Goal: Task Accomplishment & Management: Complete application form

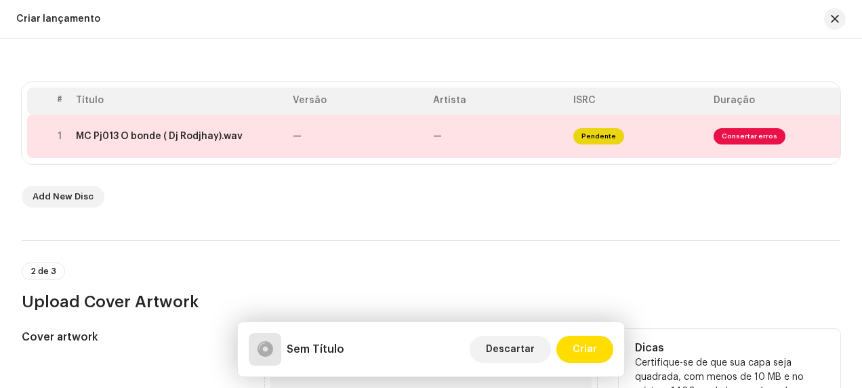
scroll to position [203, 0]
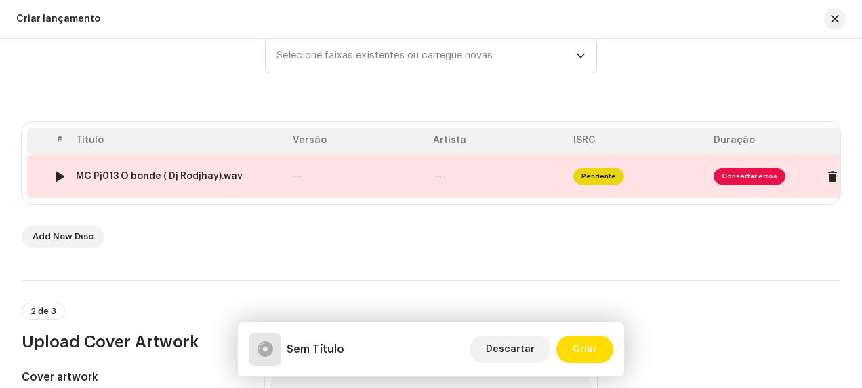
click at [740, 176] on span "Consertar erros" at bounding box center [749, 176] width 72 height 16
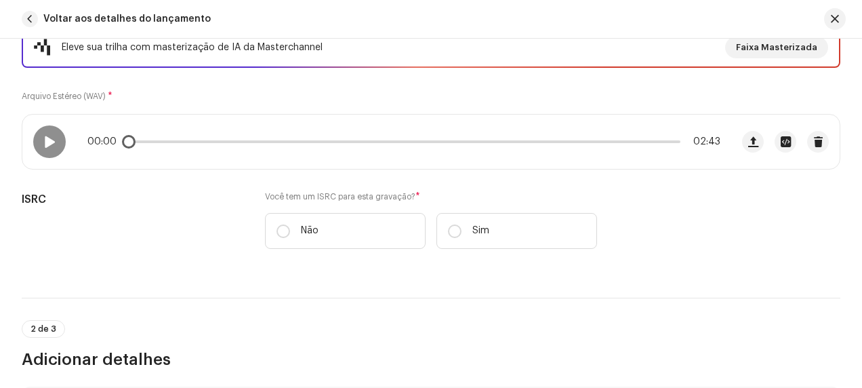
scroll to position [271, 0]
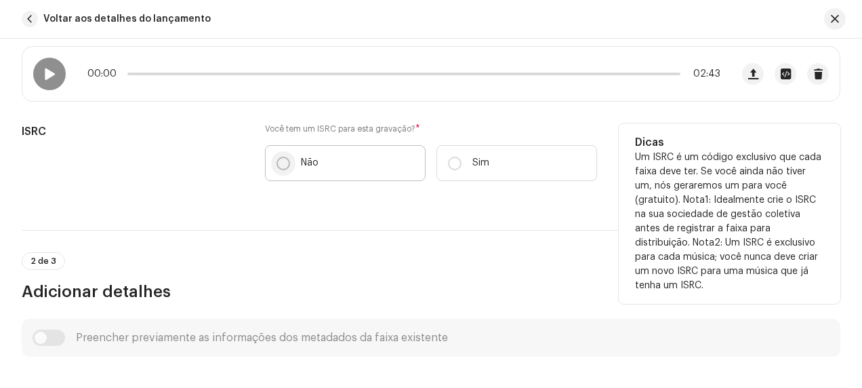
click at [284, 159] on input "Não" at bounding box center [283, 163] width 14 height 14
radio input "true"
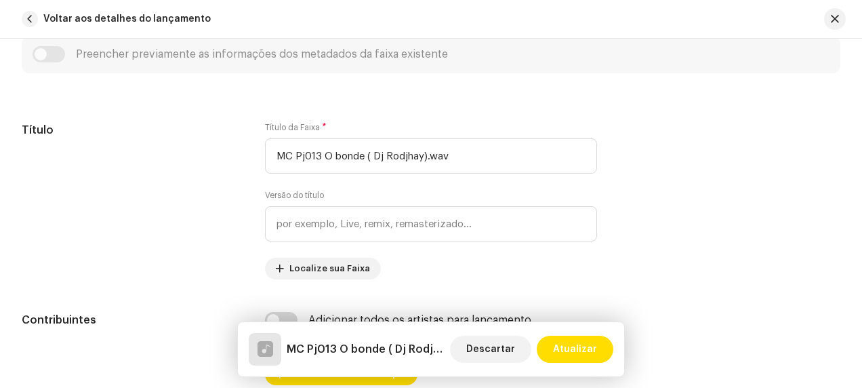
scroll to position [610, 0]
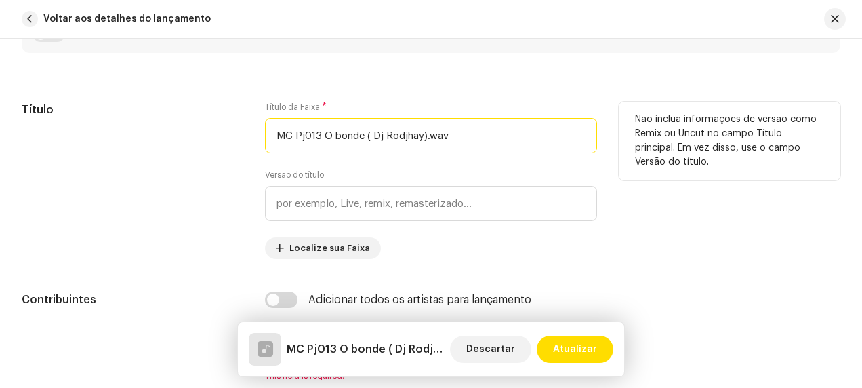
drag, startPoint x: 305, startPoint y: 133, endPoint x: 266, endPoint y: 131, distance: 38.6
click at [266, 131] on input "MC Pj013 O bonde ( Dj Rodjhay).wav" at bounding box center [431, 135] width 332 height 35
drag, startPoint x: 319, startPoint y: 131, endPoint x: 431, endPoint y: 131, distance: 111.8
click at [431, 131] on input "O bonde ( Dj Rodjhay).wav" at bounding box center [431, 135] width 332 height 35
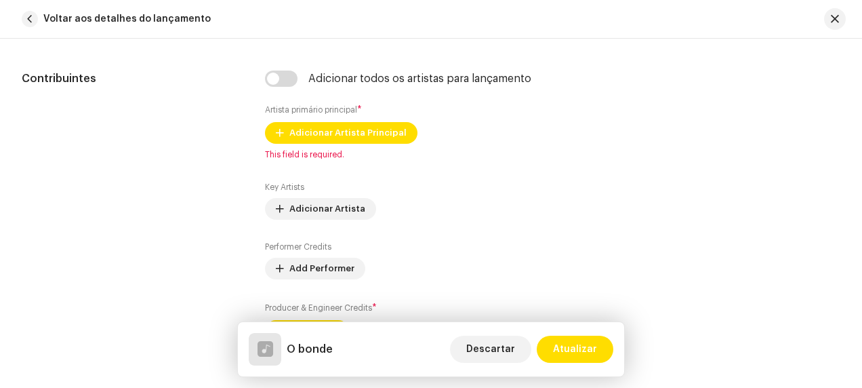
scroll to position [813, 0]
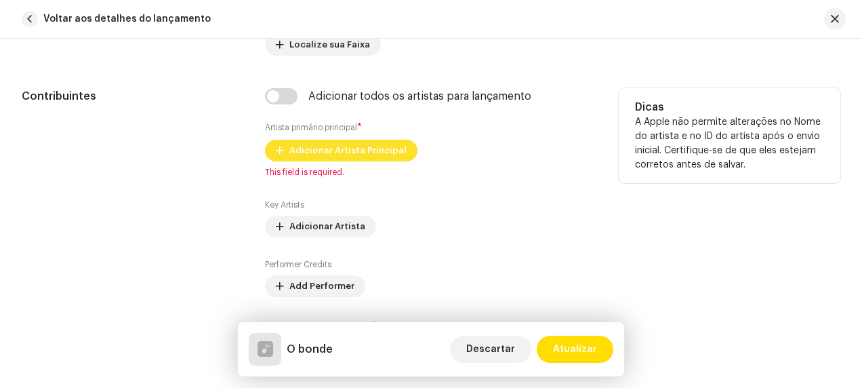
type input "O bonde"
click at [357, 147] on span "Adicionar Artista Principal" at bounding box center [347, 150] width 117 height 27
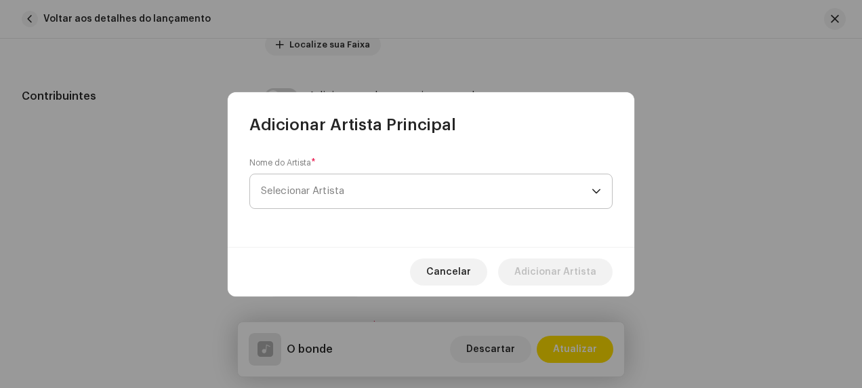
click at [386, 187] on span "Selecionar Artista" at bounding box center [426, 191] width 331 height 34
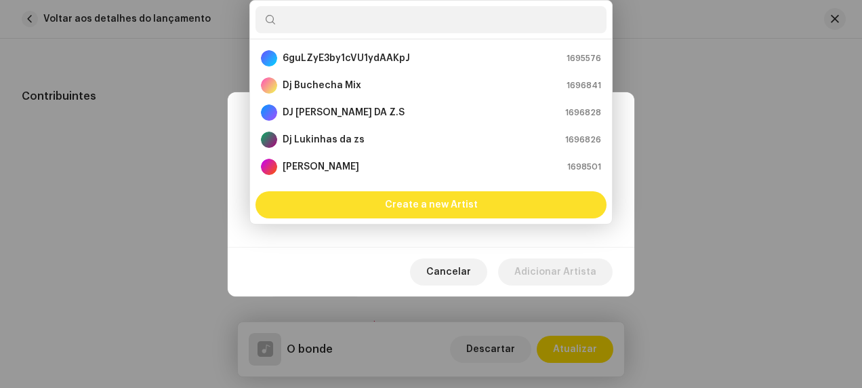
scroll to position [22, 0]
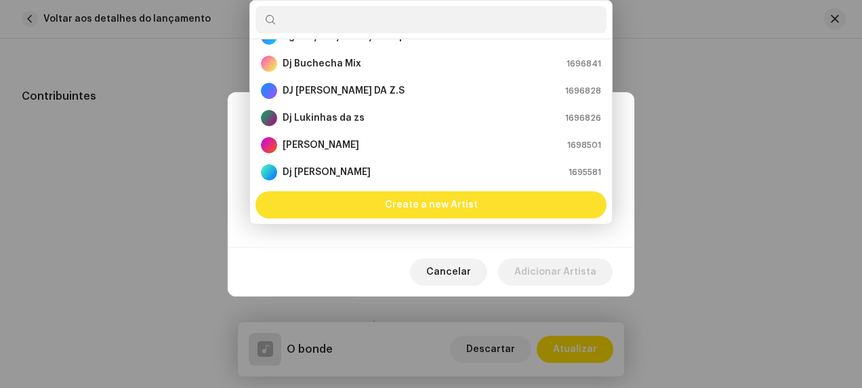
click at [431, 199] on span "Create a new Artist" at bounding box center [431, 204] width 93 height 27
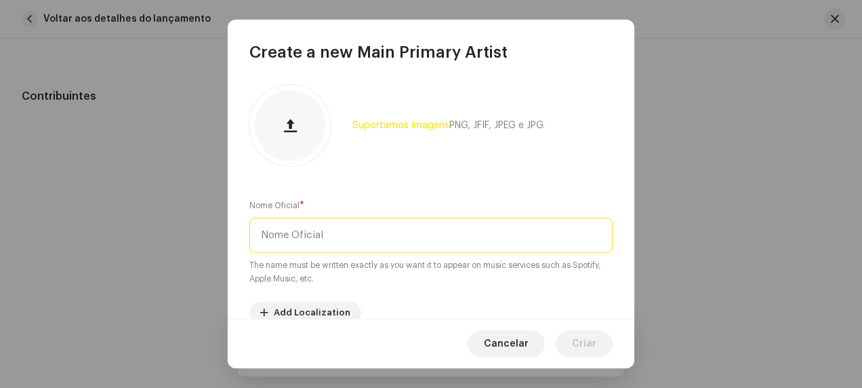
click at [362, 230] on input "text" at bounding box center [430, 234] width 363 height 35
type input "Mc Pj 013"
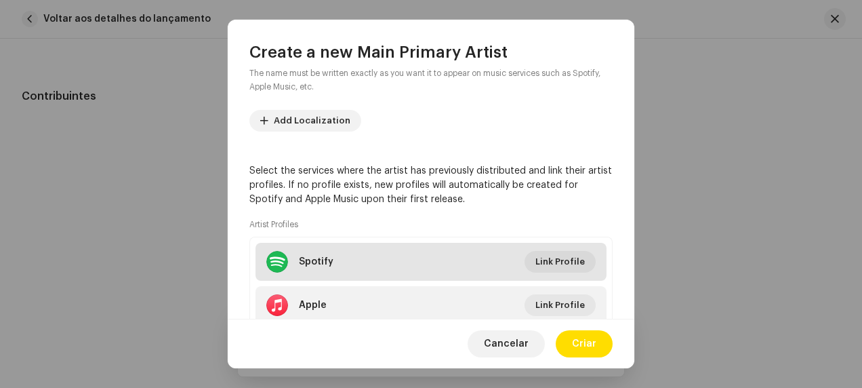
scroll to position [271, 0]
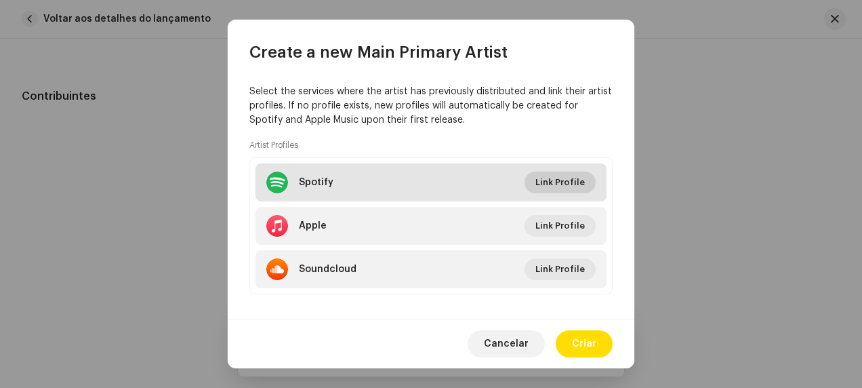
click at [566, 182] on span "Link Profile" at bounding box center [559, 182] width 49 height 27
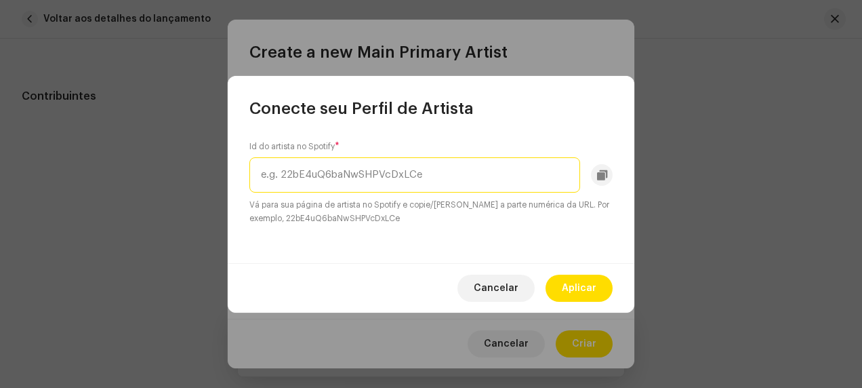
click at [374, 178] on input "text" at bounding box center [414, 174] width 331 height 35
paste input "05TEZ15J2JUMTDrAB7wn8q"
type input "05TEZ15J2JUMTDrAB7wn8q"
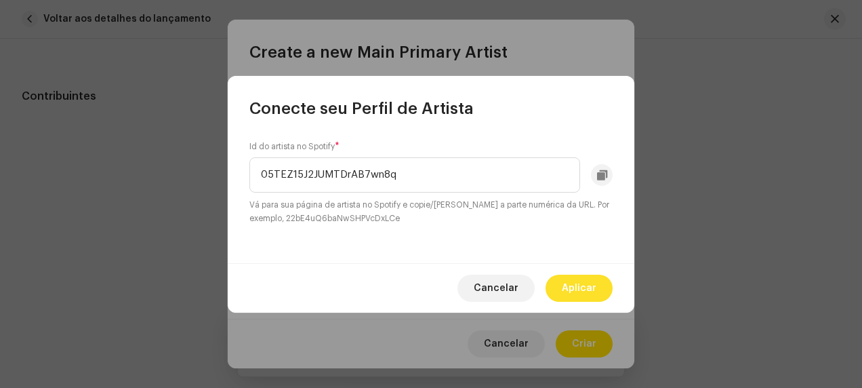
click at [566, 278] on span "Aplicar" at bounding box center [579, 287] width 35 height 27
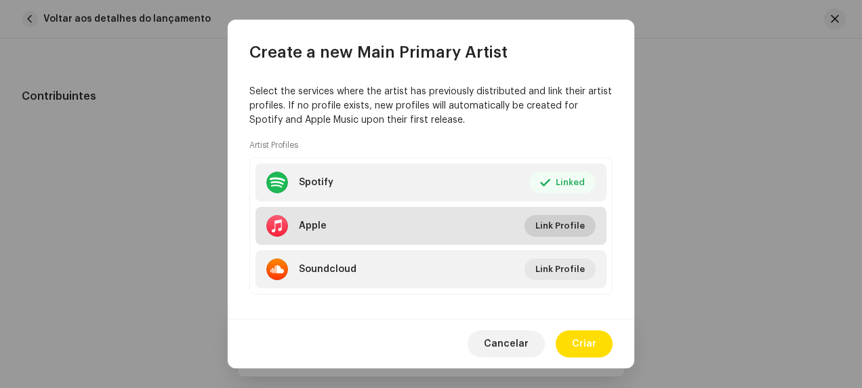
click at [560, 216] on span "Link Profile" at bounding box center [559, 225] width 49 height 27
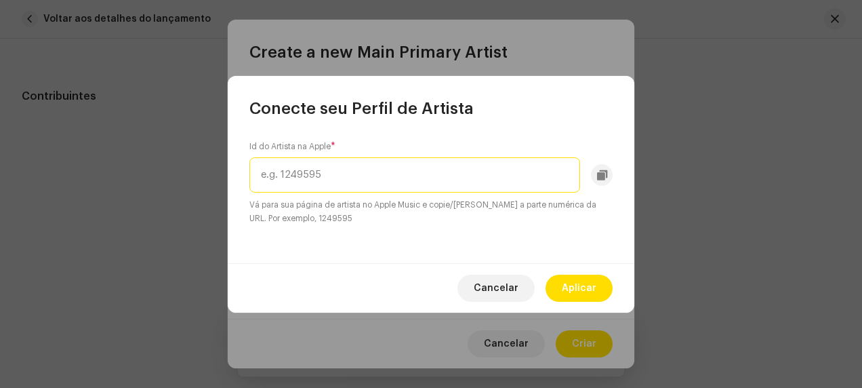
paste input "1841922612"
type input "1841922612"
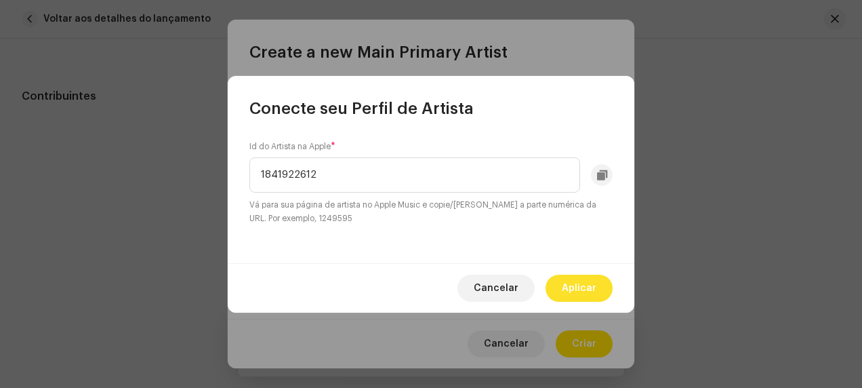
click at [580, 285] on span "Aplicar" at bounding box center [579, 287] width 35 height 27
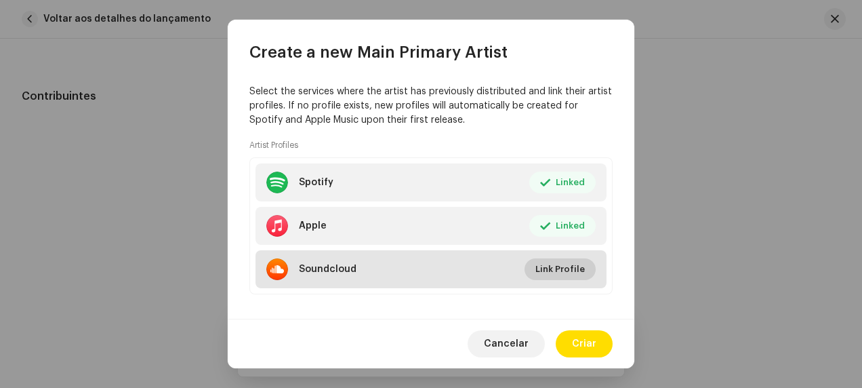
click at [550, 266] on span "Link Profile" at bounding box center [559, 268] width 49 height 27
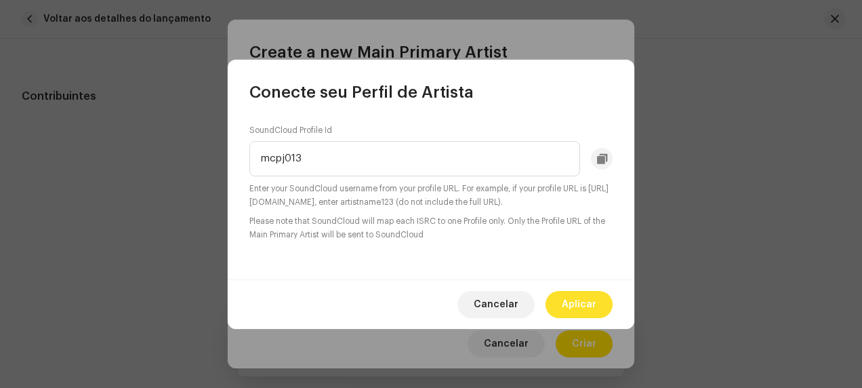
type input "mcpj013"
click at [582, 304] on span "Aplicar" at bounding box center [579, 304] width 35 height 27
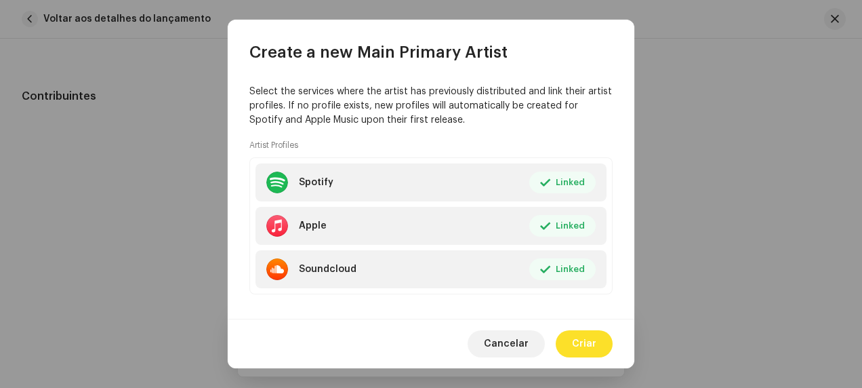
click at [595, 340] on span "Criar" at bounding box center [584, 343] width 24 height 27
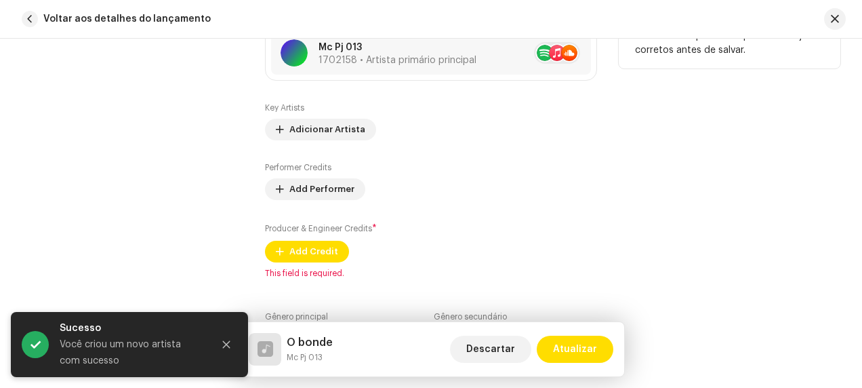
scroll to position [1016, 0]
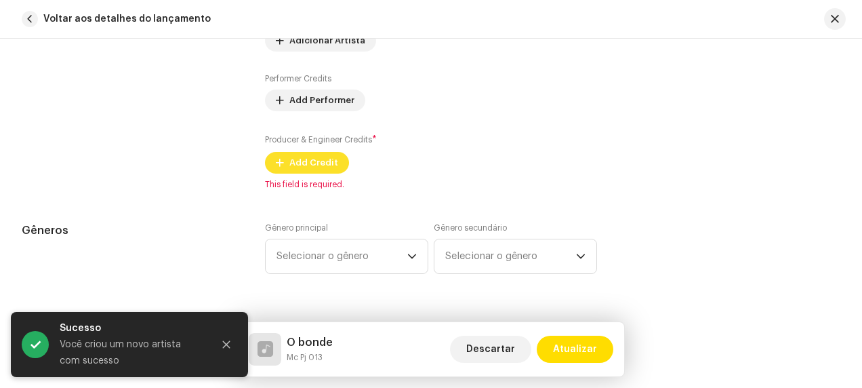
click at [308, 159] on span "Add Credit" at bounding box center [313, 162] width 49 height 27
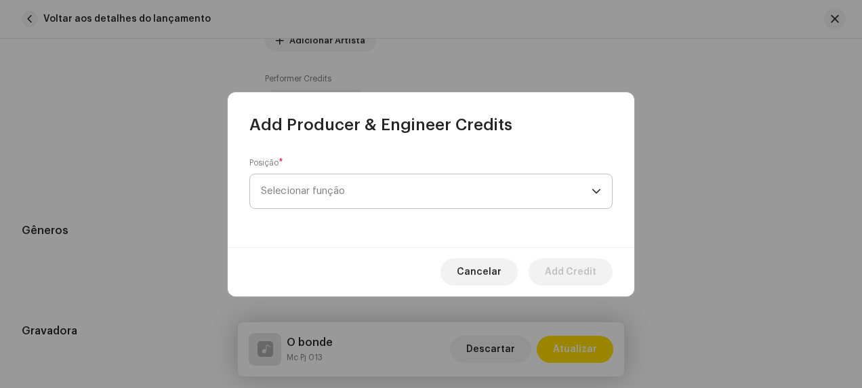
click at [379, 195] on span "Selecionar função" at bounding box center [426, 191] width 331 height 34
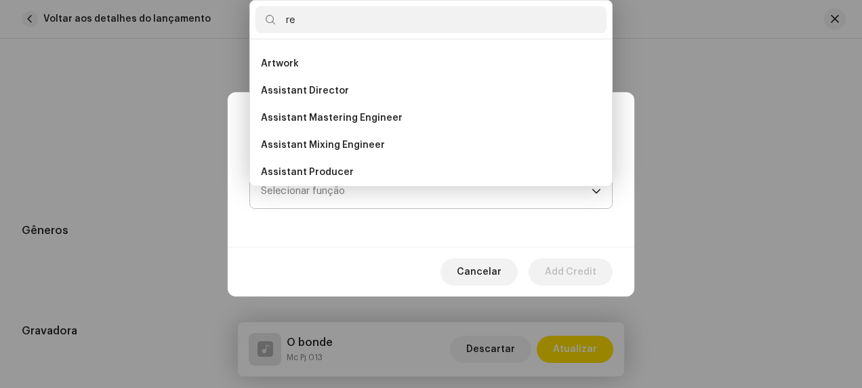
scroll to position [0, 0]
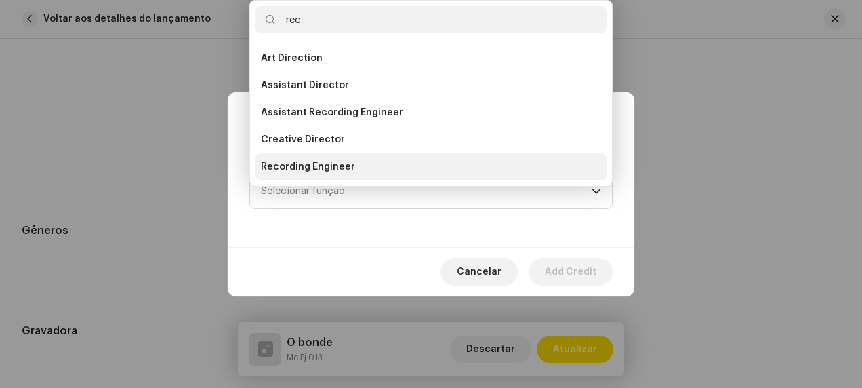
type input "rec"
click at [356, 159] on li "Recording Engineer" at bounding box center [430, 166] width 351 height 27
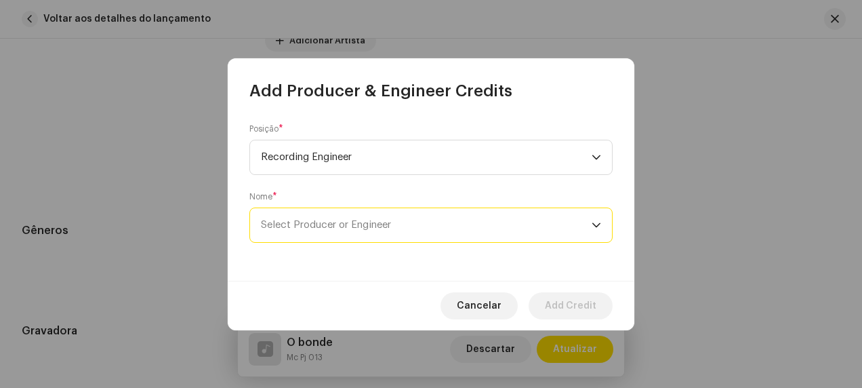
click at [388, 228] on span "Select Producer or Engineer" at bounding box center [326, 225] width 130 height 10
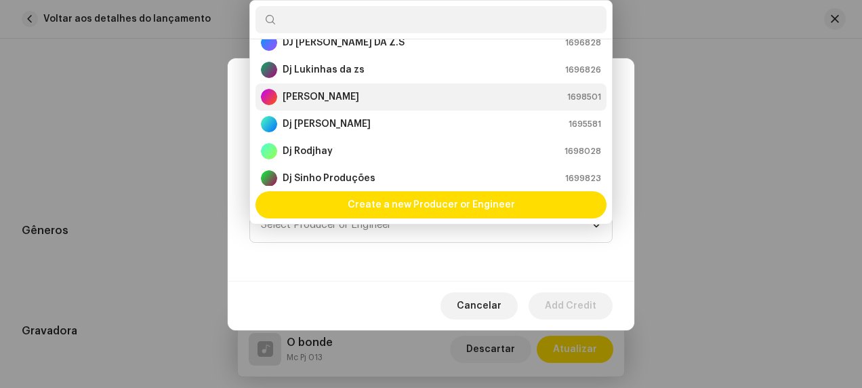
scroll to position [89, 0]
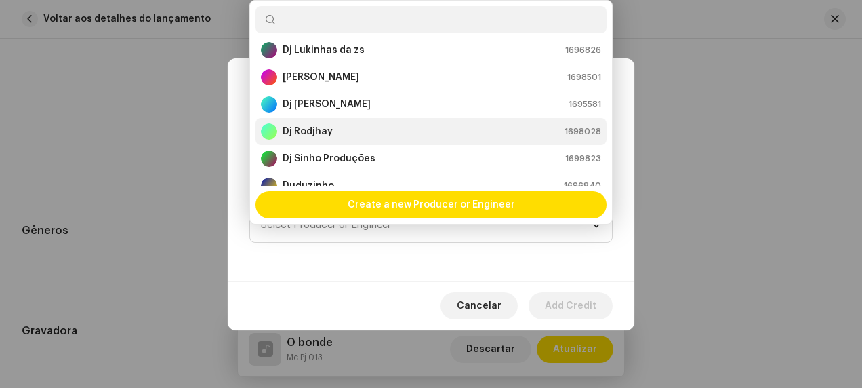
click at [333, 131] on div "Dj Rodjhay 1698028" at bounding box center [431, 131] width 340 height 16
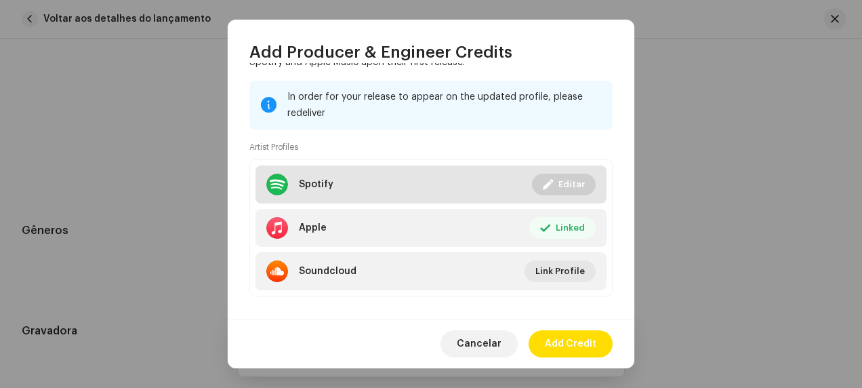
scroll to position [251, 0]
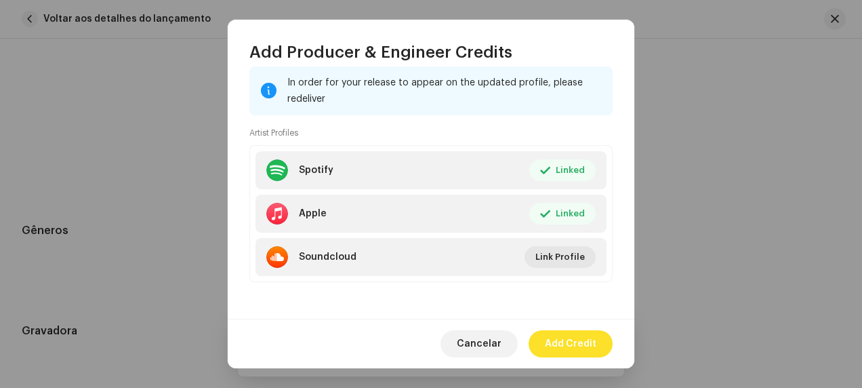
click at [583, 340] on span "Add Credit" at bounding box center [570, 343] width 51 height 27
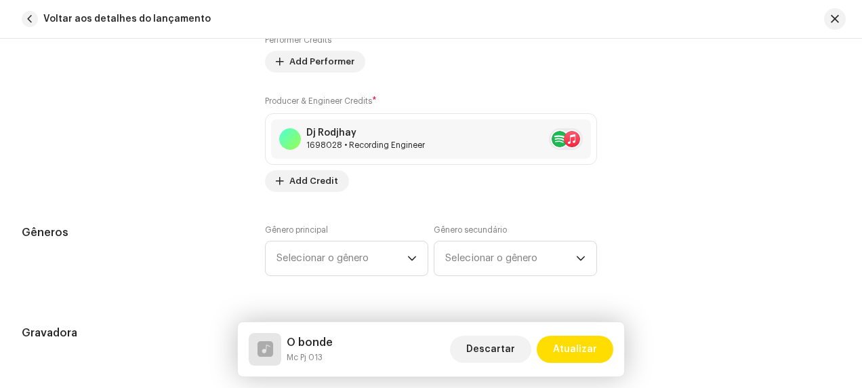
scroll to position [1084, 0]
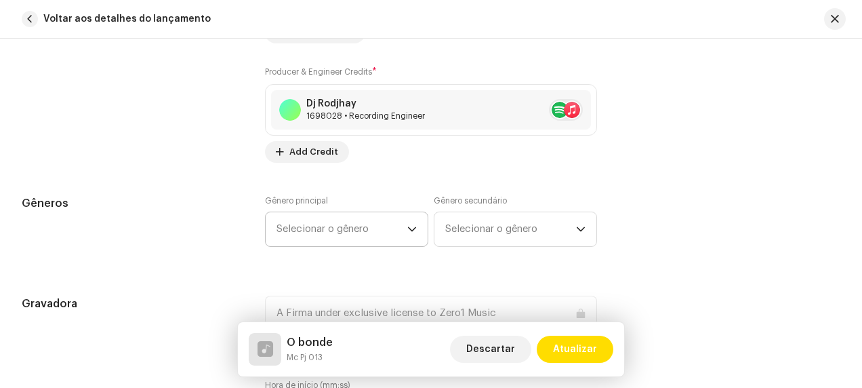
click at [388, 221] on span "Selecionar o gênero" at bounding box center [341, 229] width 131 height 34
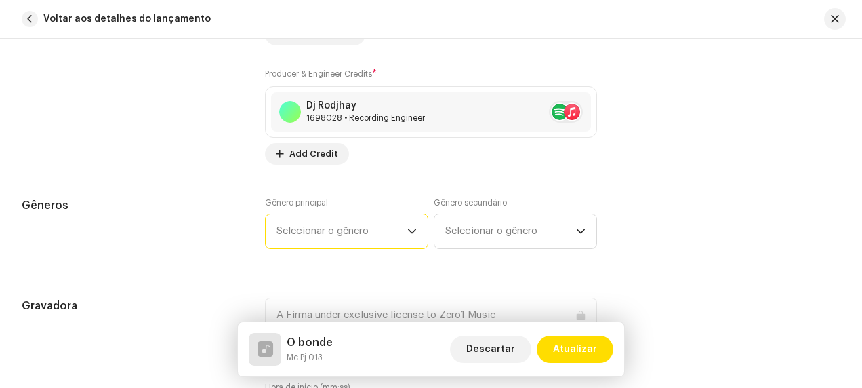
click at [388, 222] on span "Selecionar o gênero" at bounding box center [341, 231] width 131 height 34
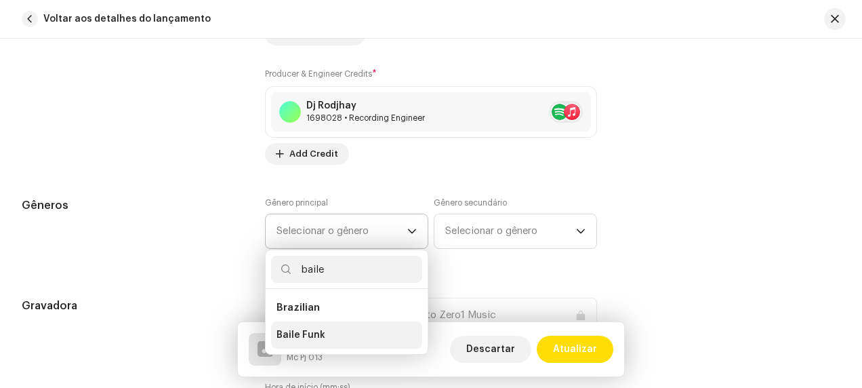
type input "baile"
click at [356, 336] on li "Baile Funk" at bounding box center [346, 334] width 151 height 27
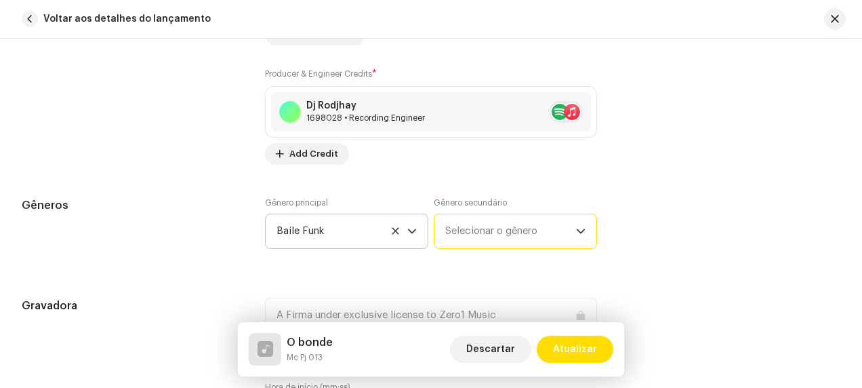
click at [500, 227] on span "Selecionar o gênero" at bounding box center [510, 231] width 131 height 34
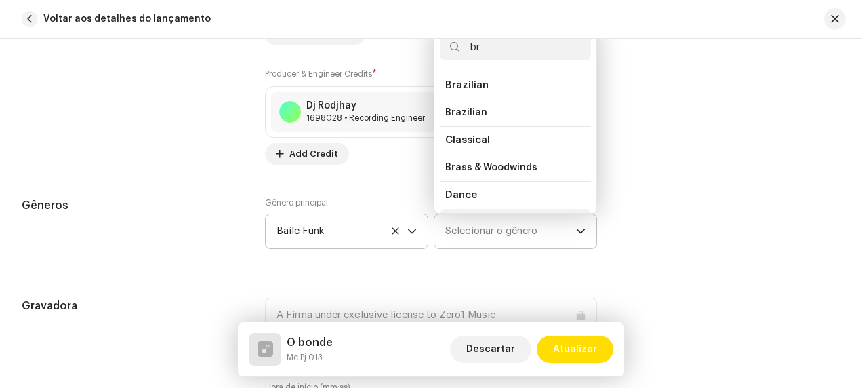
scroll to position [22, 0]
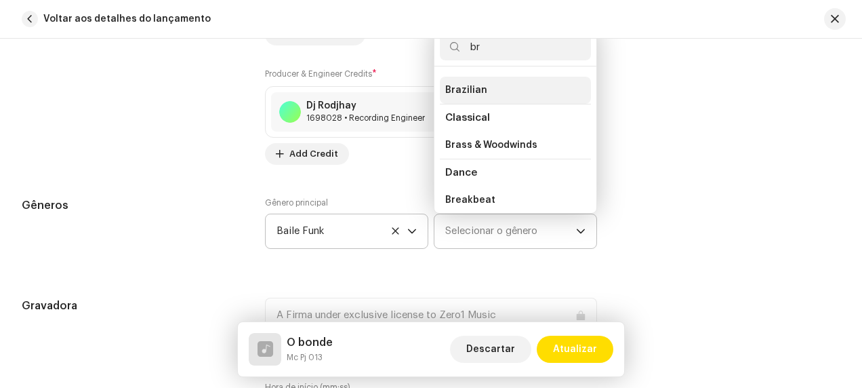
type input "br"
click at [493, 83] on li "Brazilian" at bounding box center [515, 90] width 151 height 27
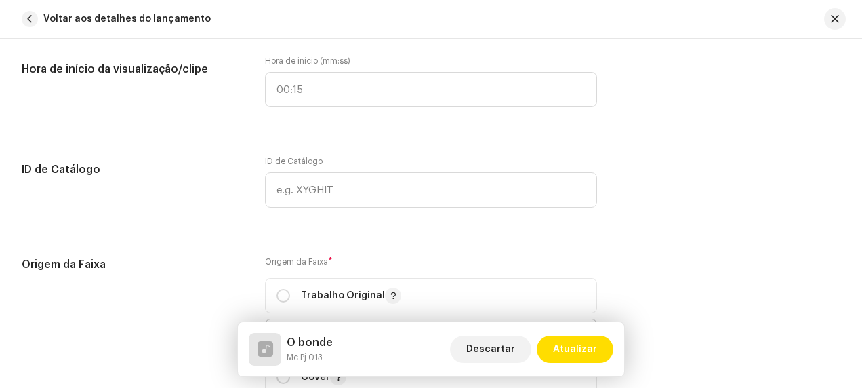
scroll to position [1488, 0]
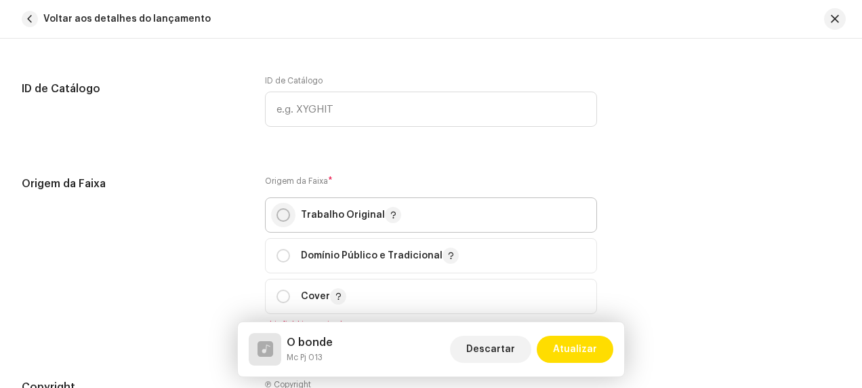
click at [287, 208] on input "radio" at bounding box center [283, 215] width 14 height 14
radio input "true"
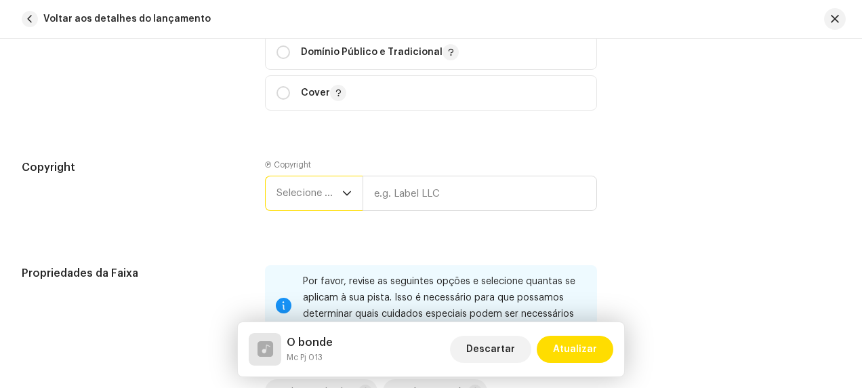
click at [300, 194] on span "Selecione o ano" at bounding box center [309, 193] width 66 height 34
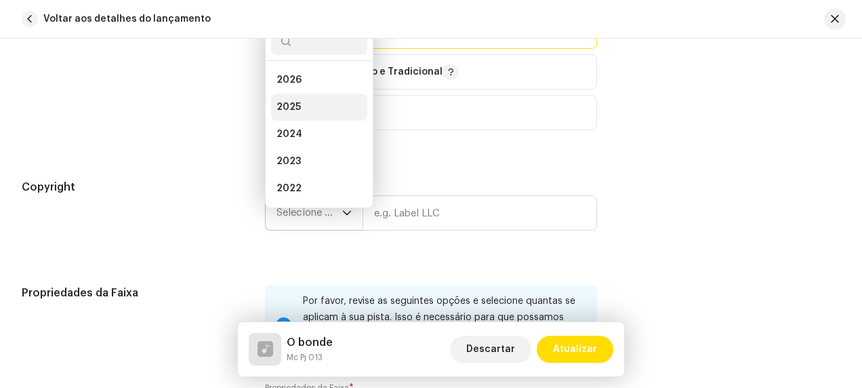
click at [316, 101] on li "2025" at bounding box center [319, 106] width 96 height 27
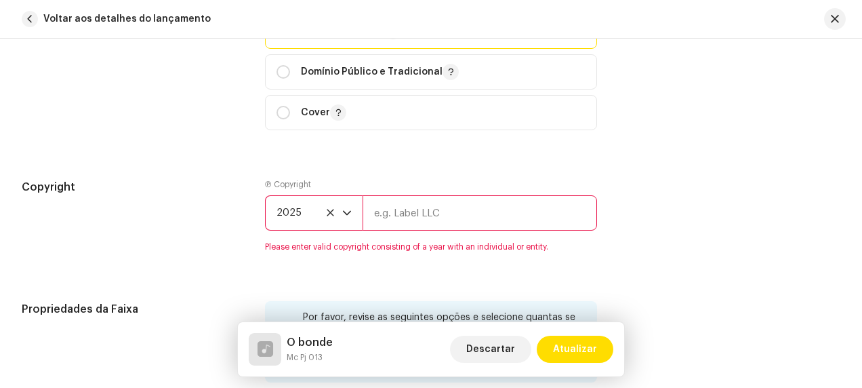
click at [413, 218] on input "text" at bounding box center [479, 212] width 234 height 35
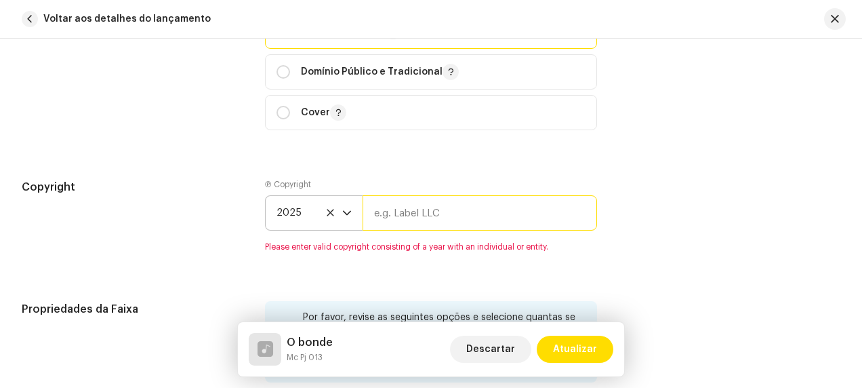
type input "Afirma Produtora"
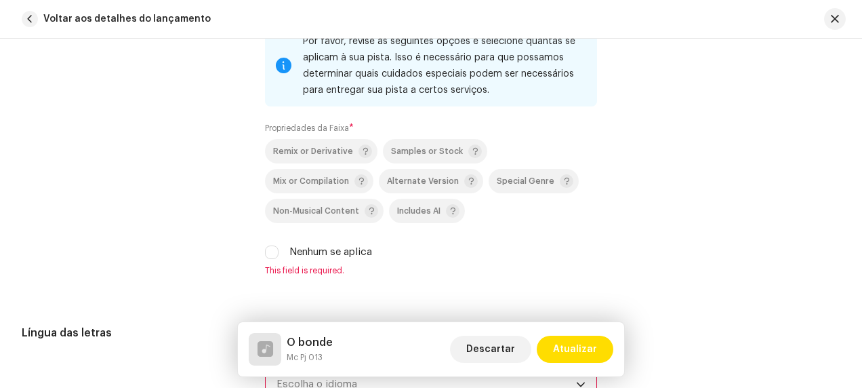
scroll to position [2011, 0]
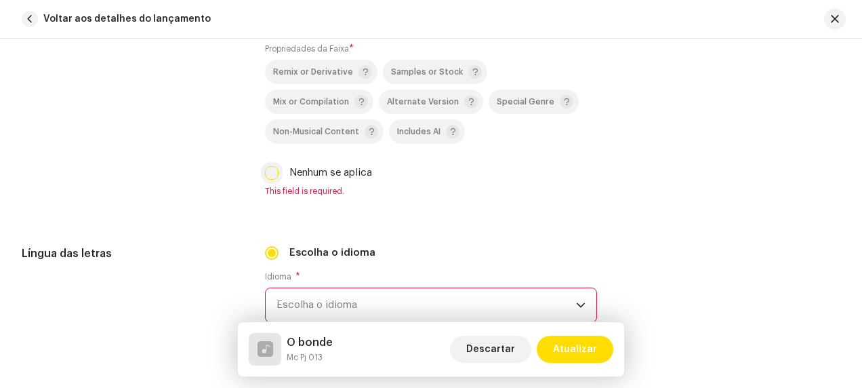
click at [272, 171] on input "Nenhum se aplica" at bounding box center [272, 173] width 14 height 14
checkbox input "true"
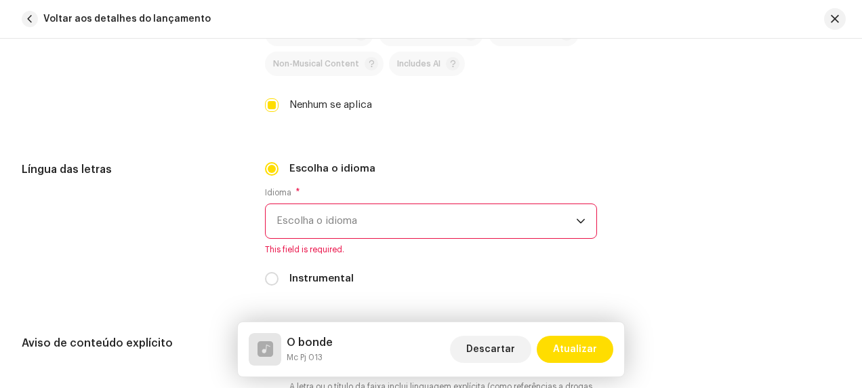
click at [380, 211] on span "Escolha o idioma" at bounding box center [425, 221] width 299 height 34
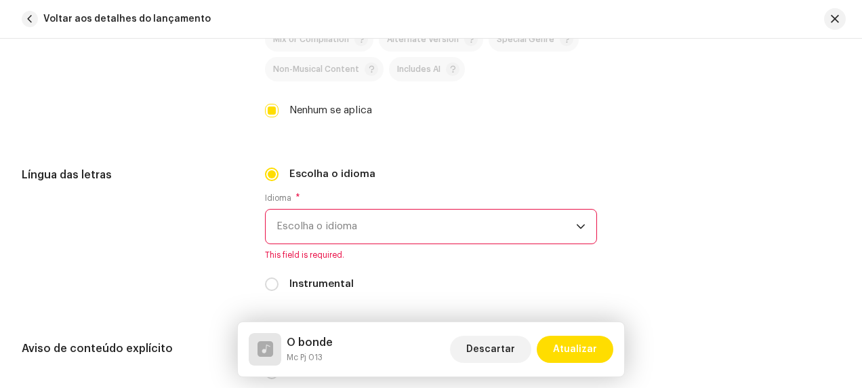
scroll to position [2068, 0]
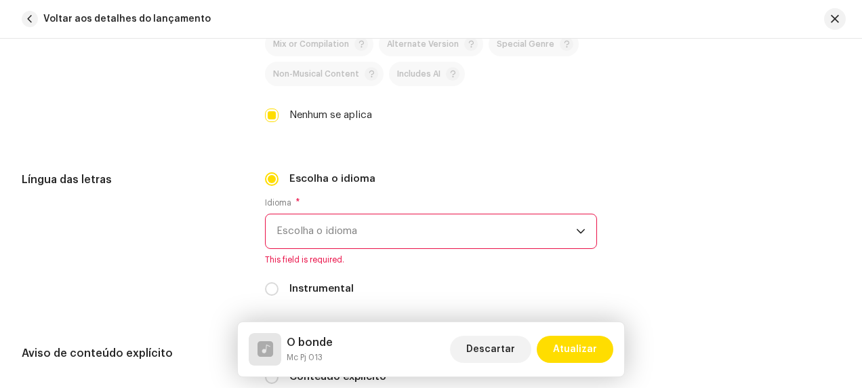
click at [383, 224] on span "Escolha o idioma" at bounding box center [425, 231] width 299 height 34
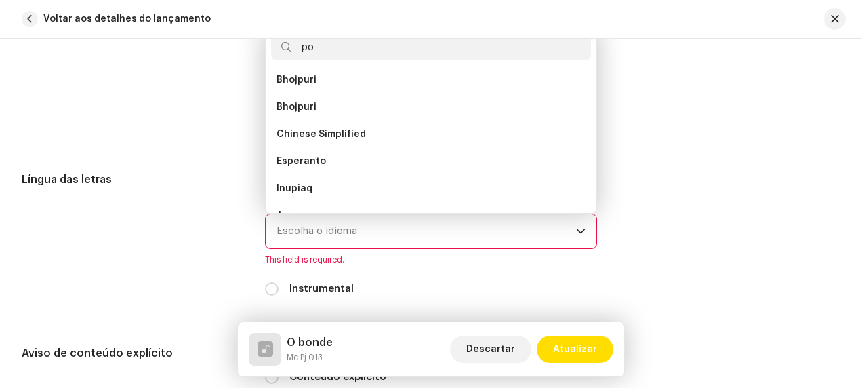
scroll to position [0, 0]
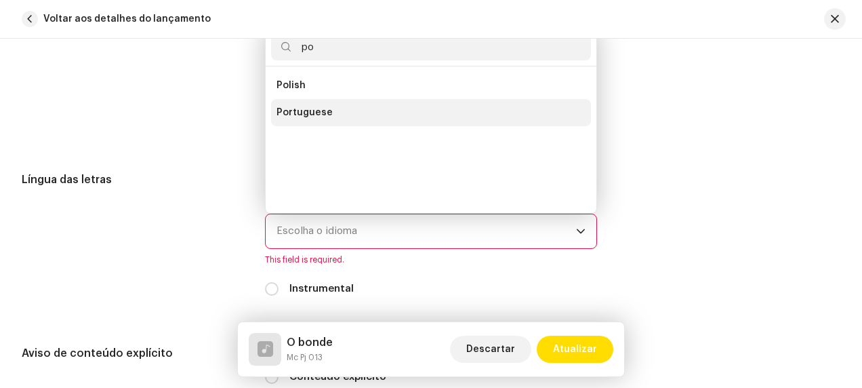
type input "po"
click at [352, 106] on li "Portuguese" at bounding box center [431, 112] width 320 height 27
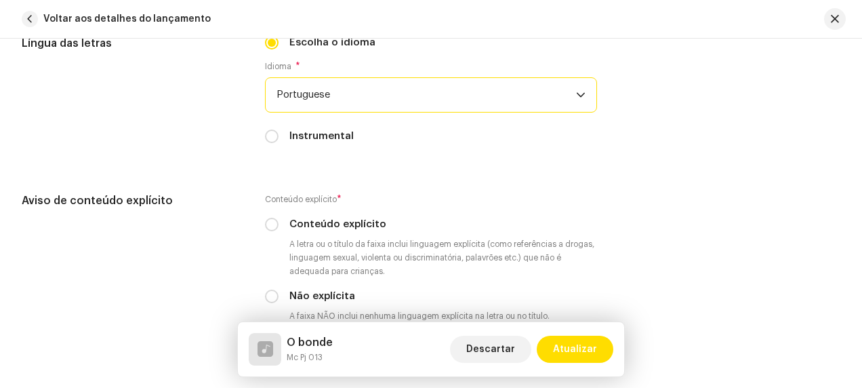
scroll to position [2272, 0]
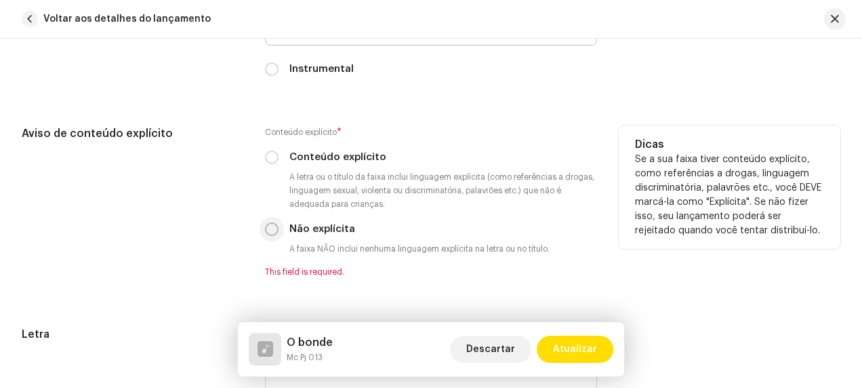
click at [266, 228] on input "Não explícita" at bounding box center [272, 229] width 14 height 14
radio input "true"
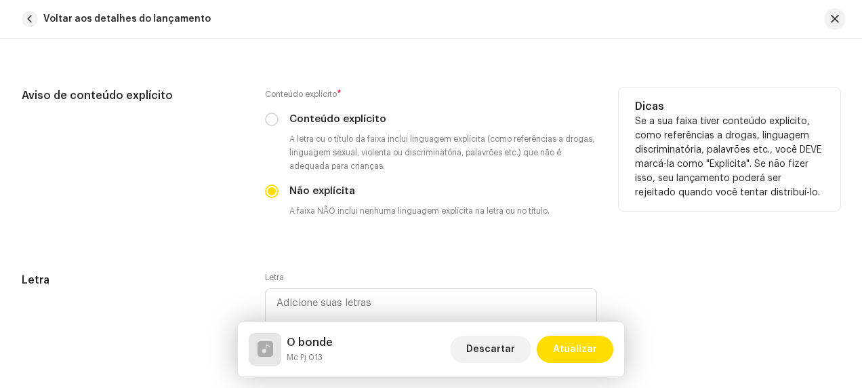
scroll to position [2407, 0]
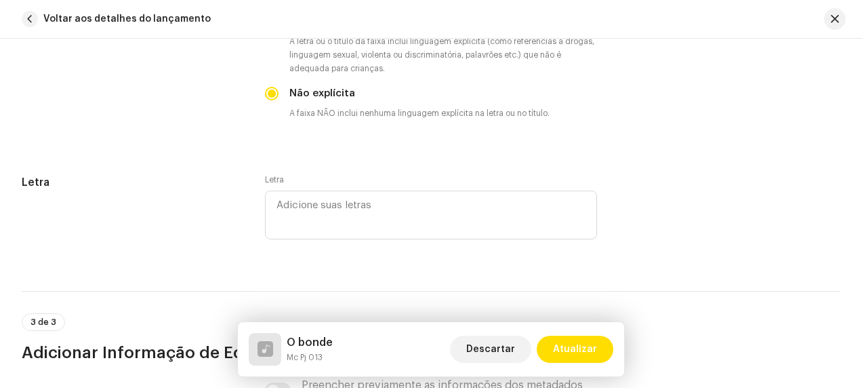
click at [687, 177] on div "Letra Letra" at bounding box center [431, 216] width 818 height 84
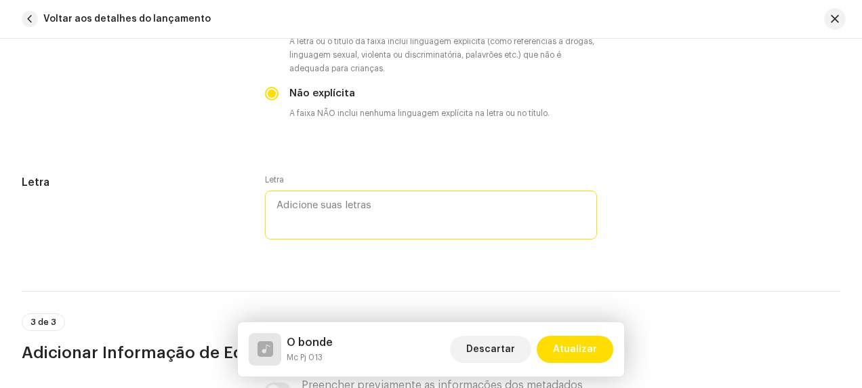
click at [337, 211] on textarea at bounding box center [431, 214] width 332 height 49
paste textarea "o bonde atraca de nave 1200 desfila na face lembro q era jogado desacreditado e…"
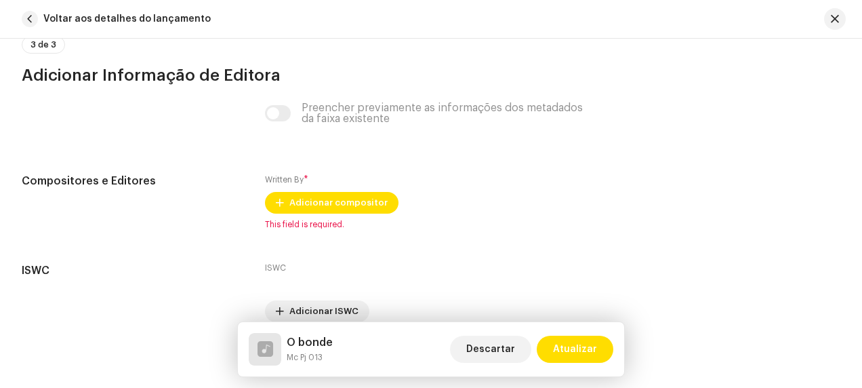
scroll to position [3066, 0]
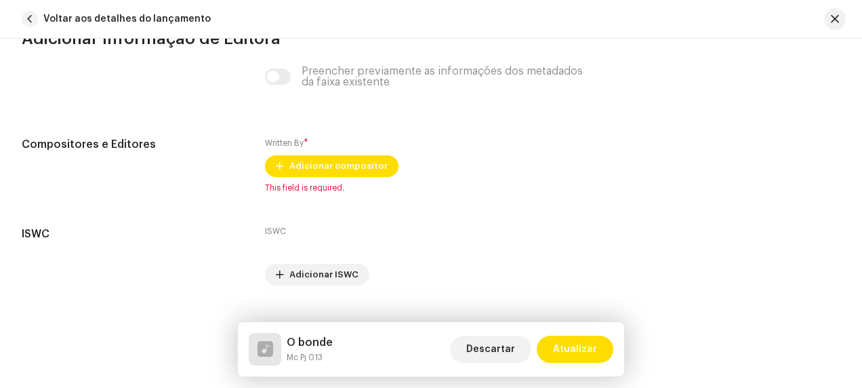
type textarea "o bonde atraca de nave 1200 desfila na face lembro q era jogado desacreditado e…"
click at [688, 169] on p "As porcentagens de participação do escritor devem totalizar 100%." at bounding box center [729, 161] width 189 height 28
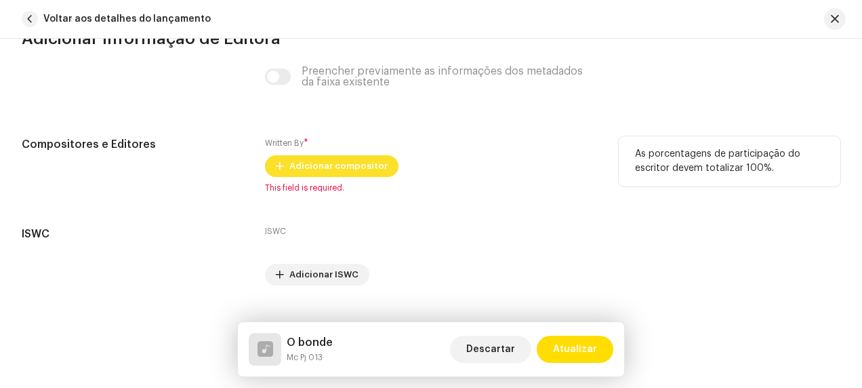
click at [348, 163] on span "Adicionar compositor" at bounding box center [338, 165] width 98 height 27
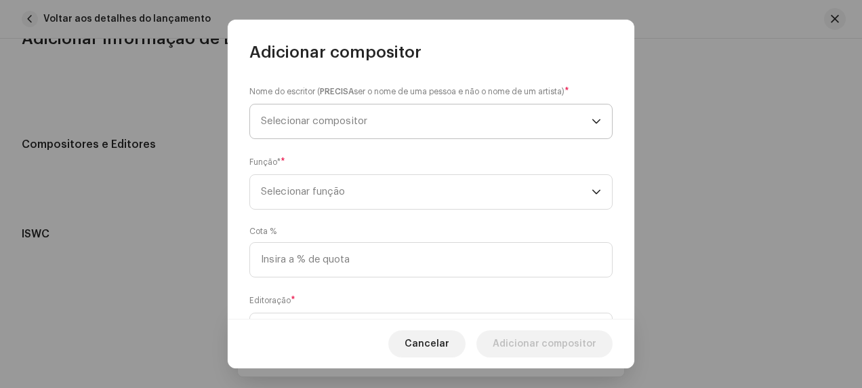
click at [392, 122] on span "Selecionar compositor" at bounding box center [426, 121] width 331 height 34
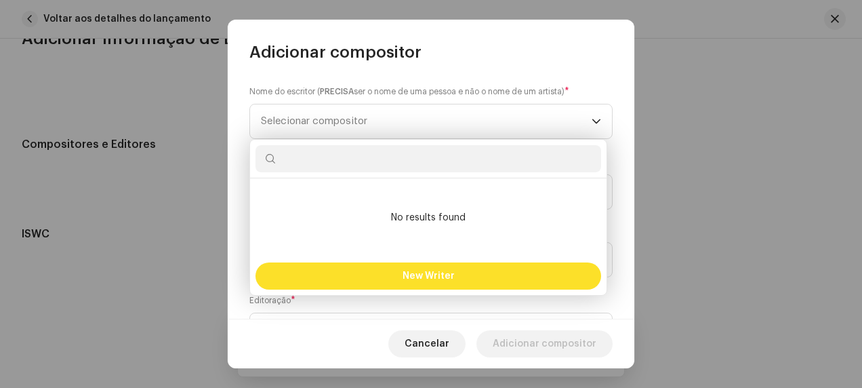
click at [419, 276] on span "New Writer" at bounding box center [428, 275] width 52 height 9
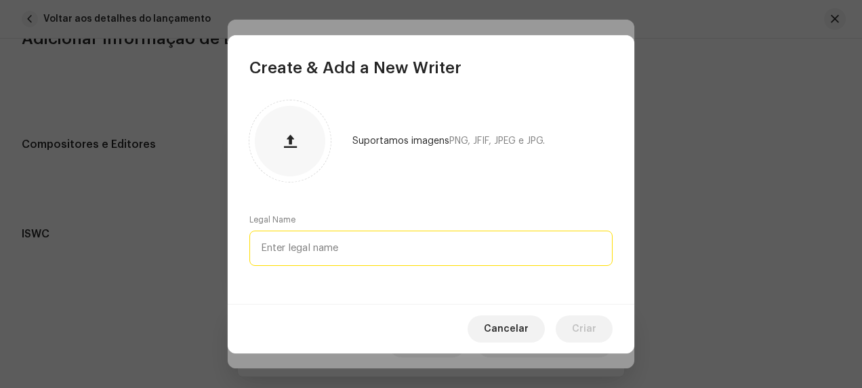
paste input "João pedro vieira de lima"
type input "João pedro vieira de lima"
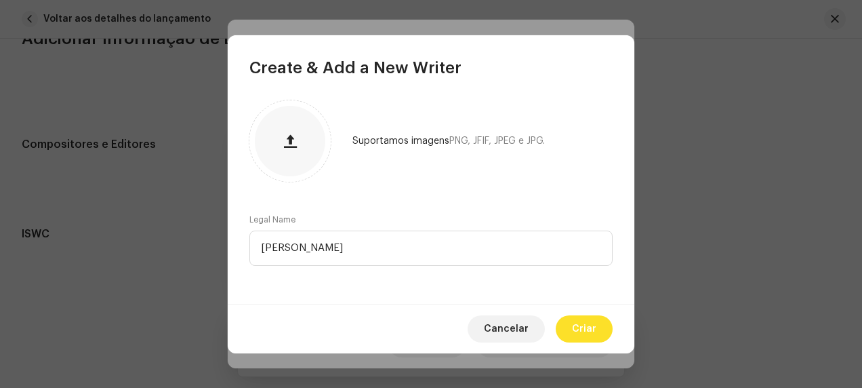
click at [589, 324] on span "Criar" at bounding box center [584, 328] width 24 height 27
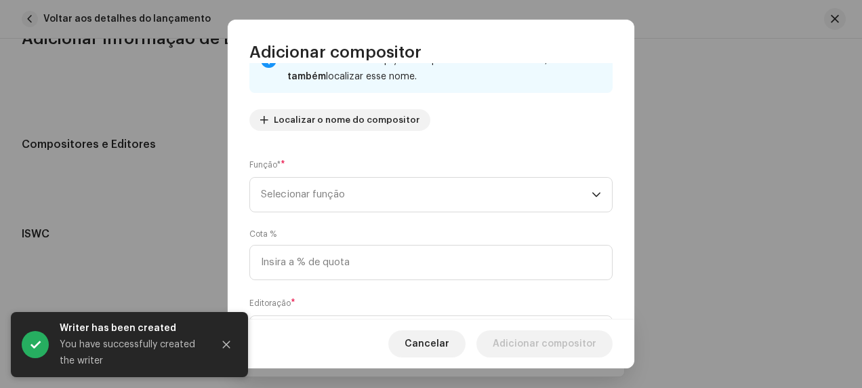
scroll to position [135, 0]
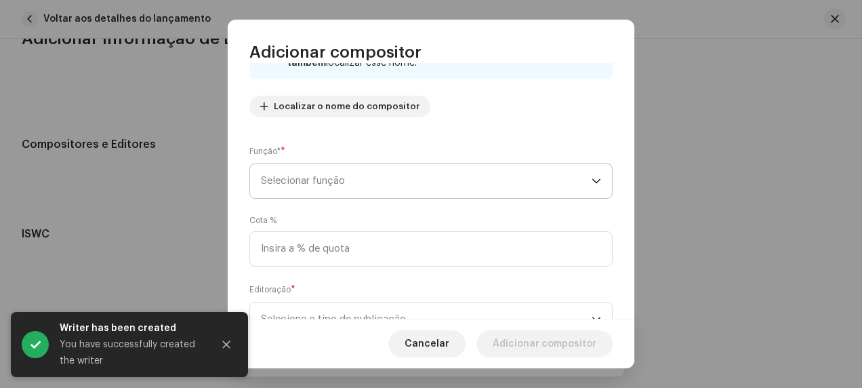
click at [375, 184] on span "Selecionar função" at bounding box center [426, 181] width 331 height 34
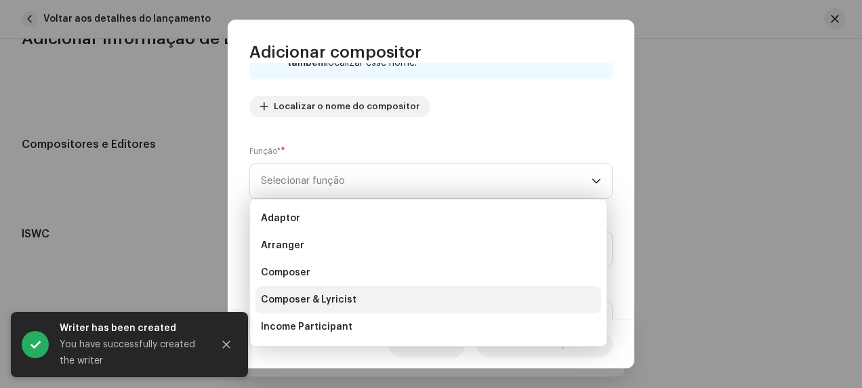
click at [344, 298] on span "Composer & Lyricist" at bounding box center [309, 300] width 96 height 14
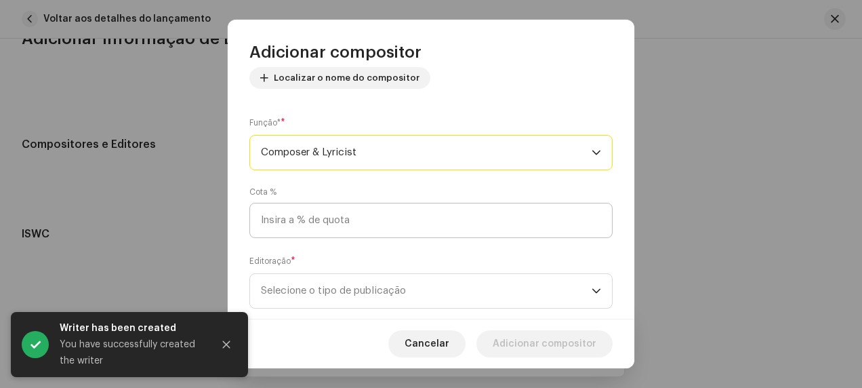
scroll to position [191, 0]
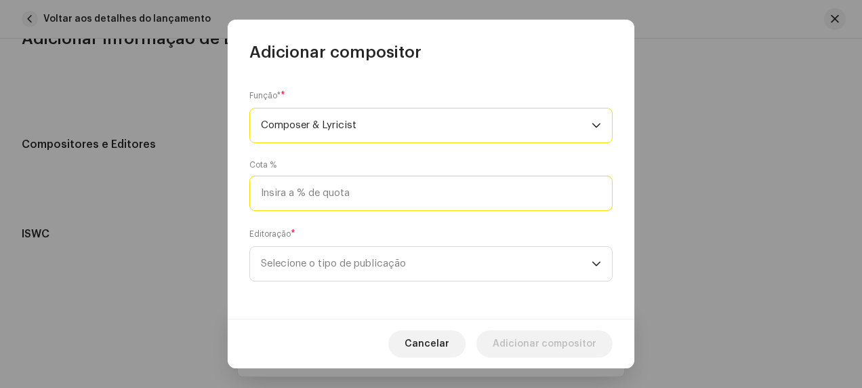
click at [364, 194] on input at bounding box center [430, 192] width 363 height 35
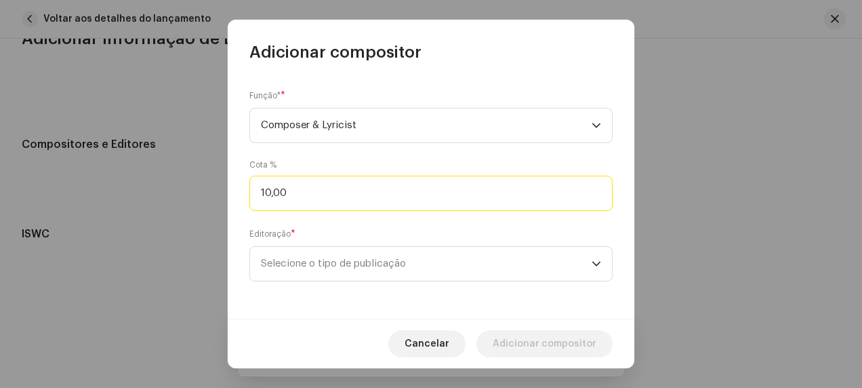
type input "100,00"
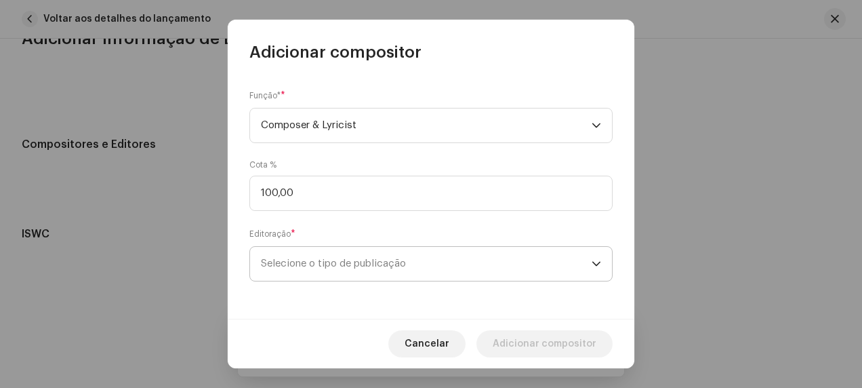
click at [385, 263] on span "Selecione o tipo de publicação" at bounding box center [426, 264] width 331 height 34
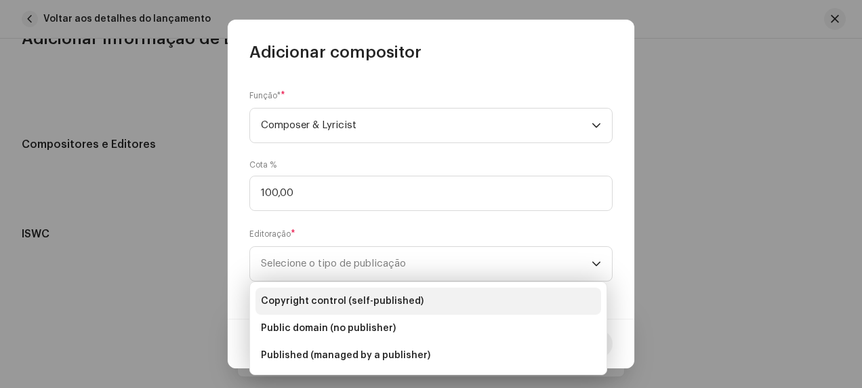
click at [381, 290] on li "Copyright control (self-published)" at bounding box center [428, 300] width 346 height 27
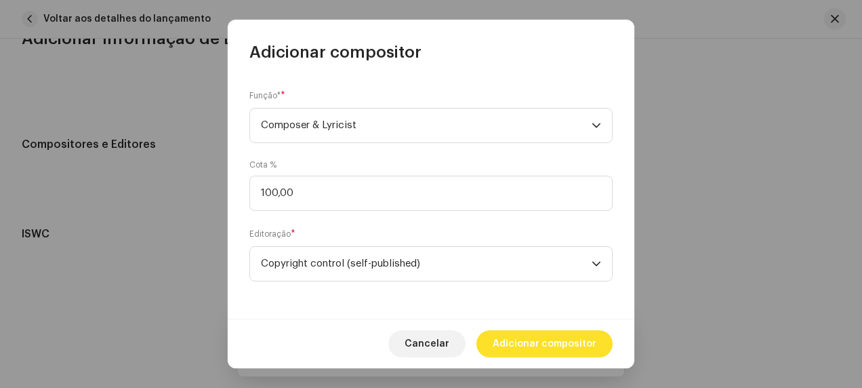
click at [540, 341] on span "Adicionar compositor" at bounding box center [545, 343] width 104 height 27
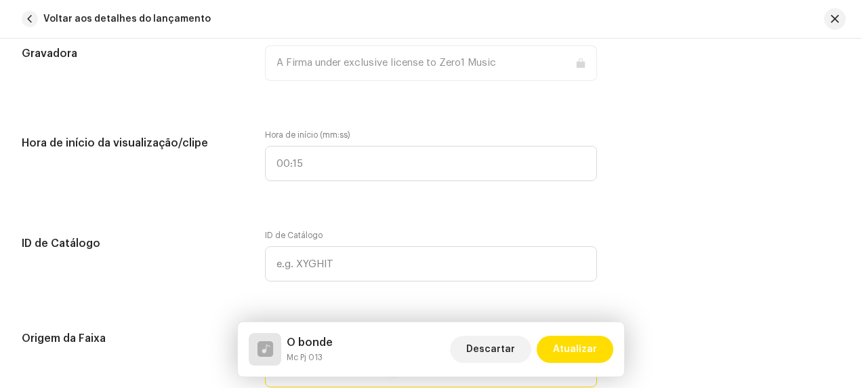
scroll to position [1314, 0]
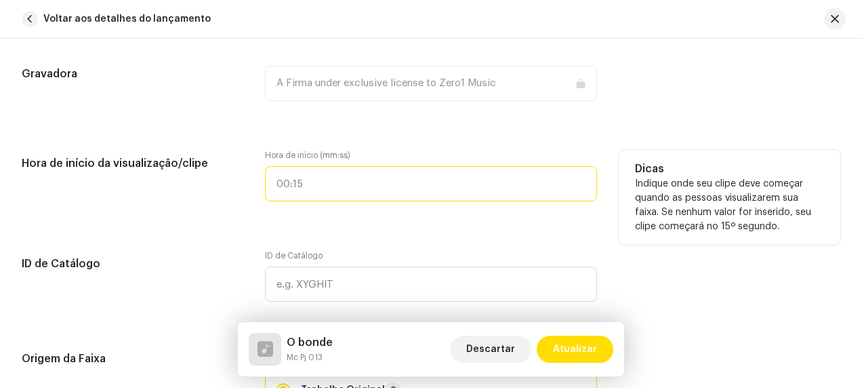
type input ":"
click at [352, 186] on input ":" at bounding box center [431, 183] width 332 height 35
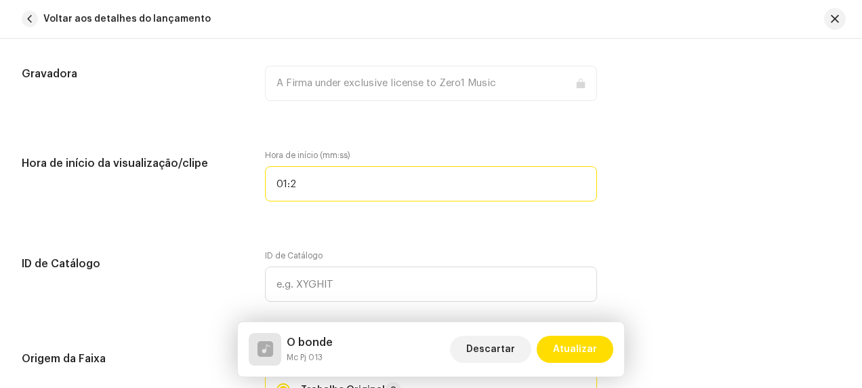
type input "01:20"
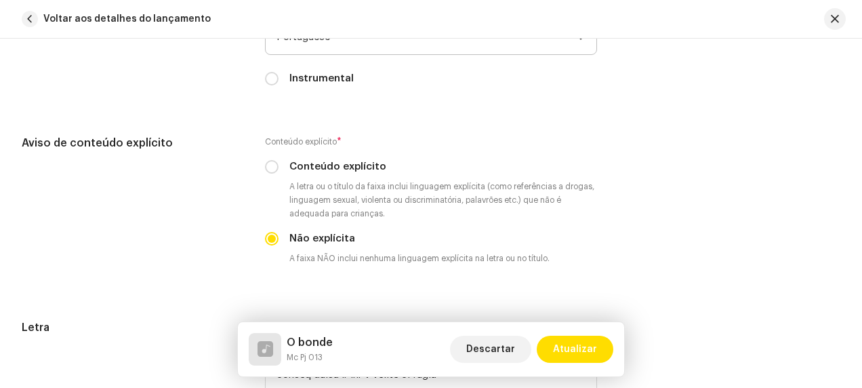
scroll to position [2465, 0]
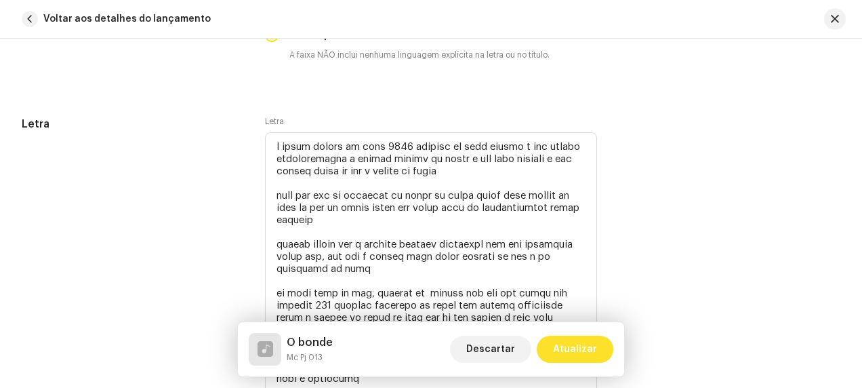
click at [578, 344] on span "Atualizar" at bounding box center [575, 348] width 44 height 27
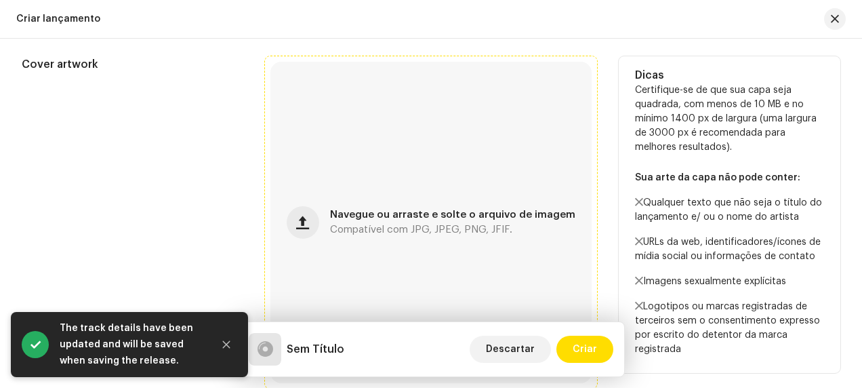
scroll to position [542, 0]
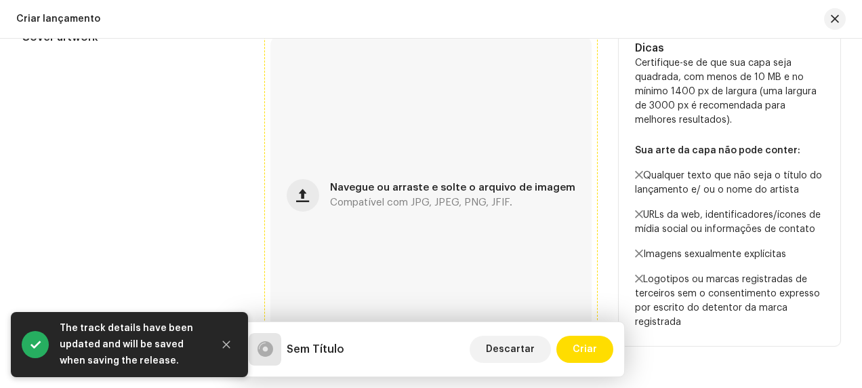
click at [423, 201] on span "Compatível com JPG, JPEG, PNG, JFIF." at bounding box center [421, 202] width 182 height 9
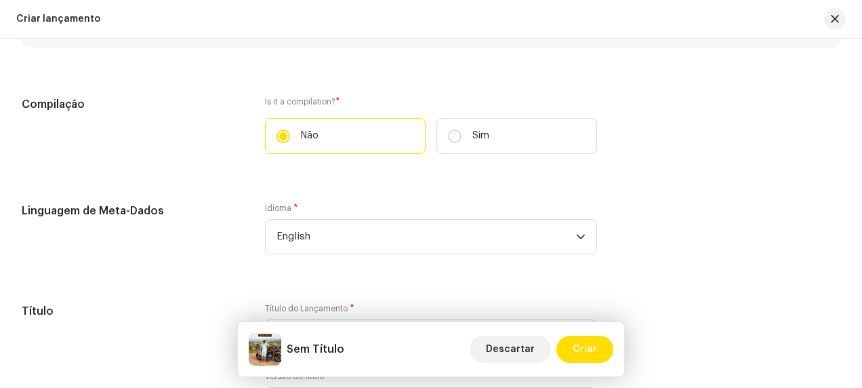
scroll to position [1016, 0]
click at [446, 228] on span "English" at bounding box center [425, 235] width 299 height 34
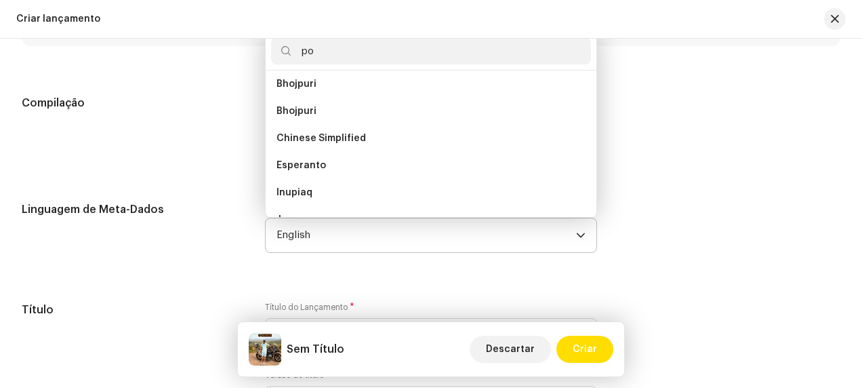
scroll to position [0, 0]
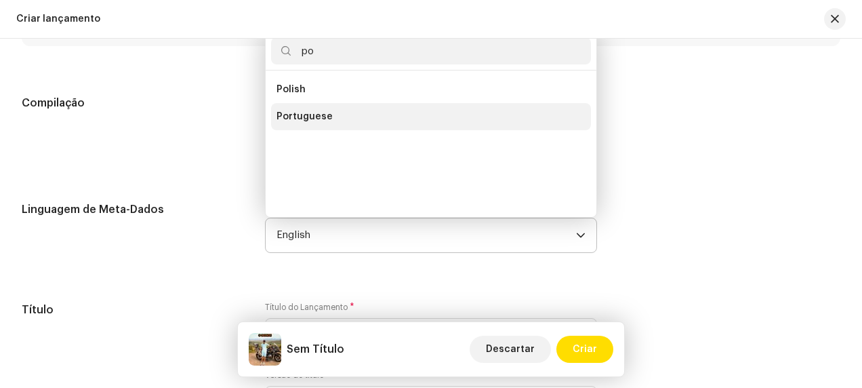
type input "po"
click at [358, 117] on li "Portuguese" at bounding box center [431, 116] width 320 height 27
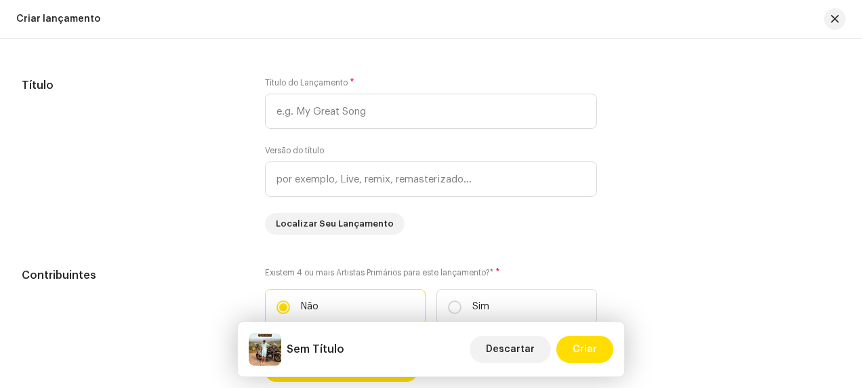
scroll to position [1219, 0]
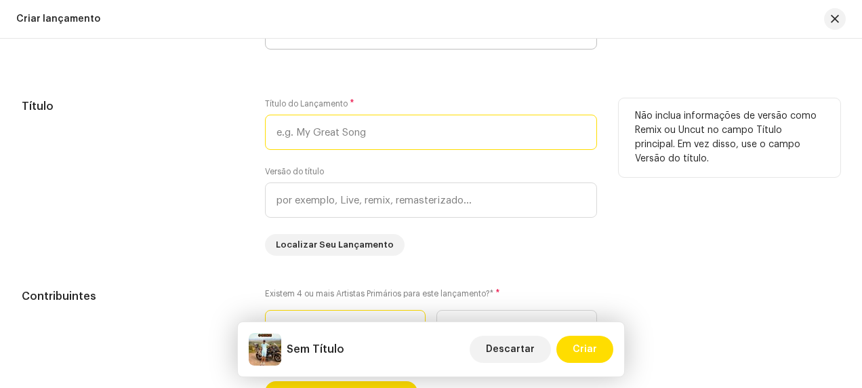
click at [409, 141] on input "text" at bounding box center [431, 131] width 332 height 35
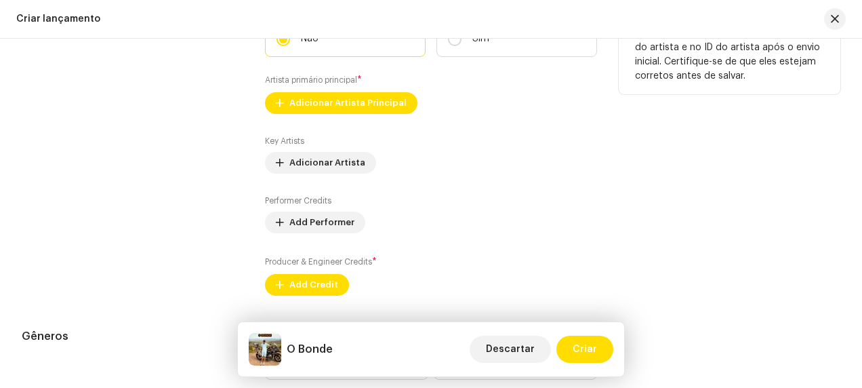
scroll to position [1490, 0]
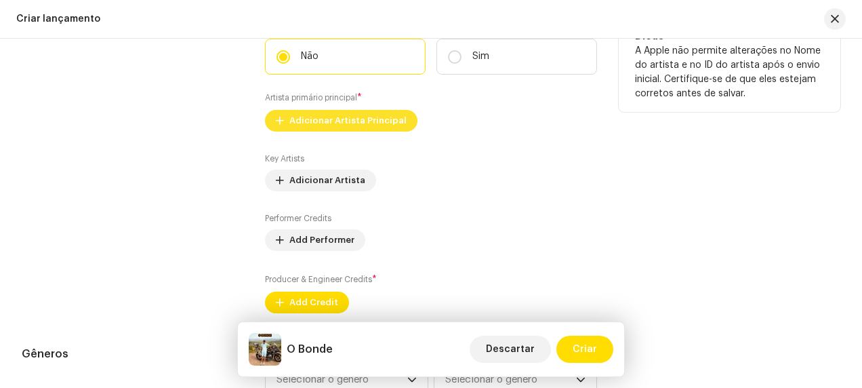
type input "O Bonde"
click at [341, 120] on span "Adicionar Artista Principal" at bounding box center [347, 120] width 117 height 27
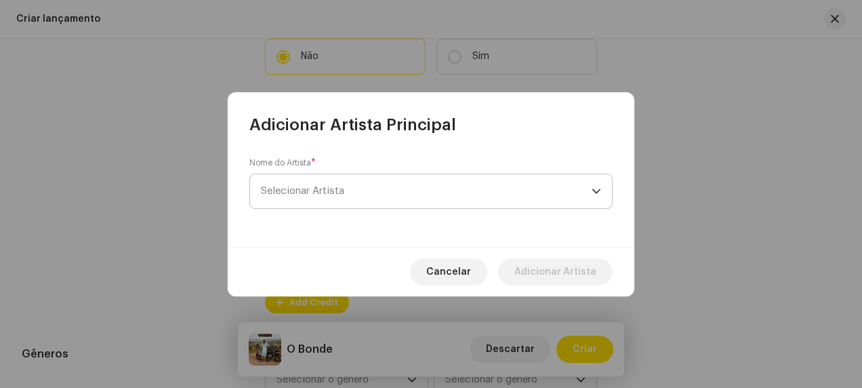
click at [386, 196] on span "Selecionar Artista" at bounding box center [426, 191] width 331 height 34
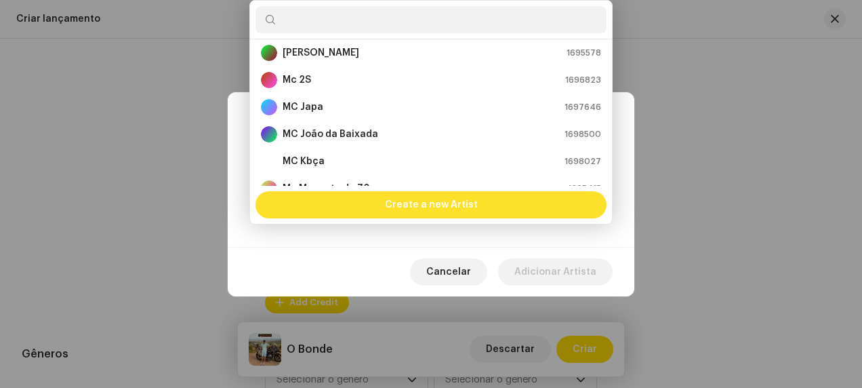
scroll to position [266, 0]
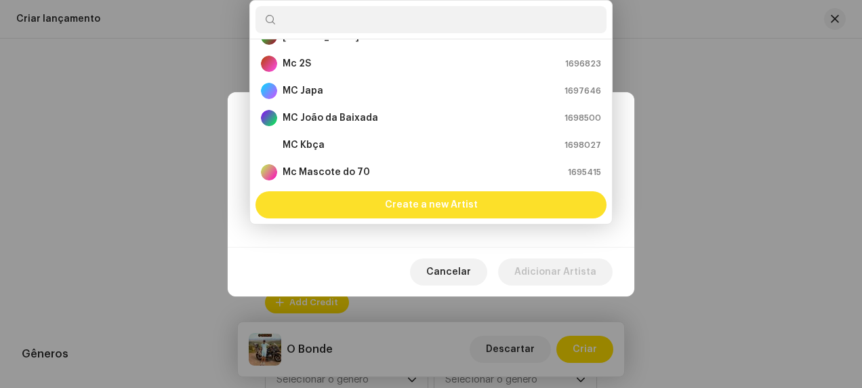
click at [436, 200] on span "Create a new Artist" at bounding box center [431, 204] width 93 height 27
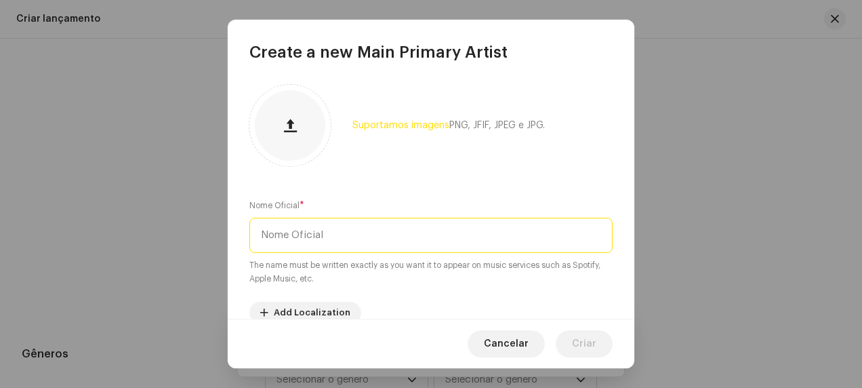
click at [345, 226] on input "text" at bounding box center [430, 234] width 363 height 35
type input "Mc Pj 013"
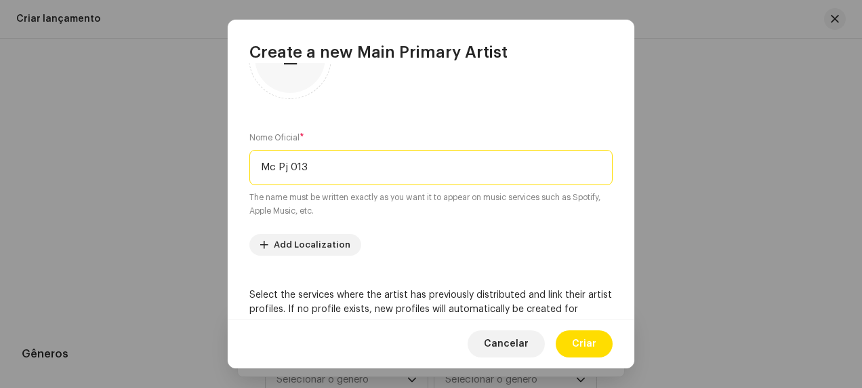
scroll to position [283, 0]
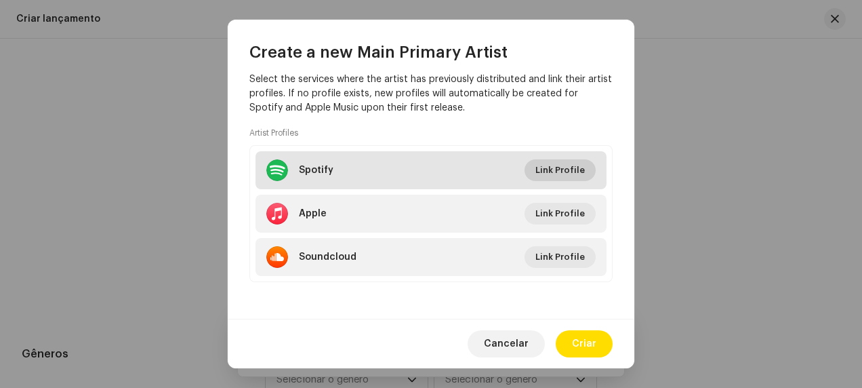
click at [562, 165] on span "Link Profile" at bounding box center [559, 169] width 49 height 27
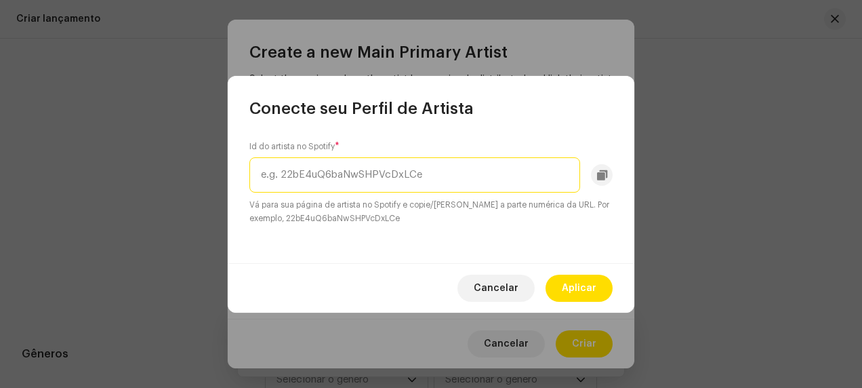
click at [398, 178] on input "text" at bounding box center [414, 174] width 331 height 35
paste input "05TEZ15J2JUMTDrAB7wn8q"
type input "05TEZ15J2JUMTDrAB7wn8q"
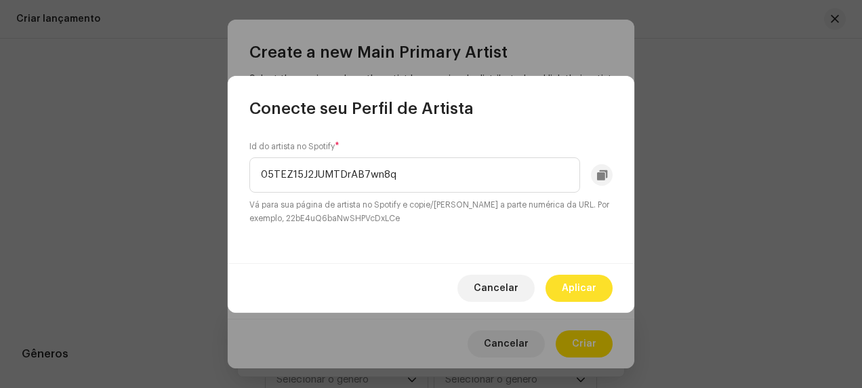
click at [577, 281] on span "Aplicar" at bounding box center [579, 287] width 35 height 27
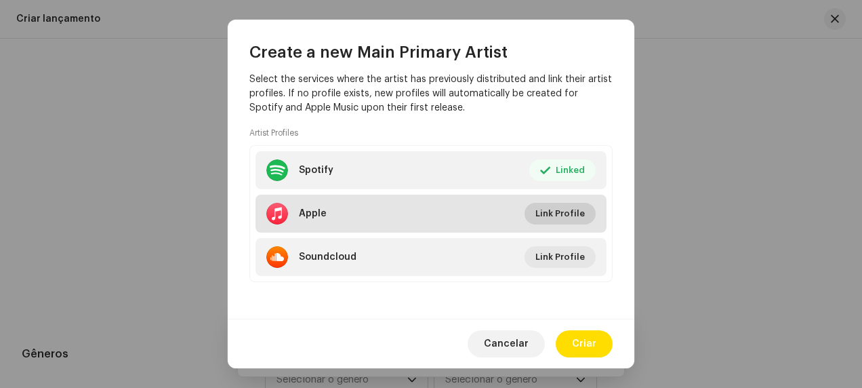
click at [545, 212] on span "Link Profile" at bounding box center [559, 213] width 49 height 27
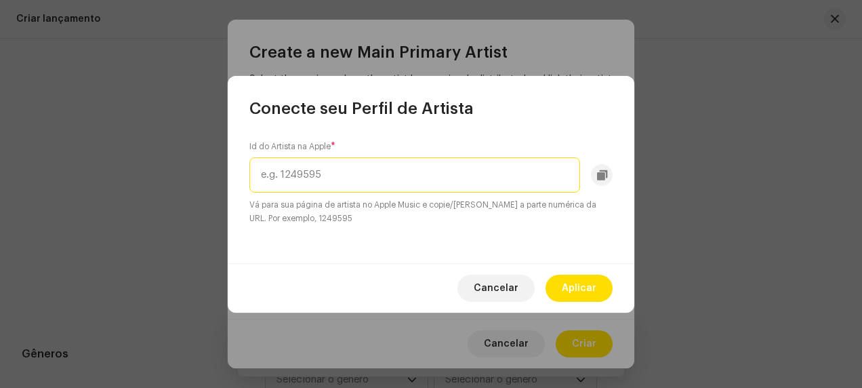
paste input "1841922612"
type input "1841922612"
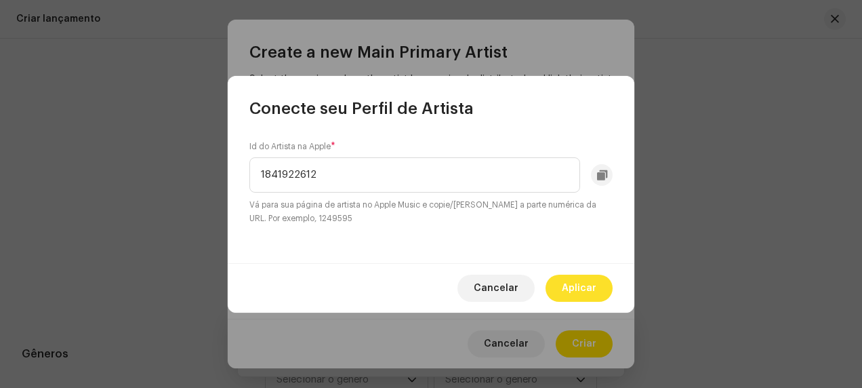
click at [578, 285] on span "Aplicar" at bounding box center [579, 287] width 35 height 27
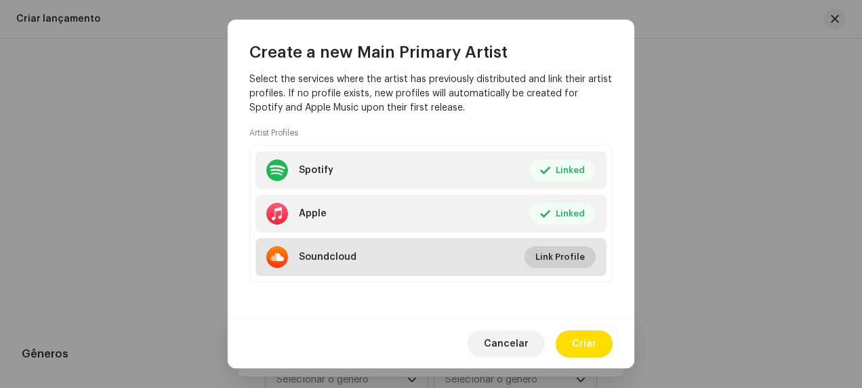
click at [554, 251] on span "Link Profile" at bounding box center [559, 256] width 49 height 27
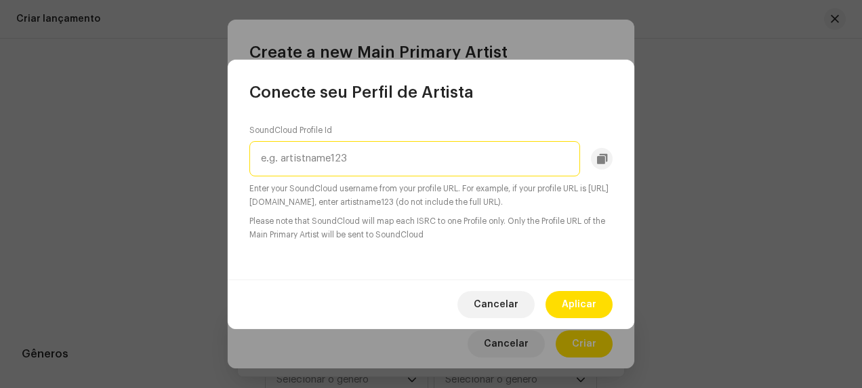
click at [391, 161] on input "text" at bounding box center [414, 158] width 331 height 35
paste input "mcpj013"
type input "mcpj013"
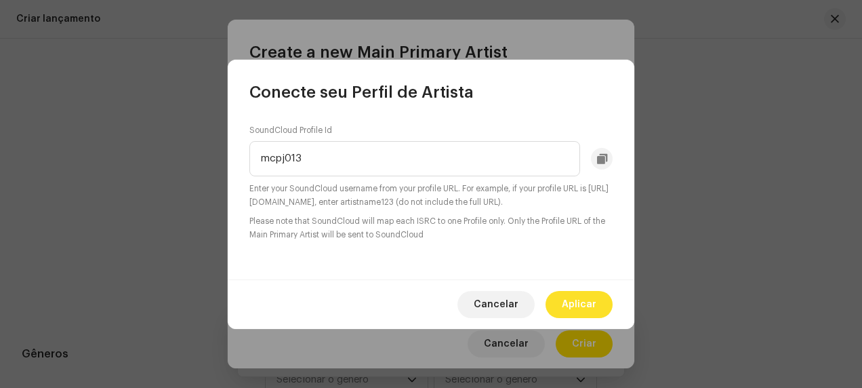
click at [582, 301] on span "Aplicar" at bounding box center [579, 304] width 35 height 27
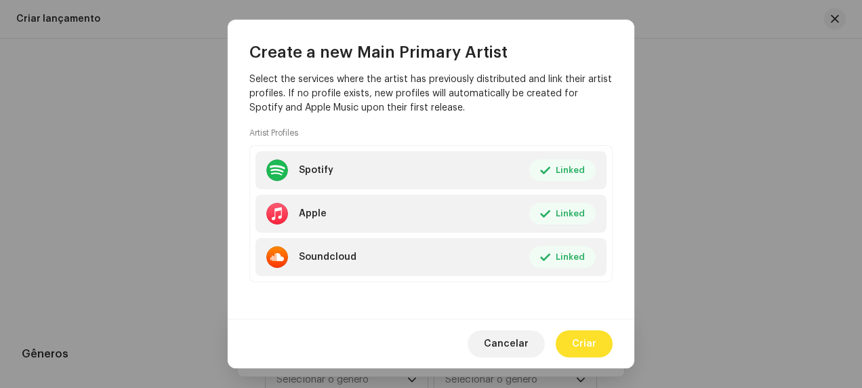
click at [587, 339] on span "Criar" at bounding box center [584, 343] width 24 height 27
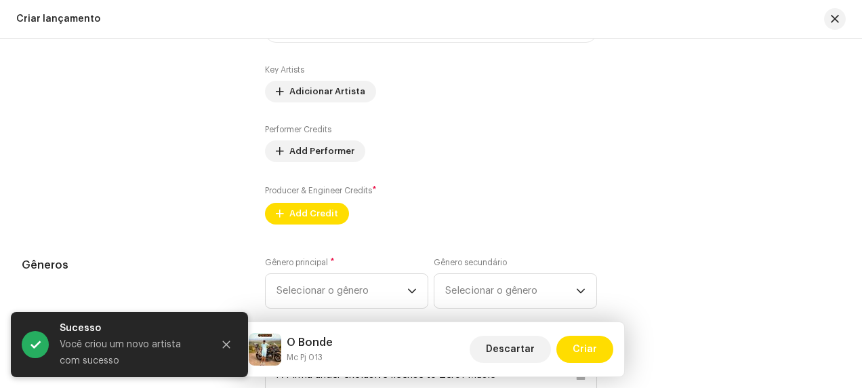
scroll to position [1626, 0]
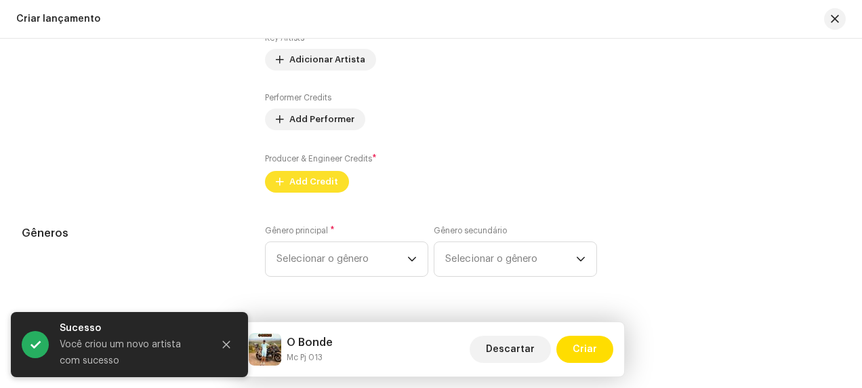
click at [312, 182] on span "Add Credit" at bounding box center [313, 181] width 49 height 27
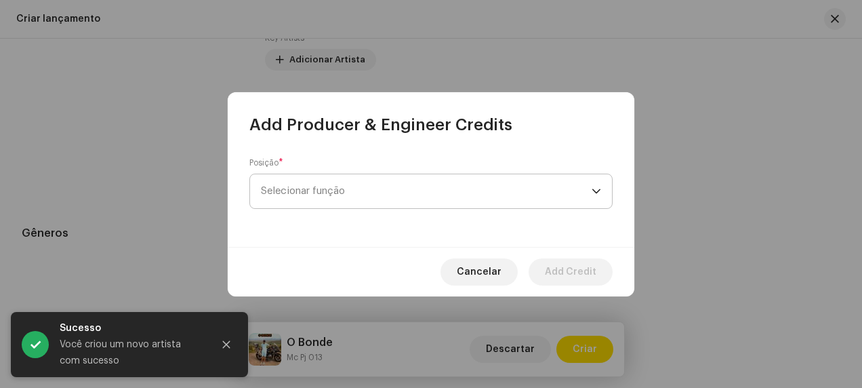
click at [353, 187] on span "Selecionar função" at bounding box center [426, 191] width 331 height 34
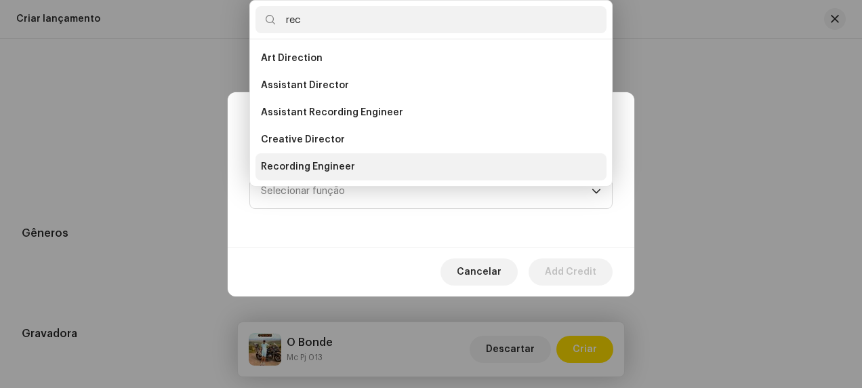
type input "rec"
click at [350, 159] on li "Recording Engineer" at bounding box center [430, 166] width 351 height 27
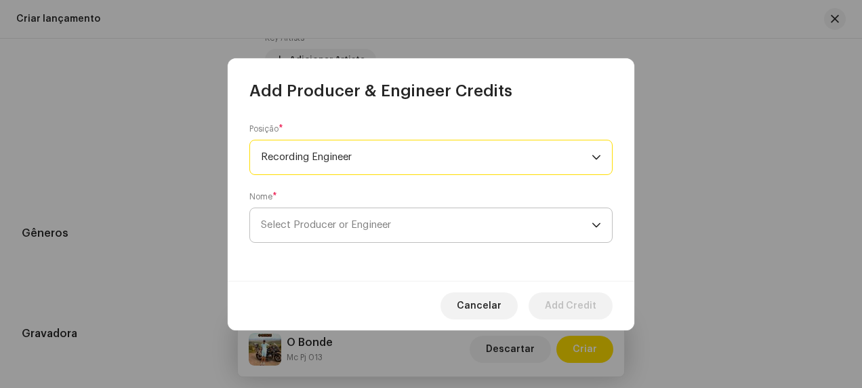
click at [355, 224] on span "Select Producer or Engineer" at bounding box center [326, 225] width 130 height 10
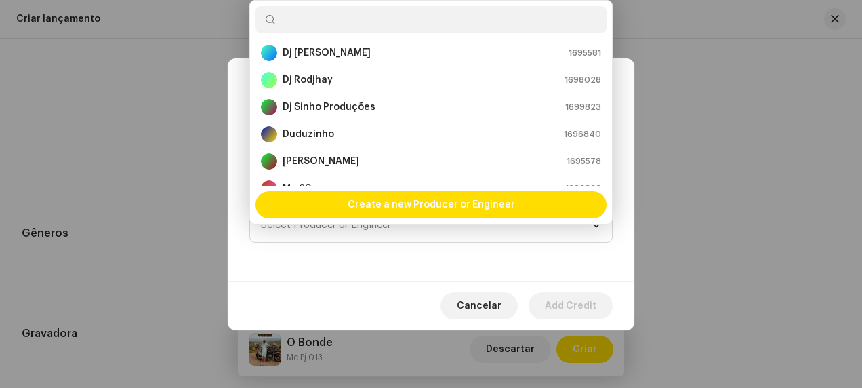
scroll to position [135, 0]
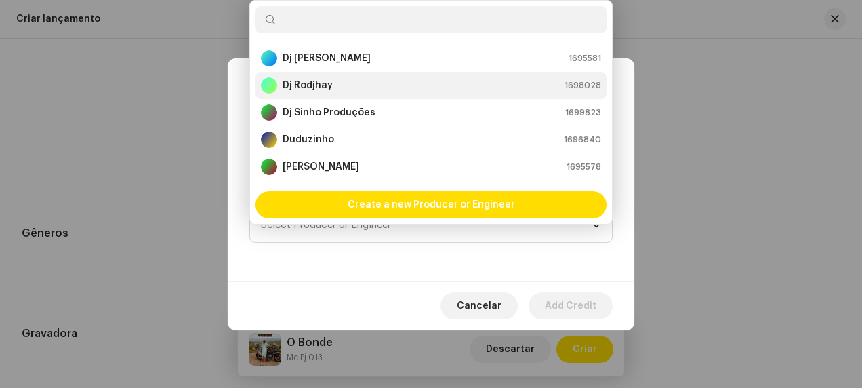
click at [322, 79] on strong "Dj Rodjhay" at bounding box center [308, 86] width 50 height 14
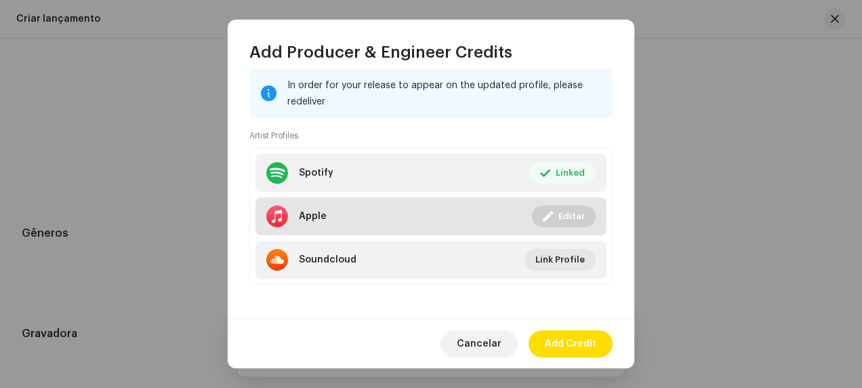
scroll to position [251, 0]
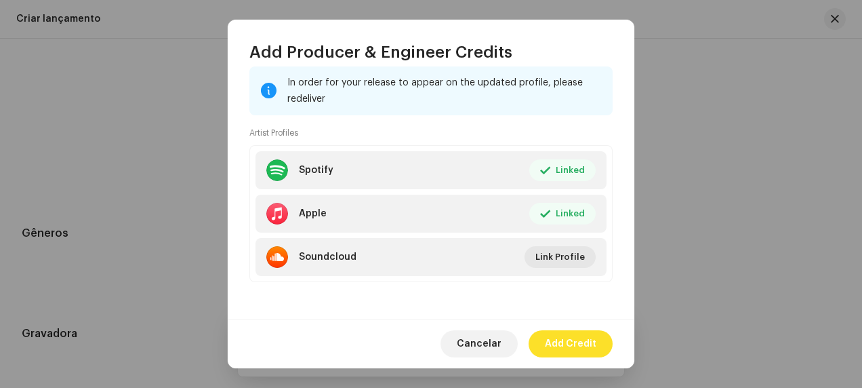
click at [576, 344] on span "Add Credit" at bounding box center [570, 343] width 51 height 27
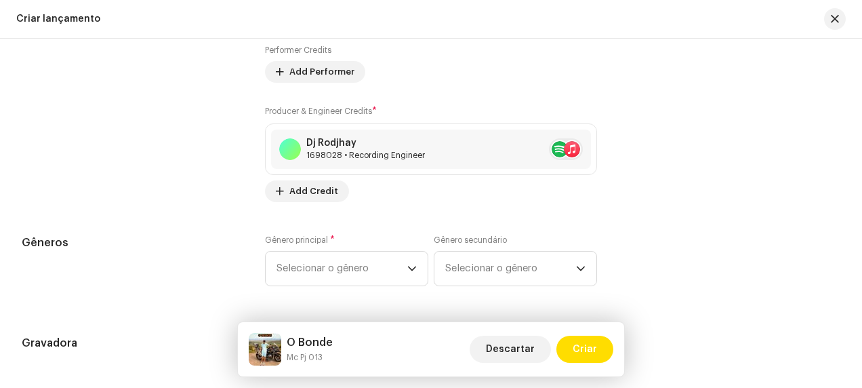
scroll to position [1761, 0]
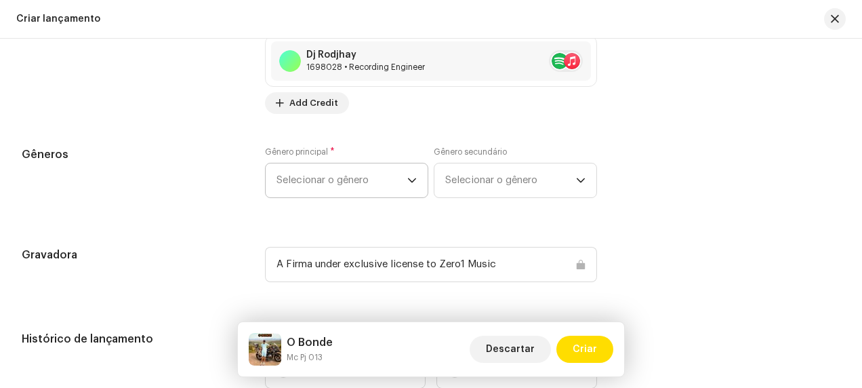
click at [350, 177] on span "Selecionar o gênero" at bounding box center [341, 180] width 131 height 34
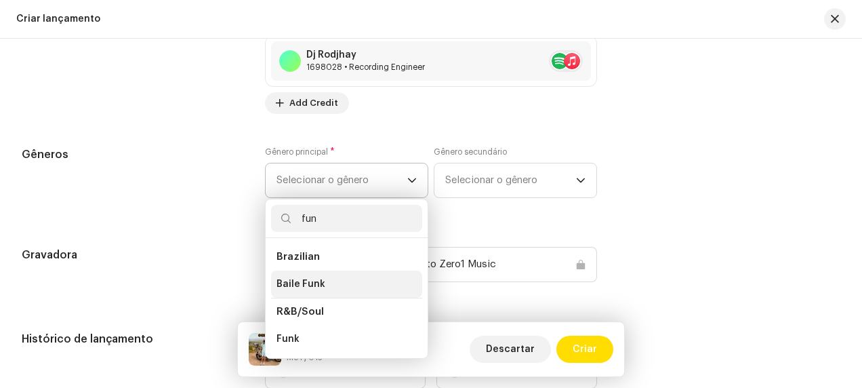
type input "fun"
click at [339, 283] on li "Baile Funk" at bounding box center [346, 283] width 151 height 27
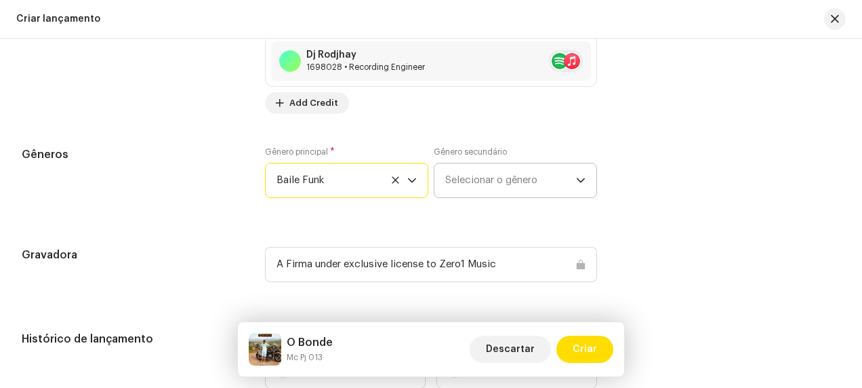
click at [476, 178] on span "Selecionar o gênero" at bounding box center [510, 180] width 131 height 34
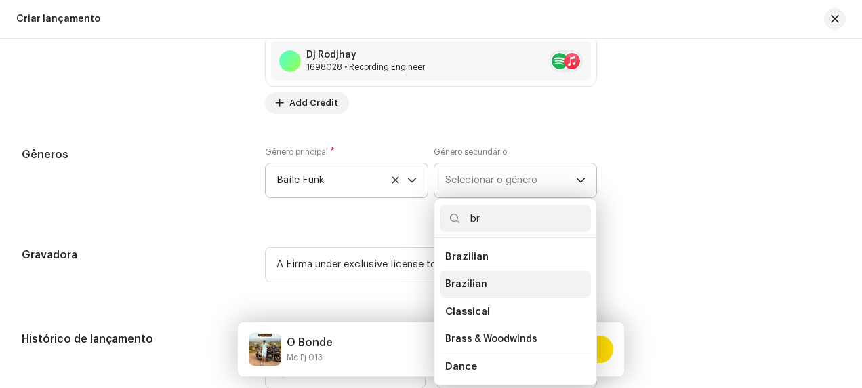
type input "br"
click at [484, 282] on li "Brazilian" at bounding box center [515, 283] width 151 height 27
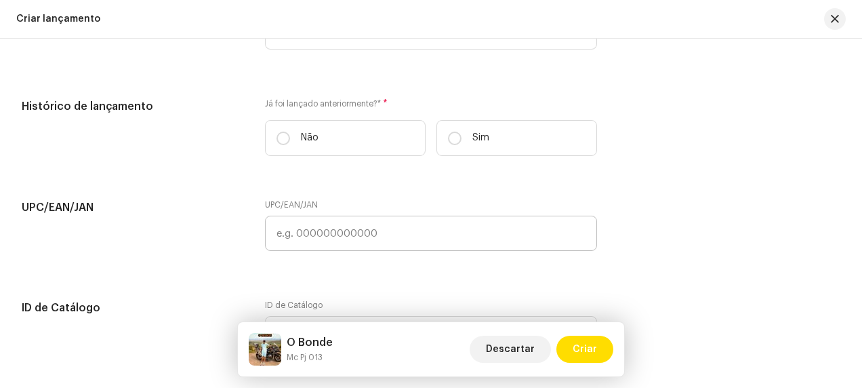
scroll to position [1965, 0]
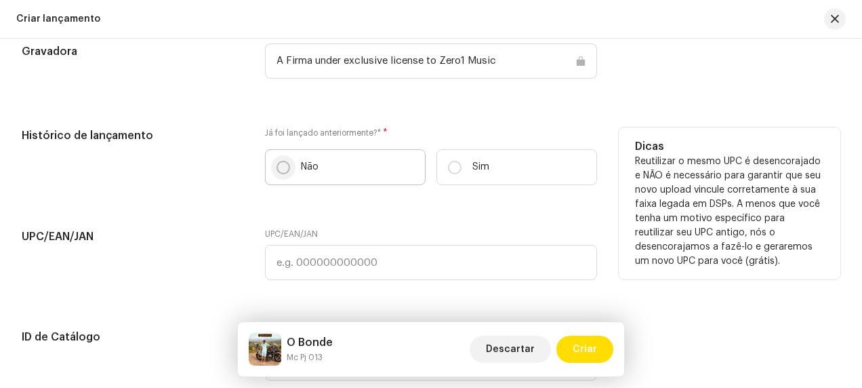
click at [283, 167] on input "Não" at bounding box center [283, 168] width 14 height 14
radio input "true"
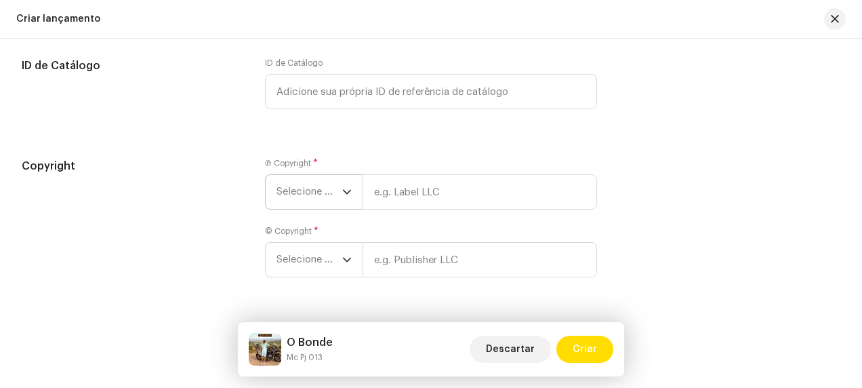
click at [338, 185] on span "Selecione o ano" at bounding box center [309, 192] width 66 height 34
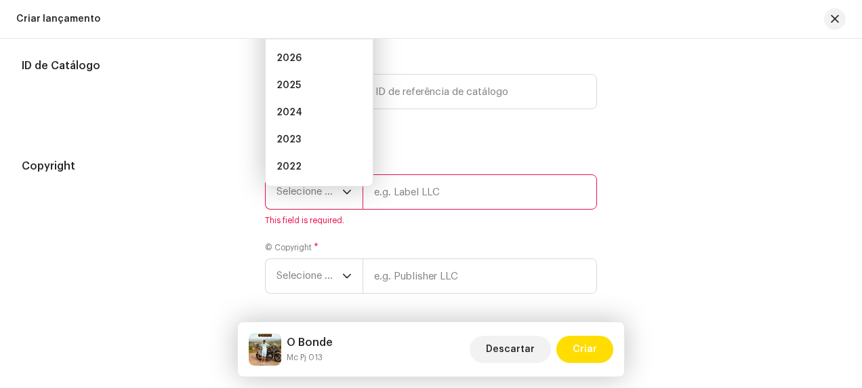
scroll to position [2215, 0]
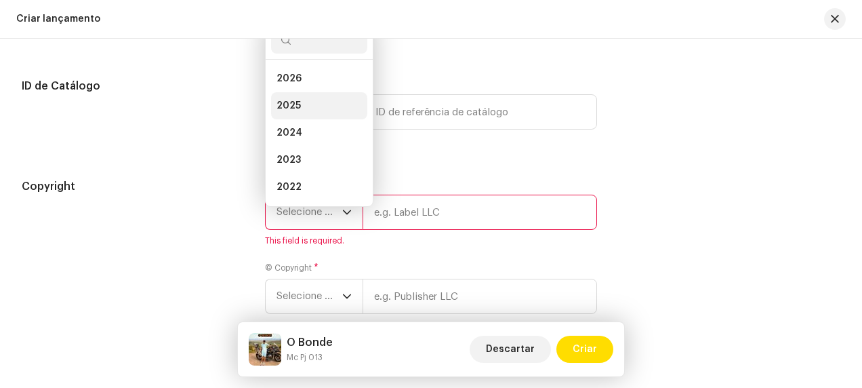
click at [322, 96] on li "2025" at bounding box center [319, 105] width 96 height 27
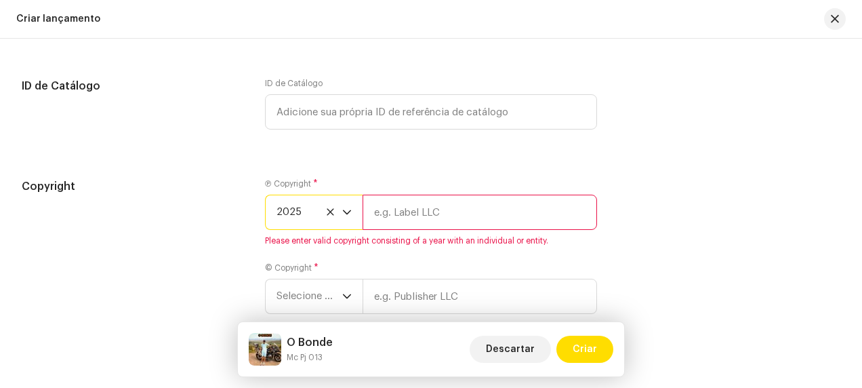
click at [397, 212] on input "text" at bounding box center [479, 211] width 234 height 35
type input "Afirma Produtora"
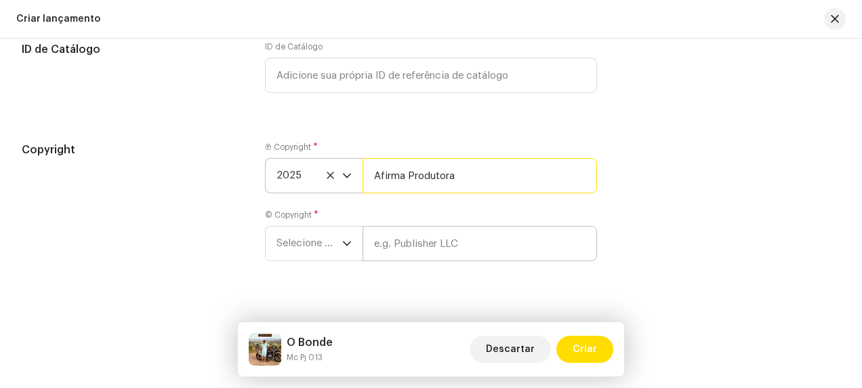
scroll to position [2271, 0]
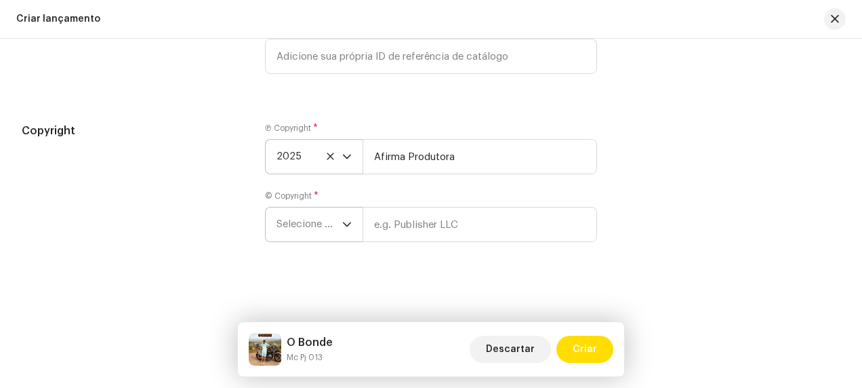
click at [344, 224] on icon "dropdown trigger" at bounding box center [346, 224] width 9 height 9
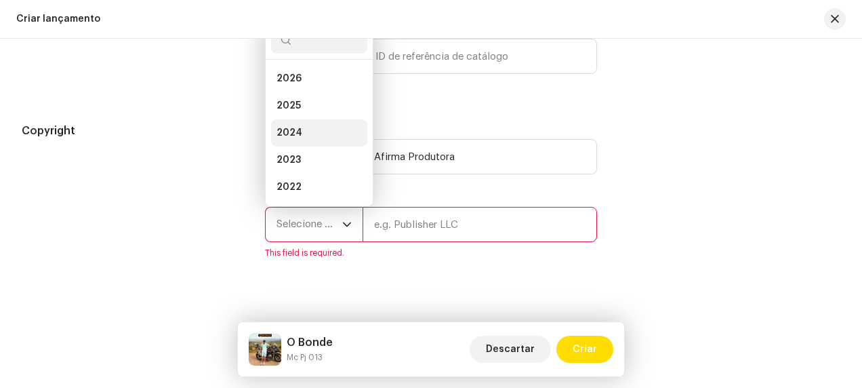
scroll to position [22, 0]
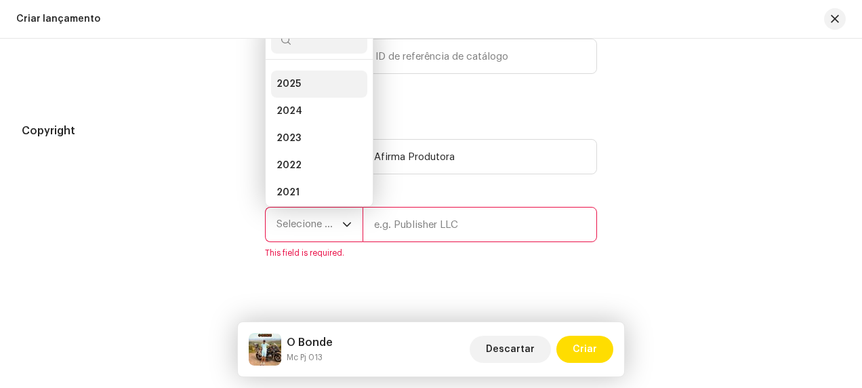
click at [325, 81] on li "2025" at bounding box center [319, 83] width 96 height 27
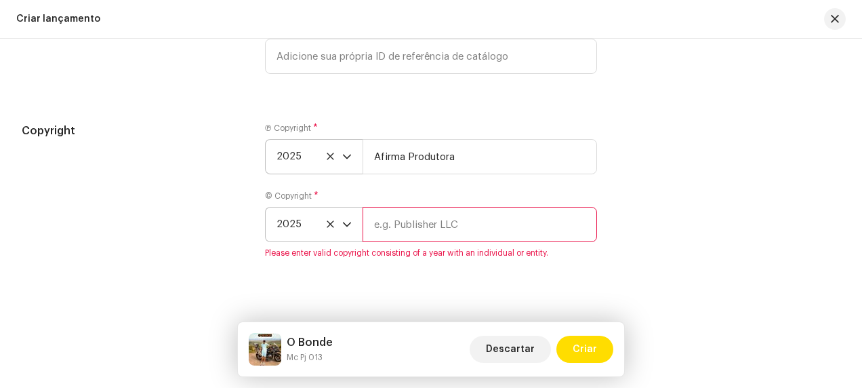
click at [393, 222] on input "text" at bounding box center [479, 224] width 234 height 35
type input "Afirma Produtora"
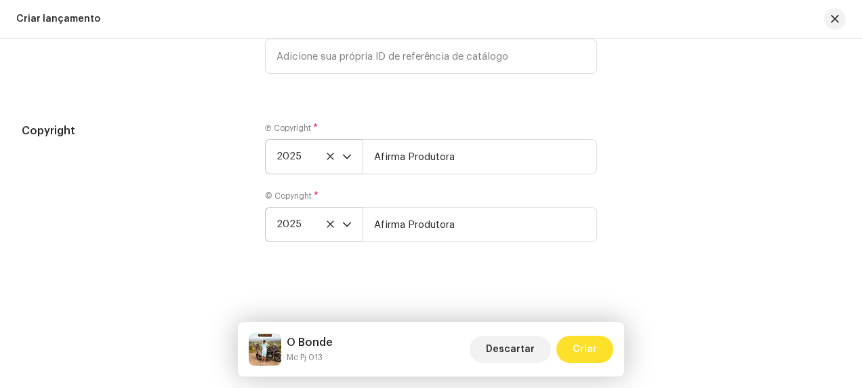
click at [586, 344] on span "Criar" at bounding box center [584, 348] width 24 height 27
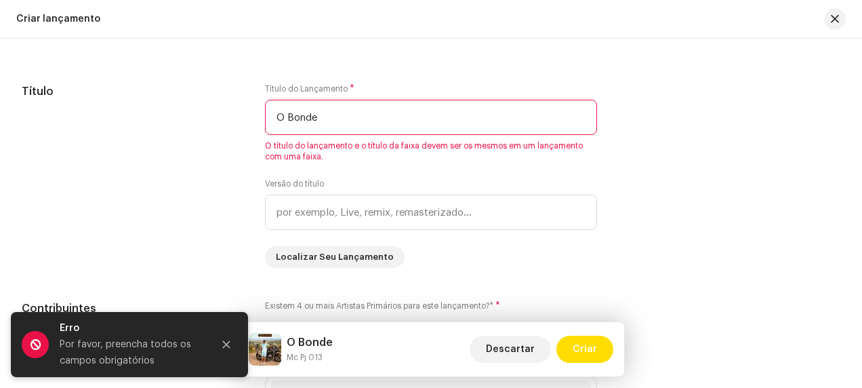
scroll to position [1214, 0]
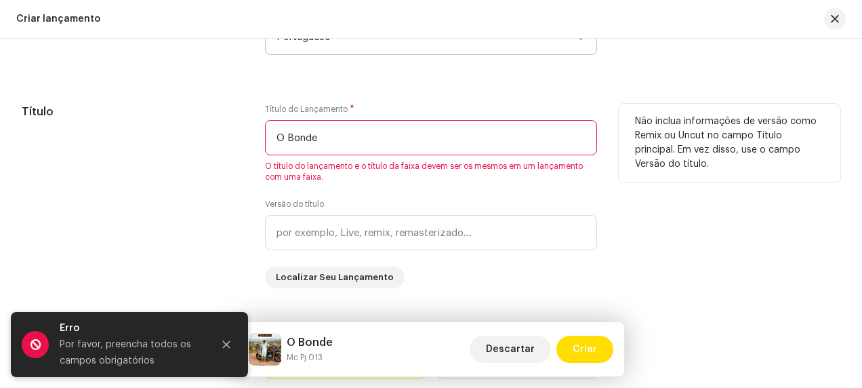
click at [360, 140] on input "O Bonde" at bounding box center [431, 137] width 332 height 35
click at [340, 138] on input "O Bonde" at bounding box center [431, 137] width 332 height 35
type input "O BONDE"
click at [610, 158] on div "Título Título do Lançamento * O BONDE O título do lançamento e o título da faix…" at bounding box center [431, 196] width 818 height 184
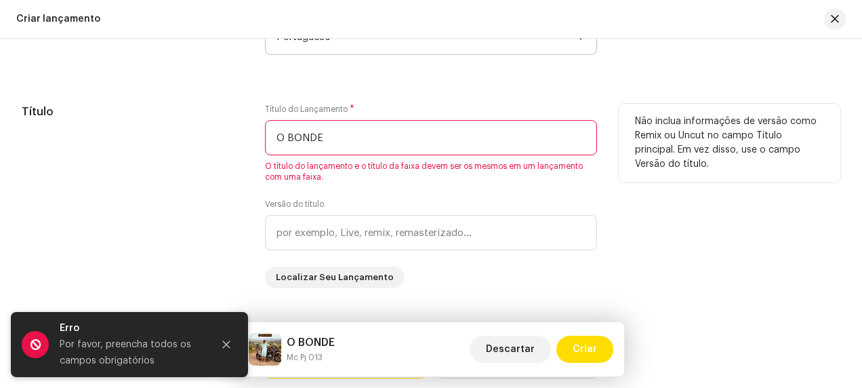
click at [640, 207] on div "Não inclua informações de versão como Remix ou Uncut no campo Título principal.…" at bounding box center [730, 196] width 222 height 184
click at [603, 112] on div "Título Título do Lançamento * O BONDE O título do lançamento e o título da faix…" at bounding box center [431, 196] width 818 height 184
click at [346, 138] on input "O BONDE" at bounding box center [431, 137] width 332 height 35
click at [347, 138] on input "O BONDE" at bounding box center [431, 137] width 332 height 35
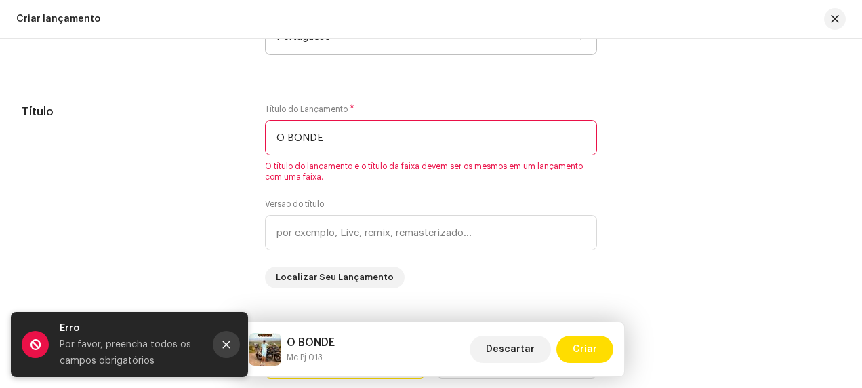
click at [230, 343] on icon "Close" at bounding box center [226, 343] width 9 height 9
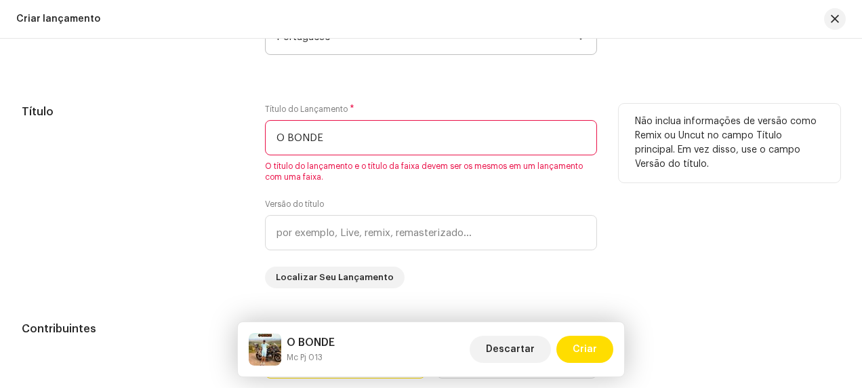
click at [334, 144] on input "O BONDE" at bounding box center [431, 137] width 332 height 35
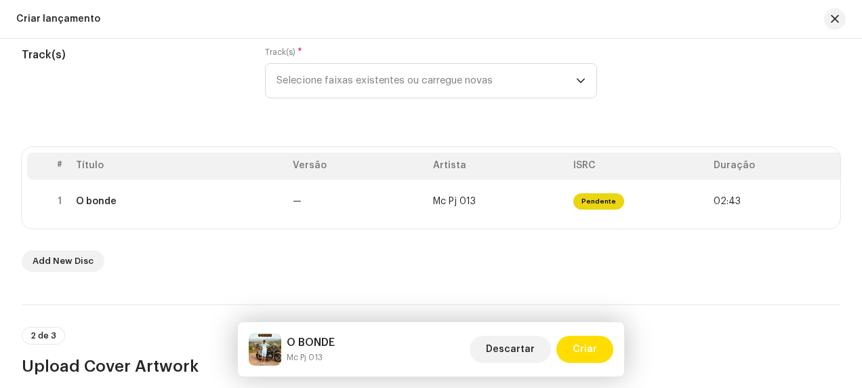
scroll to position [198, 0]
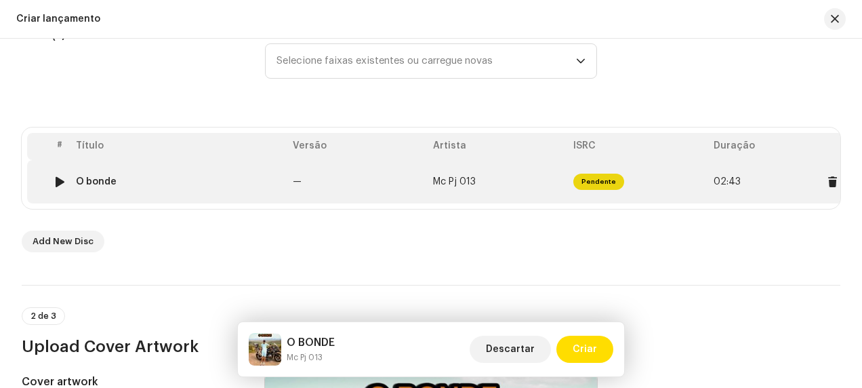
click at [682, 186] on td "Pendente" at bounding box center [638, 181] width 140 height 43
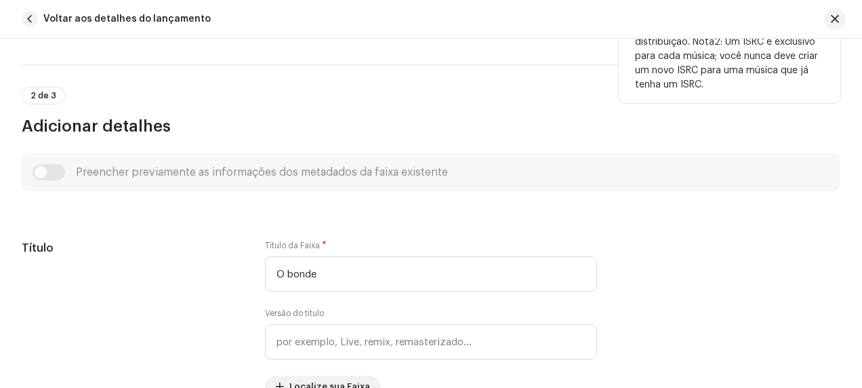
scroll to position [474, 0]
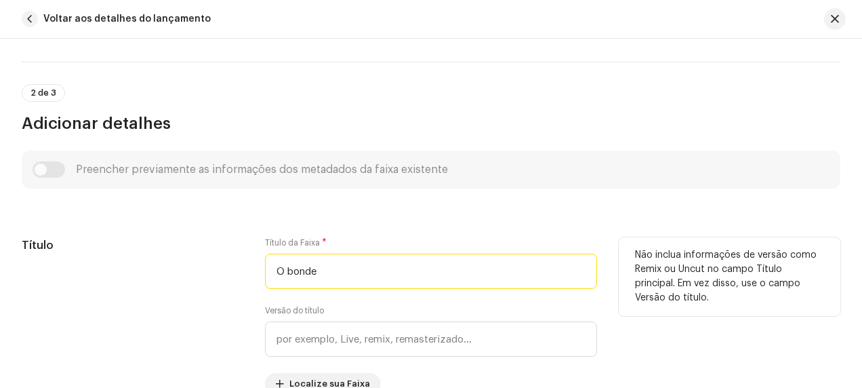
click at [288, 267] on input "O bonde" at bounding box center [431, 270] width 332 height 35
click at [289, 267] on input "O bonde" at bounding box center [431, 270] width 332 height 35
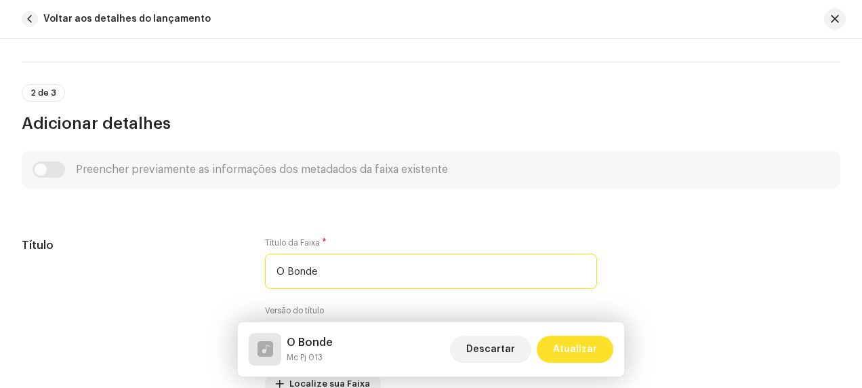
type input "O Bonde"
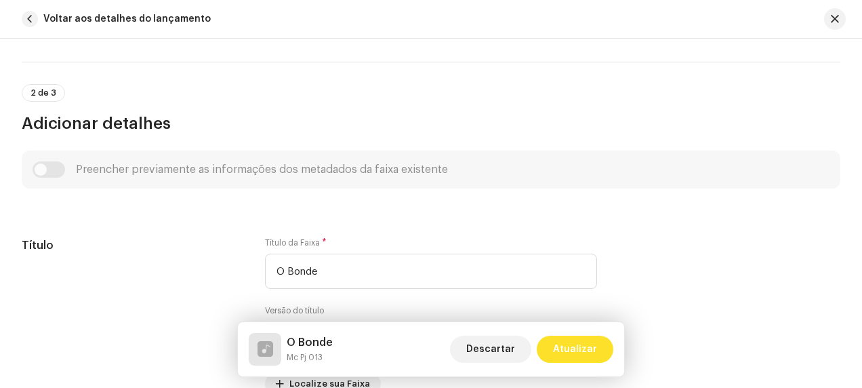
click at [585, 346] on span "Atualizar" at bounding box center [575, 348] width 44 height 27
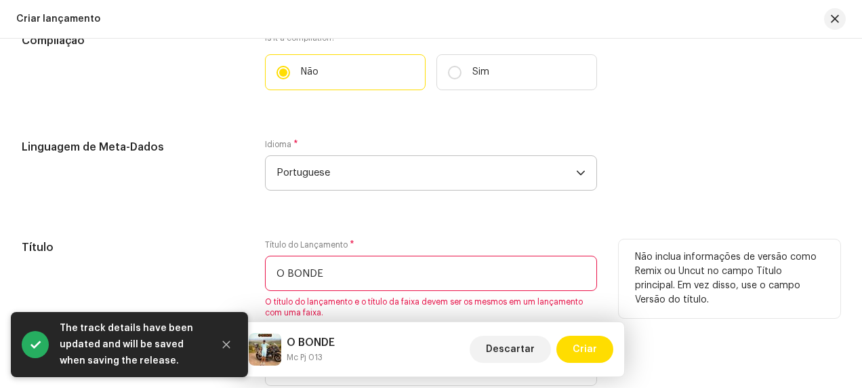
scroll to position [1146, 0]
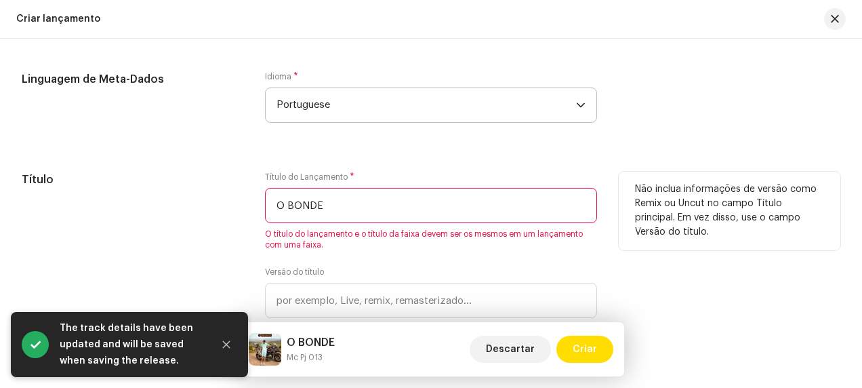
click at [326, 209] on input "O BONDE" at bounding box center [431, 205] width 332 height 35
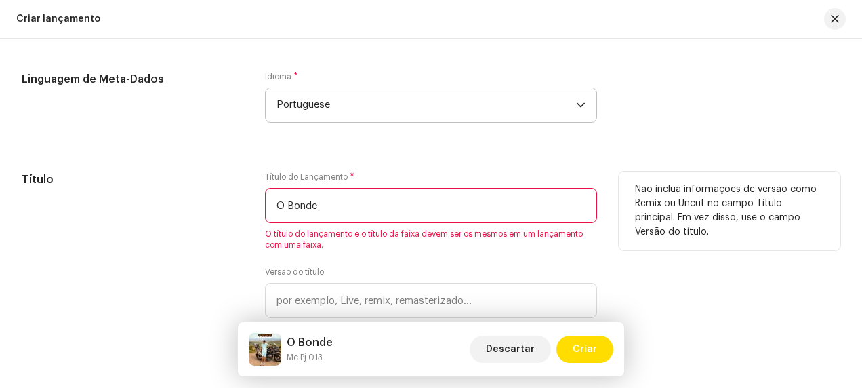
type input "O Bonde"
click at [621, 263] on div "Não inclua informações de versão como Remix ou Uncut no campo Título principal.…" at bounding box center [730, 263] width 222 height 184
click at [634, 268] on div "Não inclua informações de versão como Remix ou Uncut no campo Título principal.…" at bounding box center [730, 263] width 222 height 184
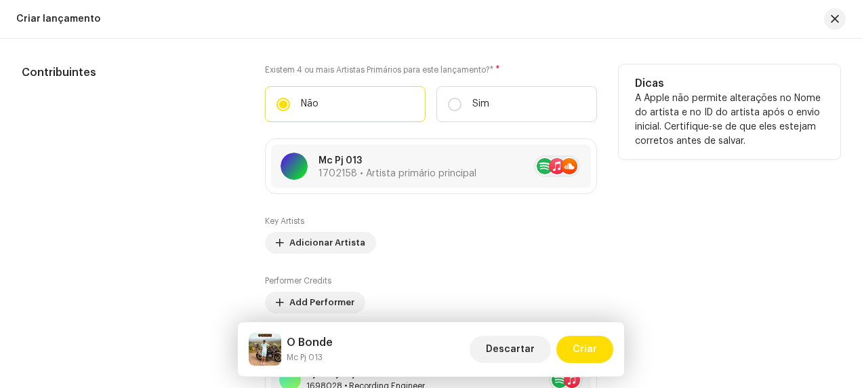
scroll to position [1485, 0]
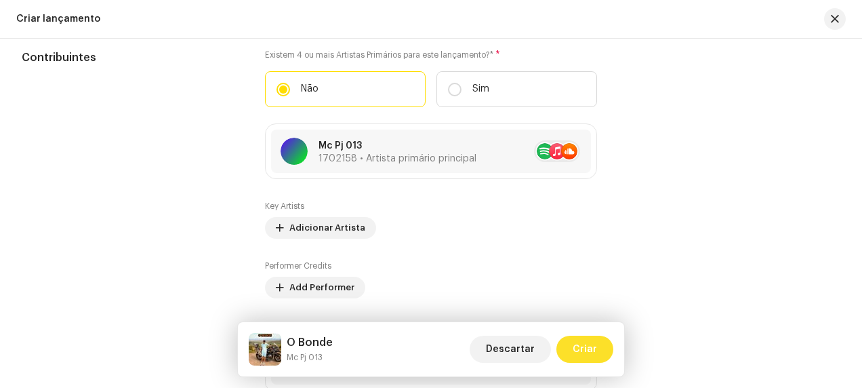
click at [591, 345] on span "Criar" at bounding box center [584, 348] width 24 height 27
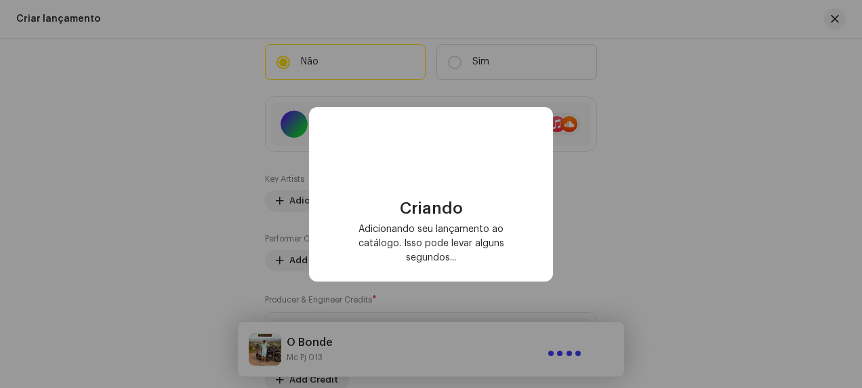
scroll to position [1458, 0]
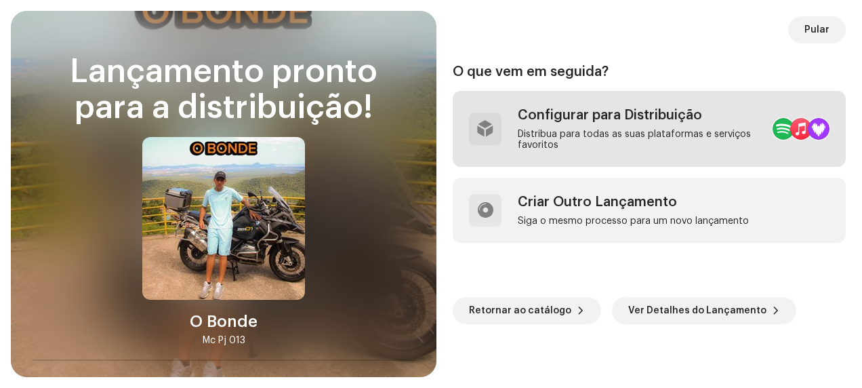
click at [677, 131] on div "Distribua para todas as suas plataformas e serviços favoritos" at bounding box center [640, 140] width 244 height 22
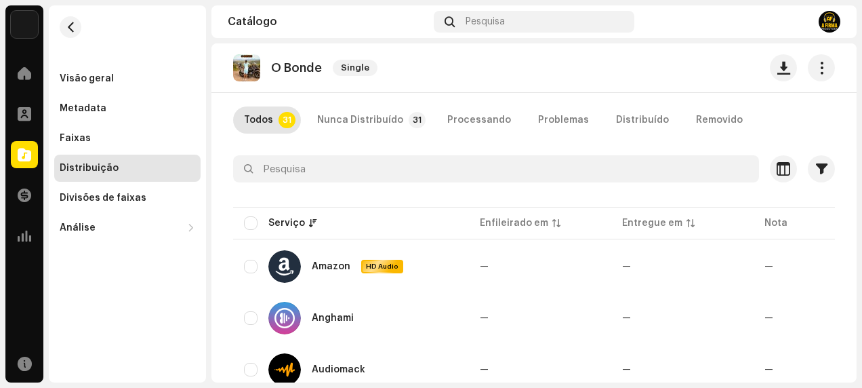
scroll to position [138, 0]
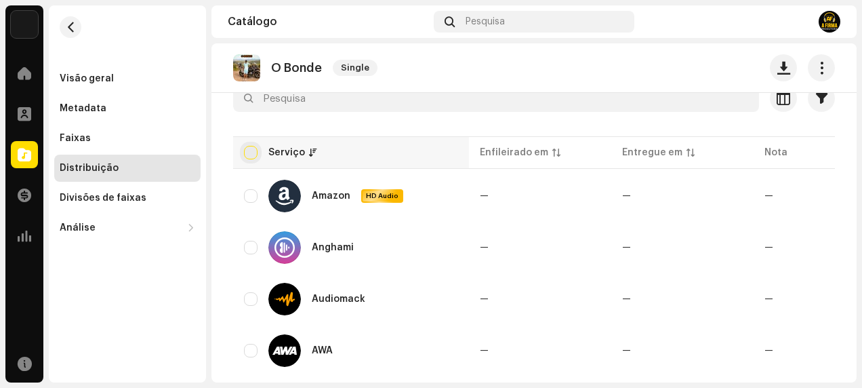
click at [244, 150] on input "checkbox" at bounding box center [251, 153] width 14 height 14
checkbox input "true"
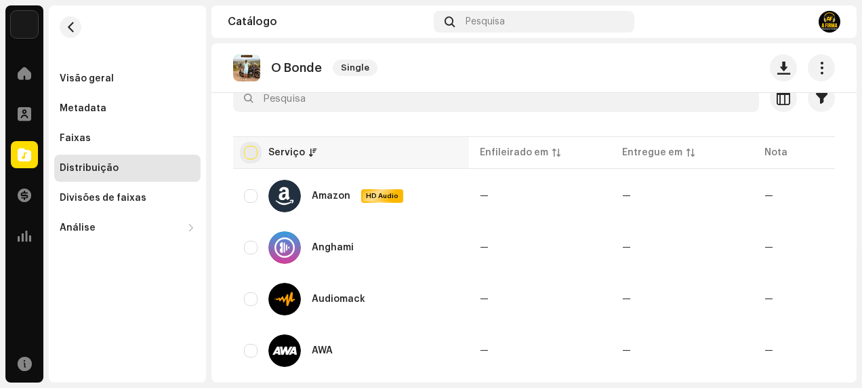
checkbox input "true"
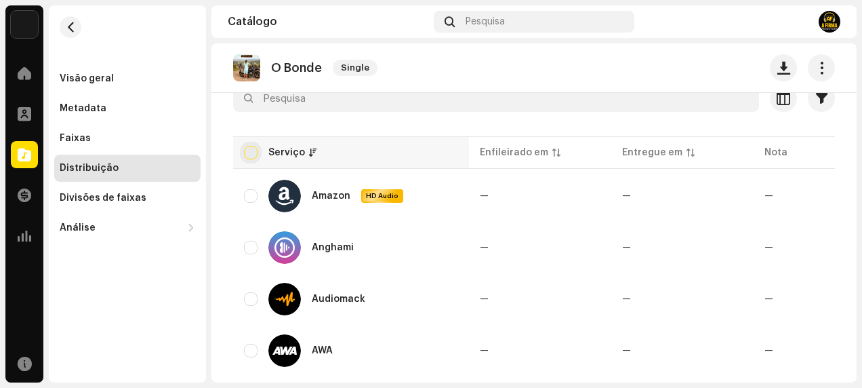
checkbox input "true"
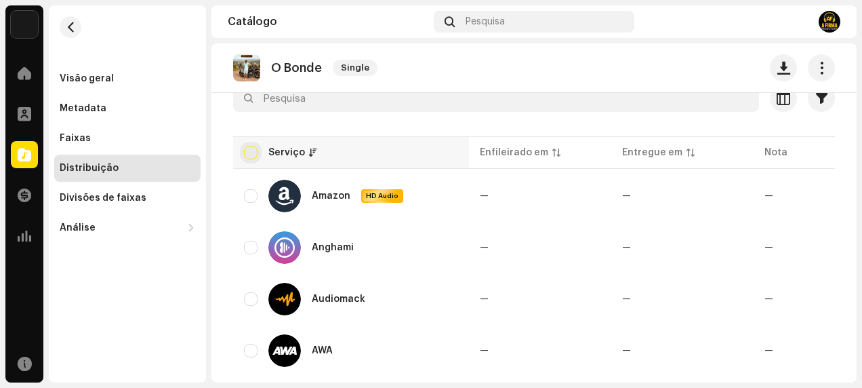
checkbox input "true"
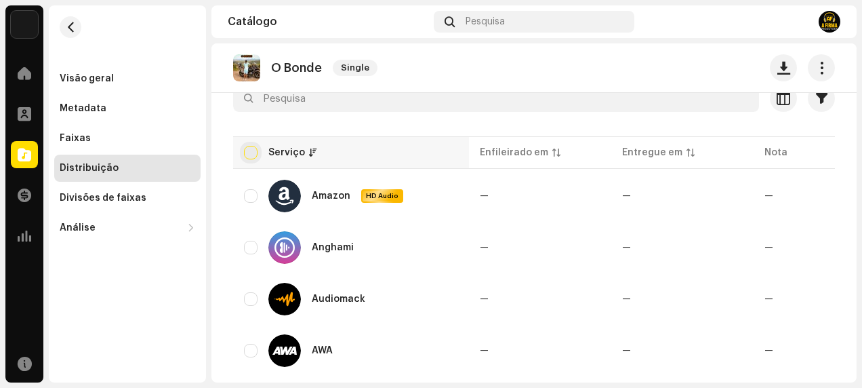
checkbox input "true"
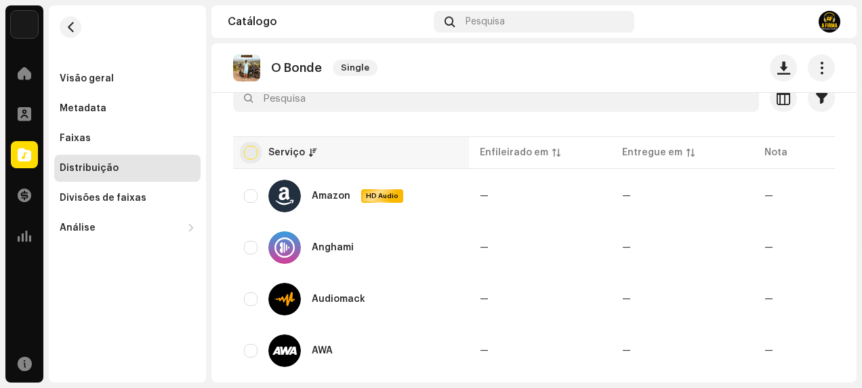
checkbox input "true"
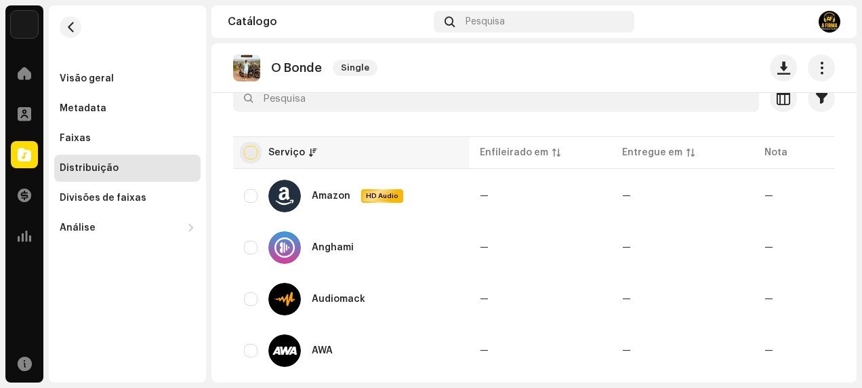
checkbox input "true"
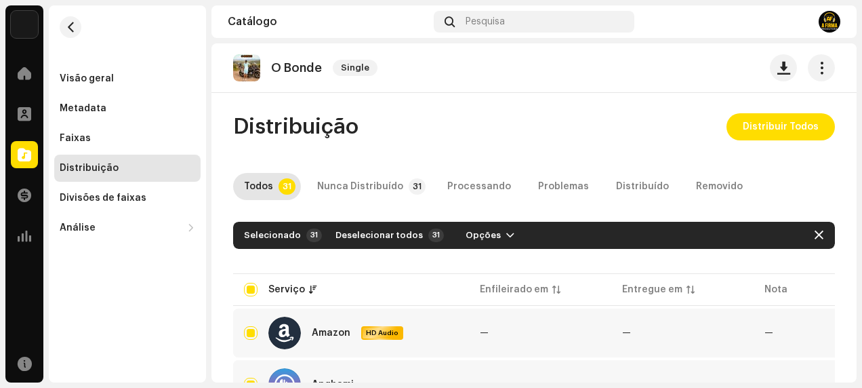
scroll to position [0, 0]
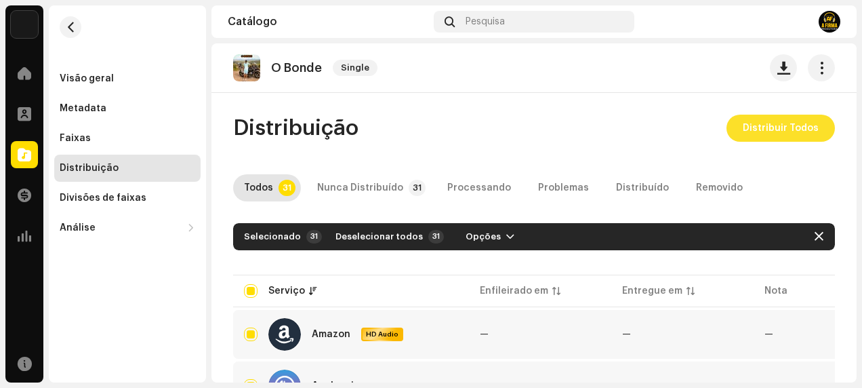
click at [763, 125] on span "Distribuir Todos" at bounding box center [781, 127] width 76 height 27
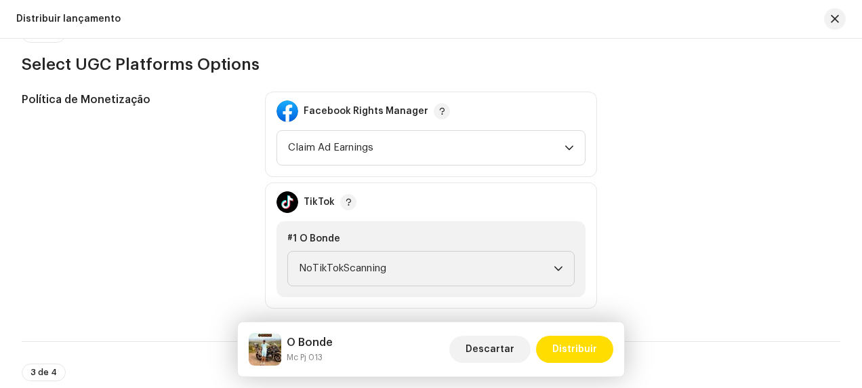
scroll to position [1626, 0]
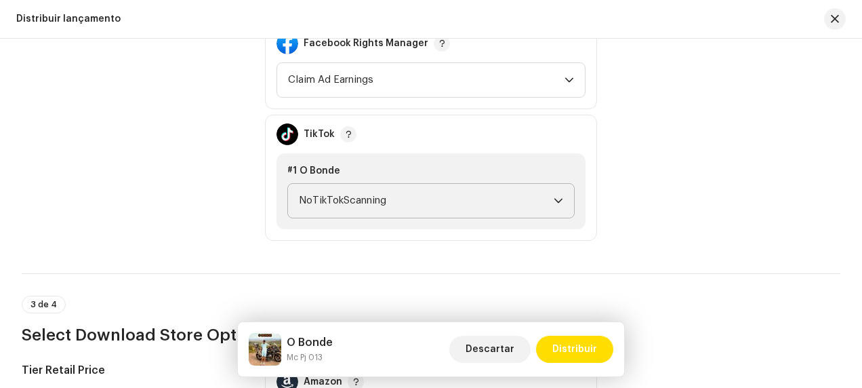
click at [415, 198] on span "NoTikTokScanning" at bounding box center [426, 201] width 255 height 34
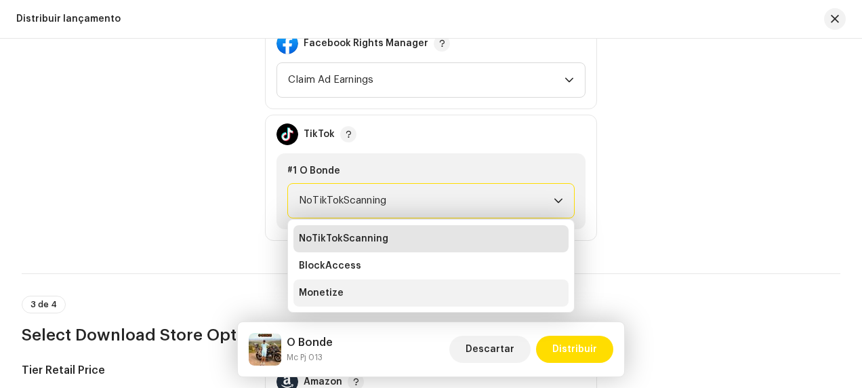
click at [356, 286] on li "Monetize" at bounding box center [430, 292] width 275 height 27
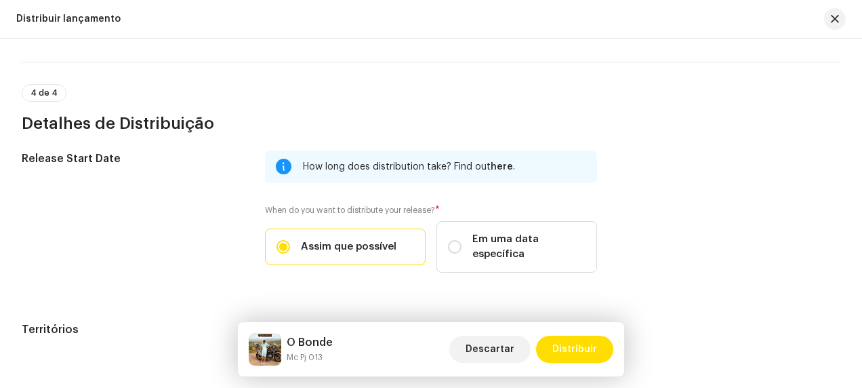
scroll to position [2236, 0]
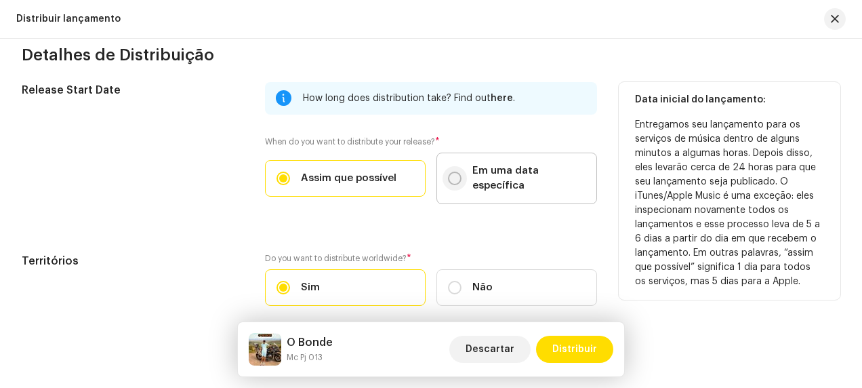
click at [453, 174] on input "Em uma data específica" at bounding box center [455, 178] width 14 height 14
radio input "true"
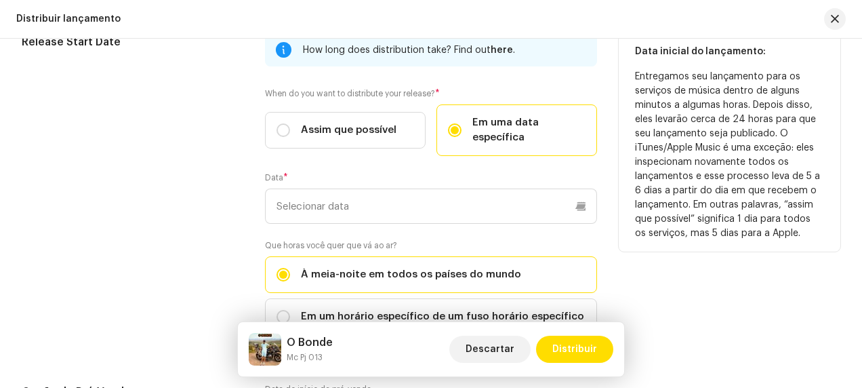
scroll to position [2303, 0]
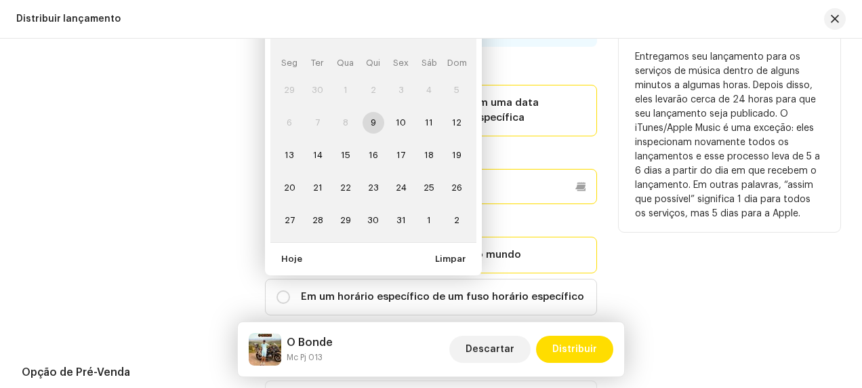
click at [375, 183] on p-datepicker "outubro 2025 Seg Ter Qua Qui Sex Sáb Dom 29 30 1 2 3 4 5 6 7 8 9 10 11 12 13 14…" at bounding box center [431, 186] width 332 height 35
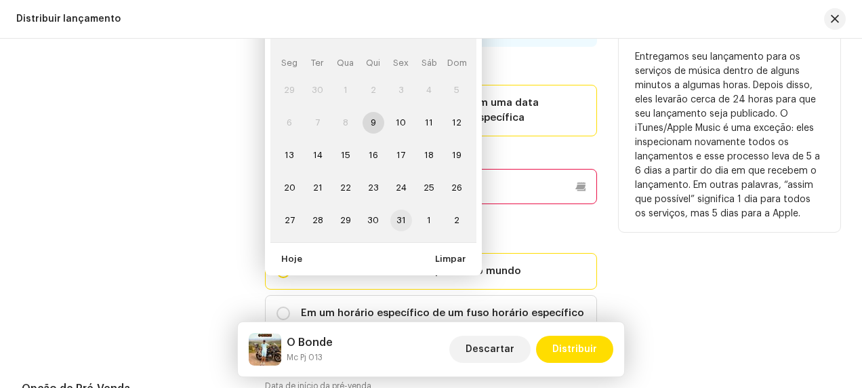
click at [404, 213] on span "31" at bounding box center [401, 220] width 22 height 22
type input "31/10/2025"
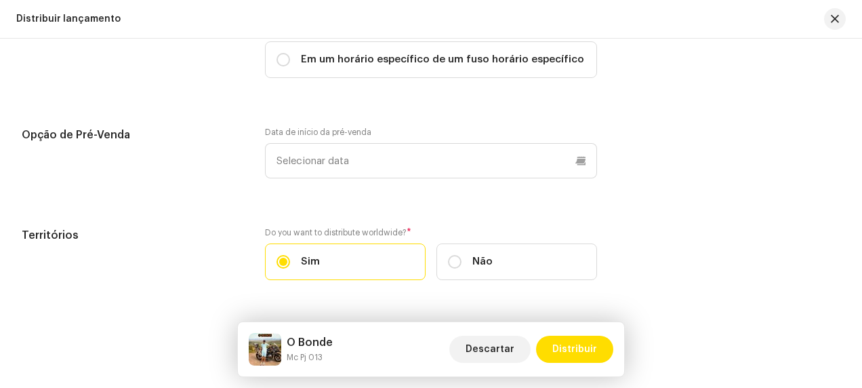
scroll to position [2573, 0]
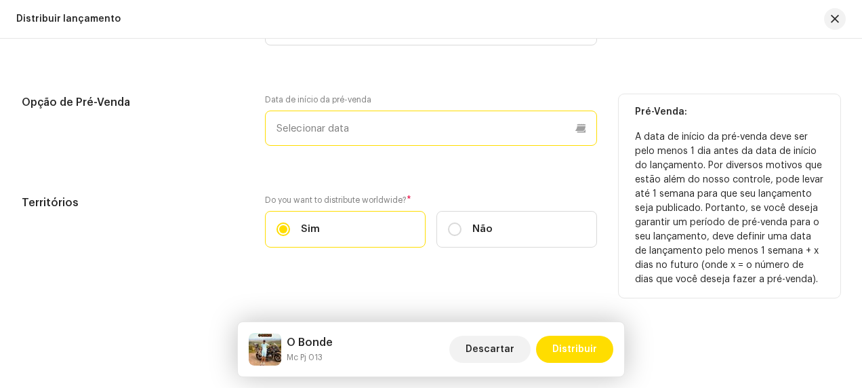
click at [388, 123] on p-datepicker at bounding box center [431, 127] width 332 height 35
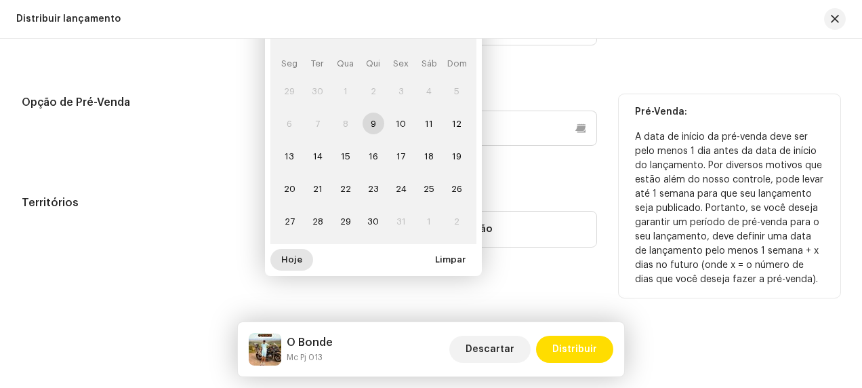
click at [290, 251] on span "Hoje" at bounding box center [291, 259] width 21 height 27
type input "10/10/2025"
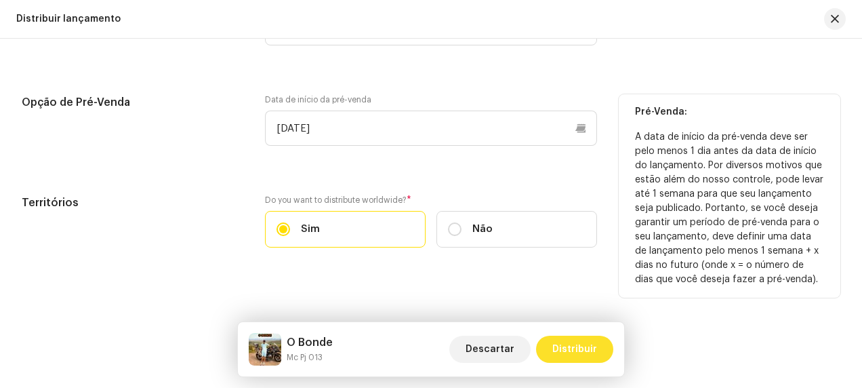
click at [570, 346] on span "Distribuir" at bounding box center [574, 348] width 45 height 27
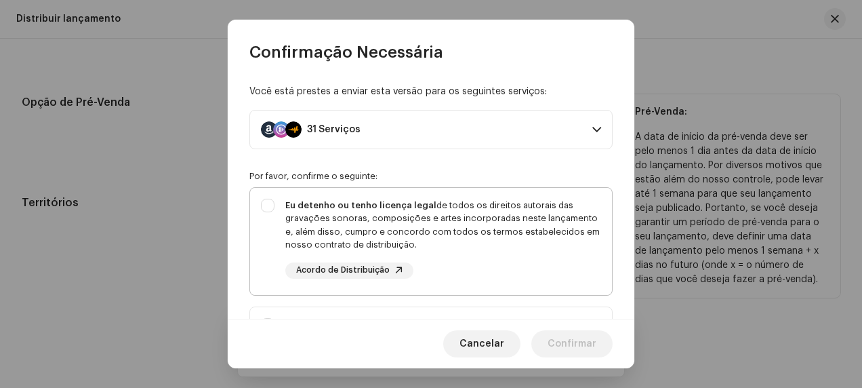
click at [270, 206] on div "Eu detenho ou tenho licença legal de todos os direitos autorais das gravações s…" at bounding box center [431, 239] width 362 height 102
checkbox input "true"
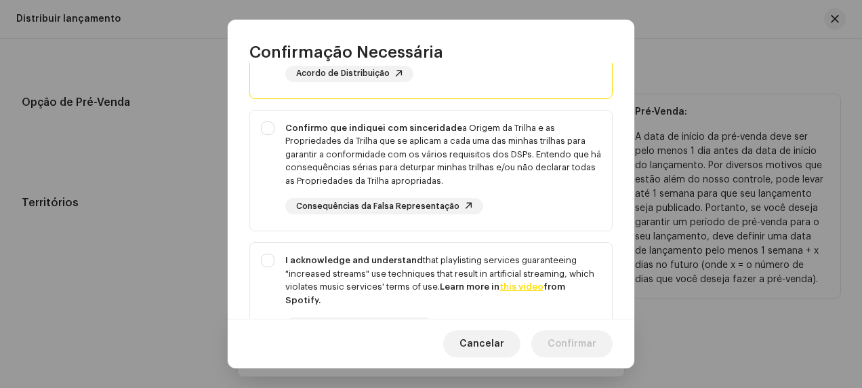
scroll to position [203, 0]
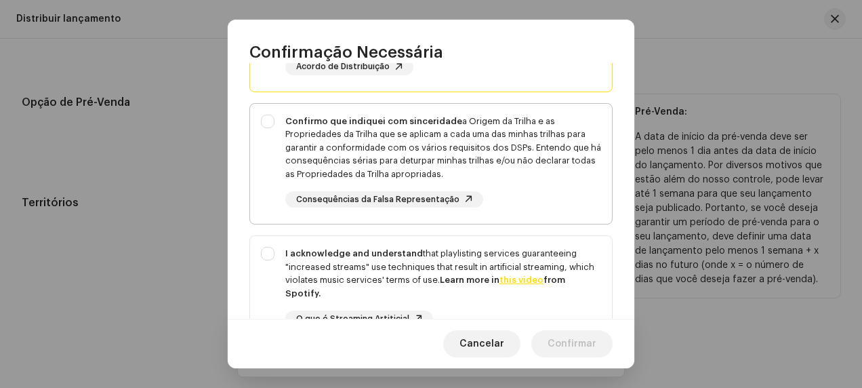
click at [259, 124] on div "Confirmo que indiquei com sinceridade a Origem da Trilha e as Propriedades da T…" at bounding box center [431, 161] width 362 height 115
checkbox input "true"
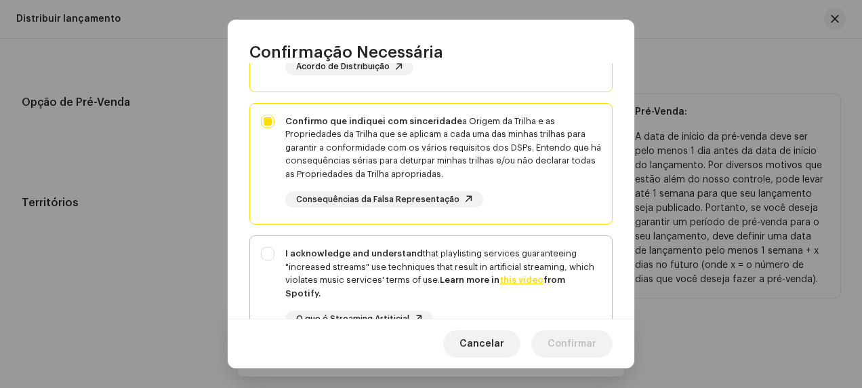
click at [270, 251] on div "I acknowledge and understand that playlisting services guaranteeing "increased …" at bounding box center [431, 297] width 362 height 123
checkbox input "true"
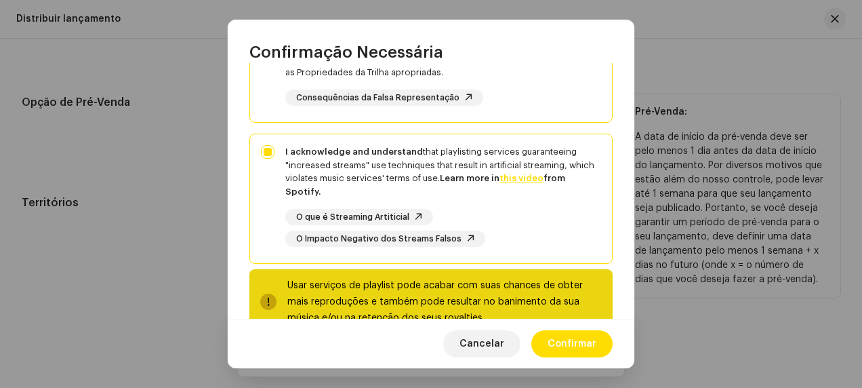
scroll to position [342, 0]
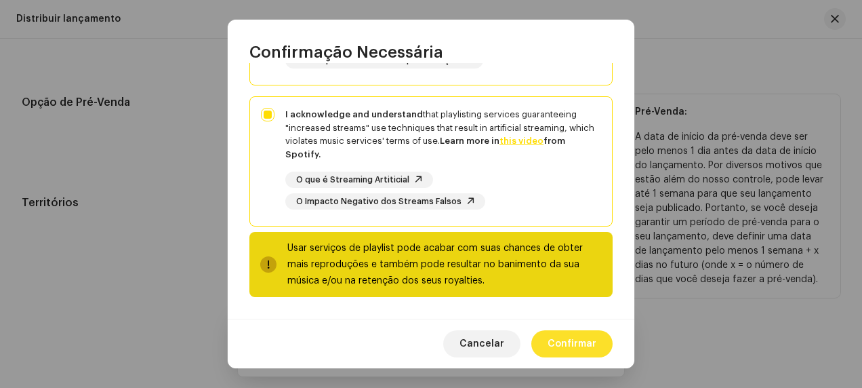
click at [572, 343] on span "Confirmar" at bounding box center [571, 343] width 49 height 27
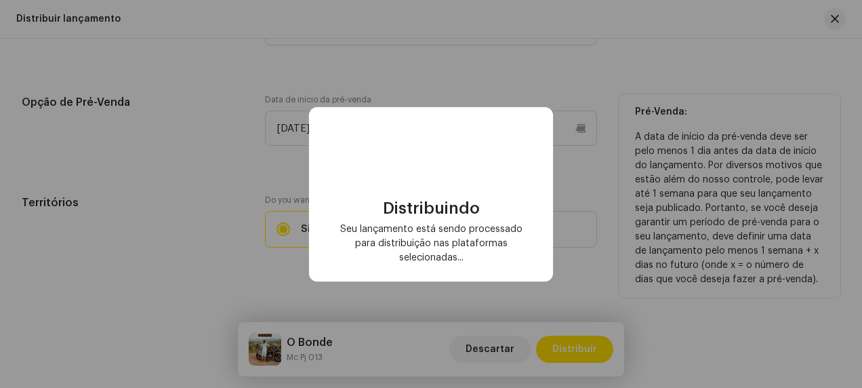
checkbox input "false"
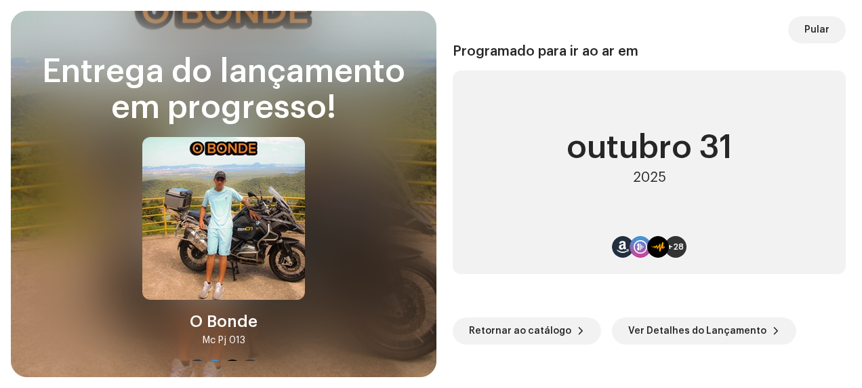
click at [663, 185] on div "2025" at bounding box center [649, 177] width 33 height 16
click at [808, 28] on span "Pular" at bounding box center [816, 29] width 25 height 27
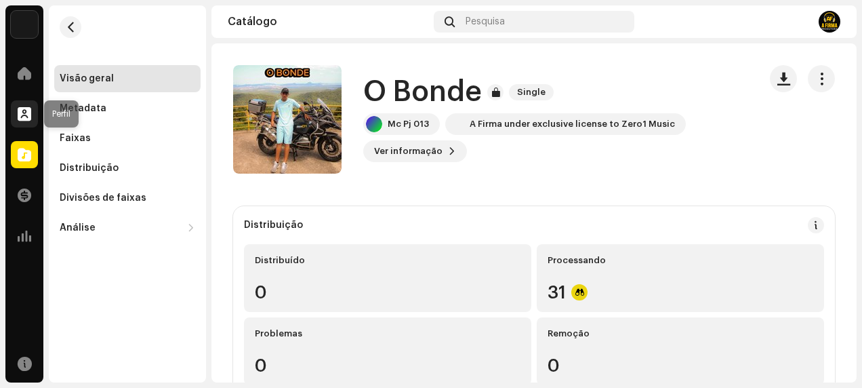
click at [27, 112] on span at bounding box center [25, 113] width 14 height 11
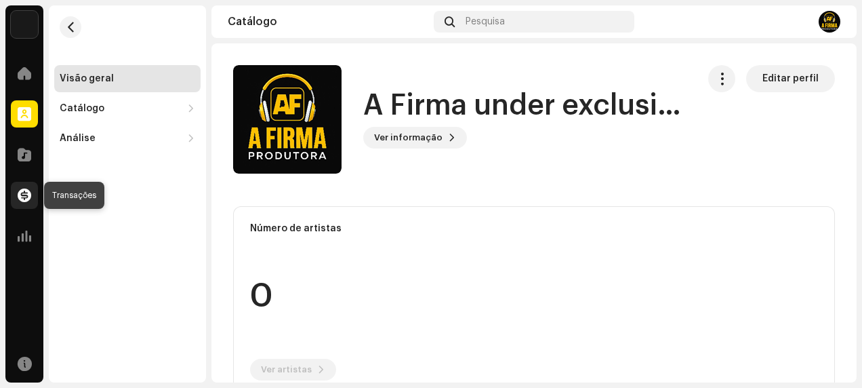
click at [18, 195] on span at bounding box center [25, 195] width 14 height 11
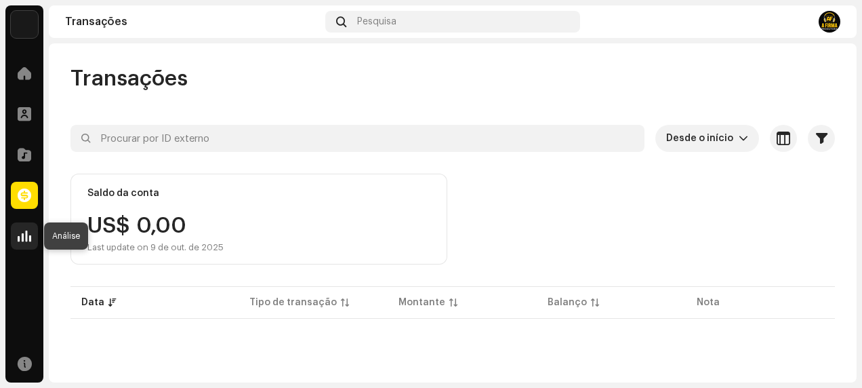
click at [27, 237] on span at bounding box center [25, 235] width 14 height 11
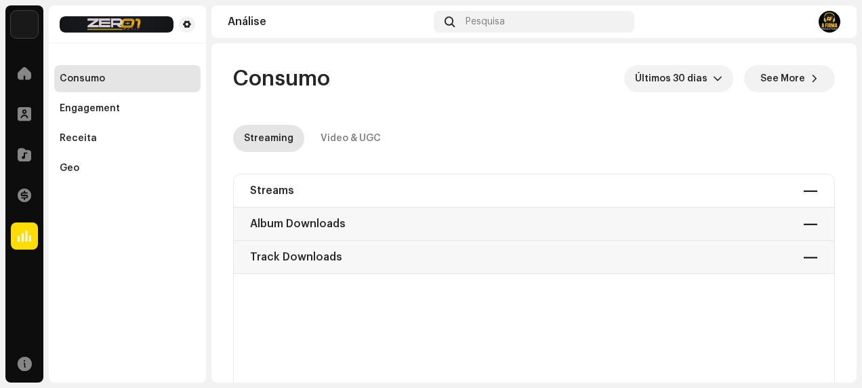
click at [278, 184] on div "Streams — Album Downloads — Track Downloads —" at bounding box center [534, 224] width 600 height 100
click at [24, 113] on span at bounding box center [25, 113] width 14 height 11
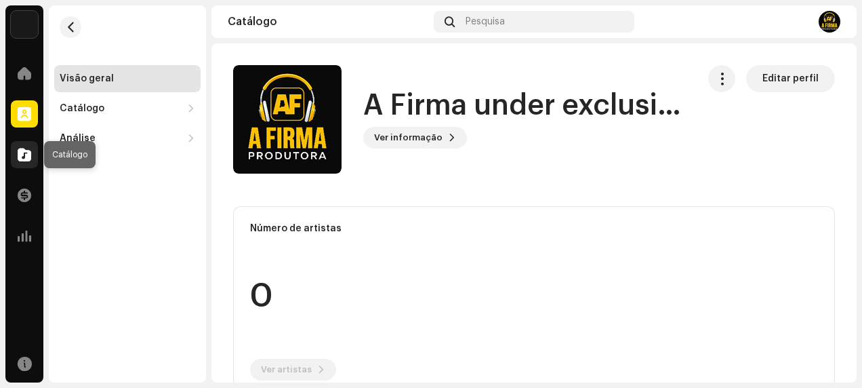
click at [31, 154] on div at bounding box center [24, 154] width 27 height 27
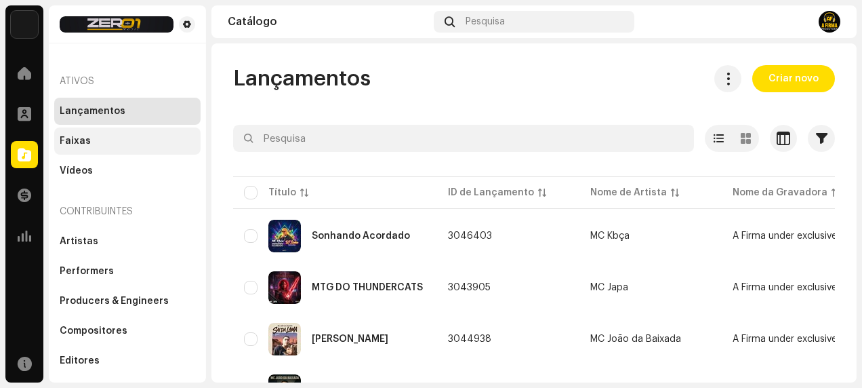
click at [80, 146] on div "Faixas" at bounding box center [75, 140] width 31 height 11
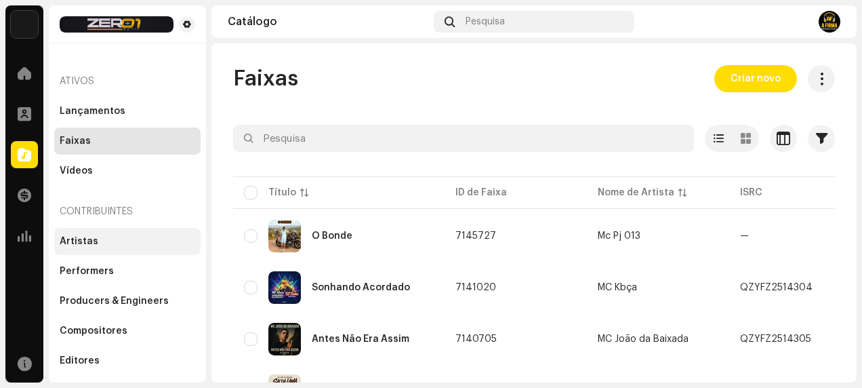
scroll to position [22, 0]
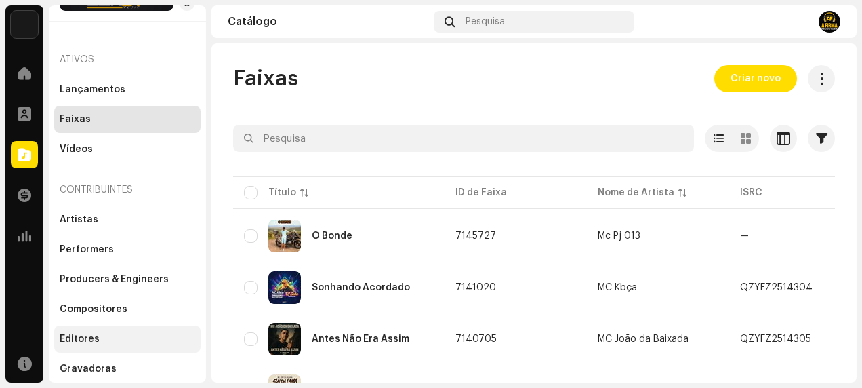
click at [85, 336] on div "Editores" at bounding box center [80, 338] width 40 height 11
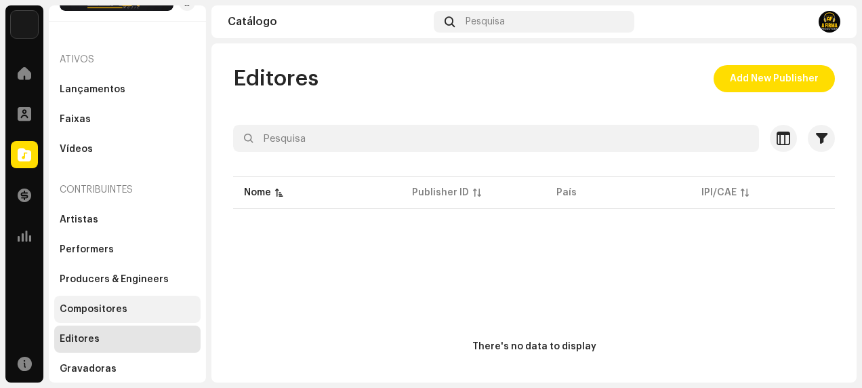
click at [100, 301] on div "Compositores" at bounding box center [127, 308] width 146 height 27
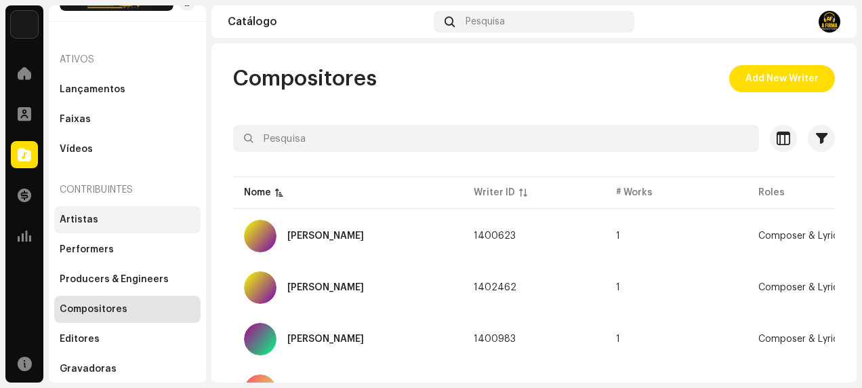
click at [89, 219] on div "Artistas" at bounding box center [79, 219] width 39 height 11
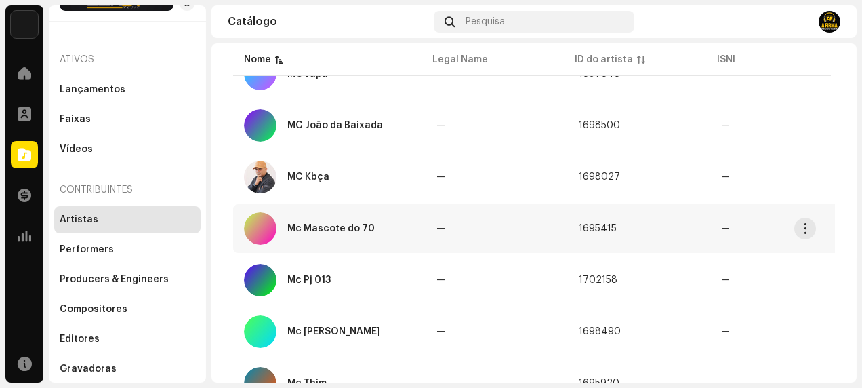
scroll to position [540, 0]
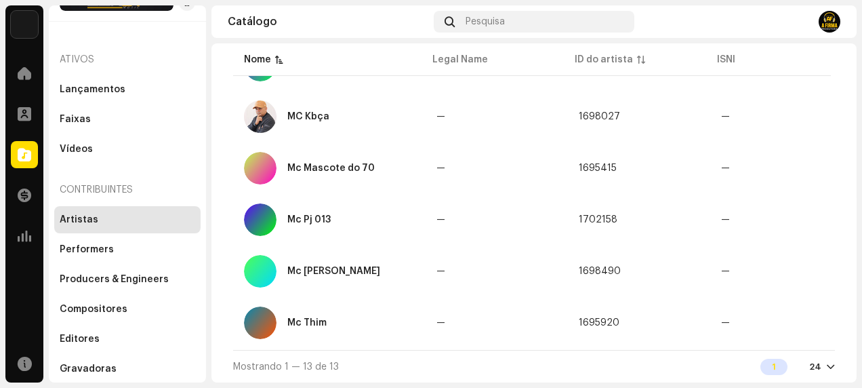
click at [828, 16] on img at bounding box center [829, 22] width 22 height 22
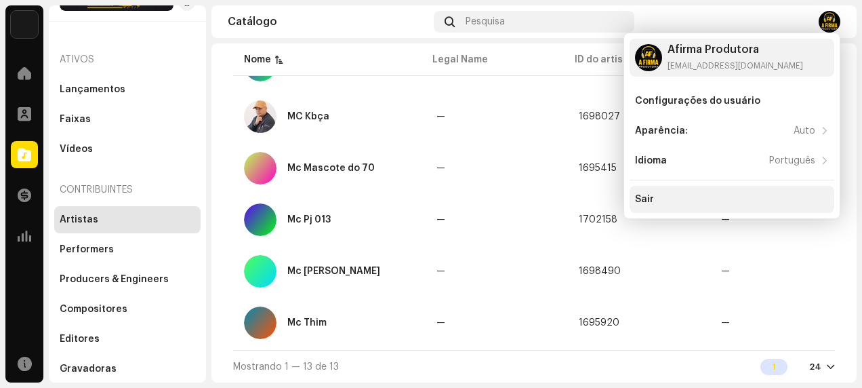
click at [659, 197] on div "Sair" at bounding box center [732, 199] width 194 height 11
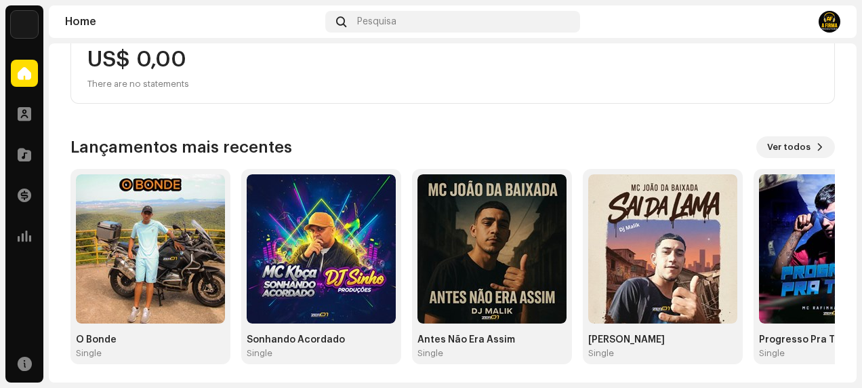
scroll to position [280, 0]
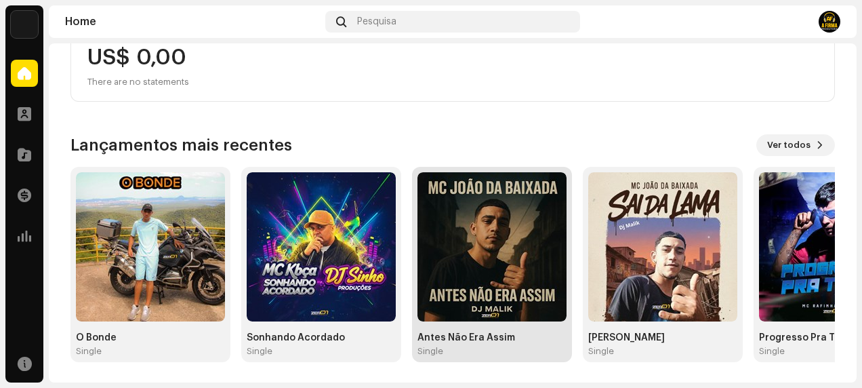
click at [476, 224] on img at bounding box center [491, 246] width 149 height 149
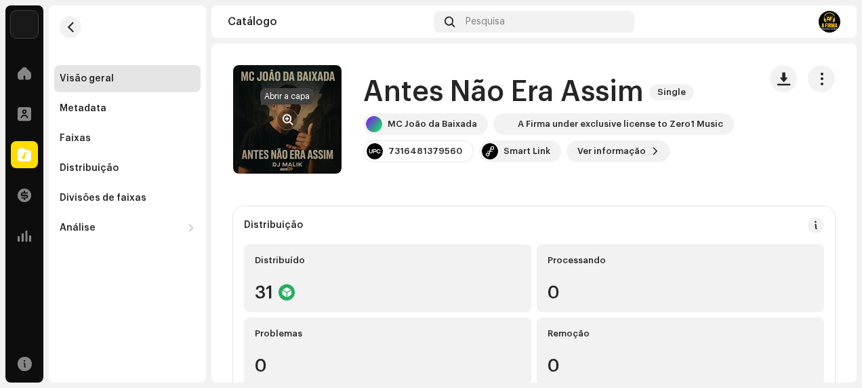
click at [283, 118] on span "button" at bounding box center [288, 119] width 10 height 11
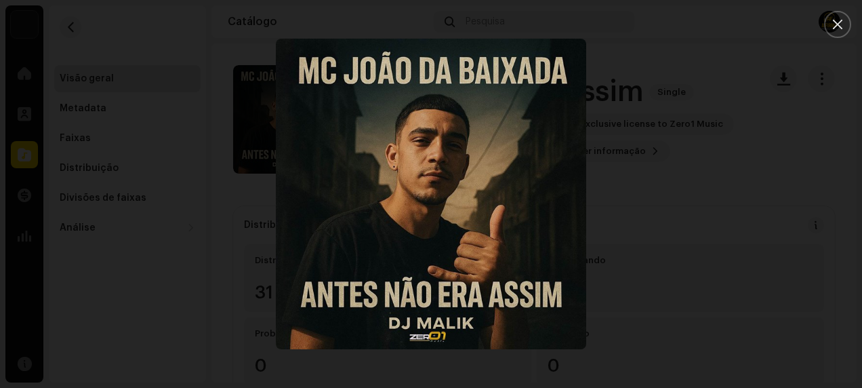
click at [656, 175] on div at bounding box center [431, 194] width 862 height 388
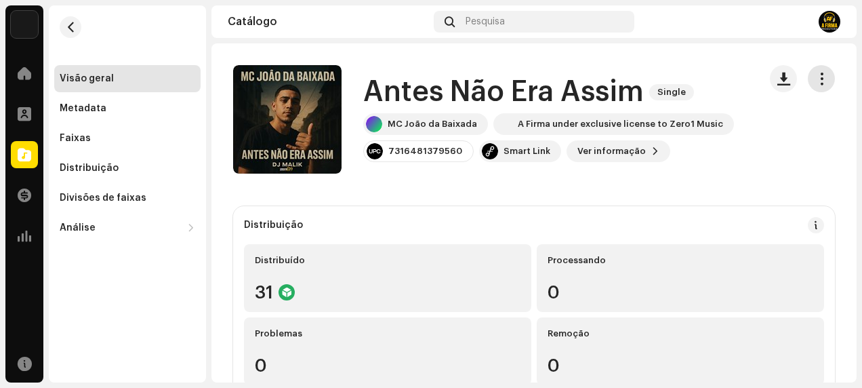
click at [815, 74] on span "button" at bounding box center [821, 78] width 13 height 11
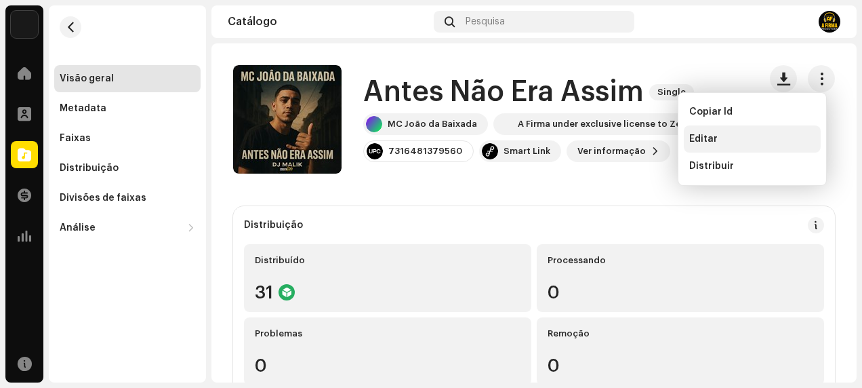
click at [715, 135] on span "Editar" at bounding box center [703, 138] width 28 height 11
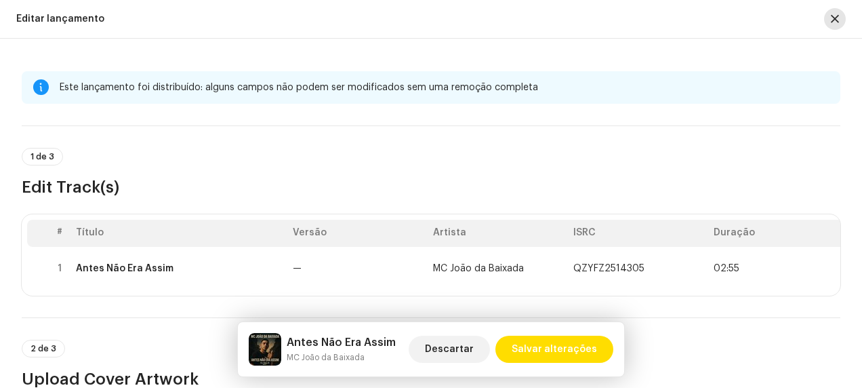
click at [835, 20] on span "button" at bounding box center [835, 19] width 8 height 11
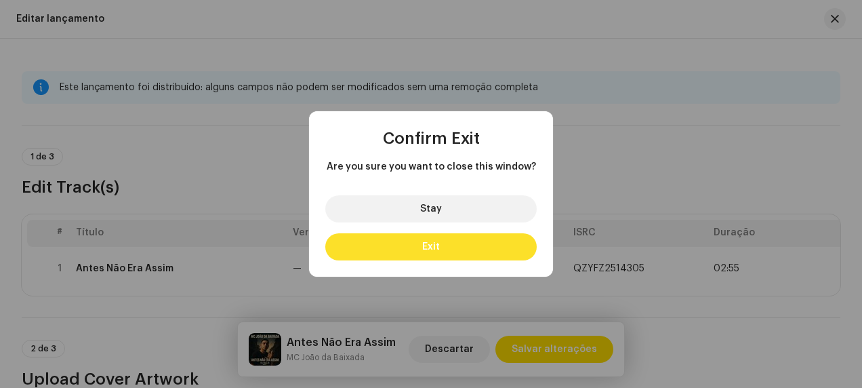
click at [450, 245] on button "Exit" at bounding box center [430, 246] width 211 height 27
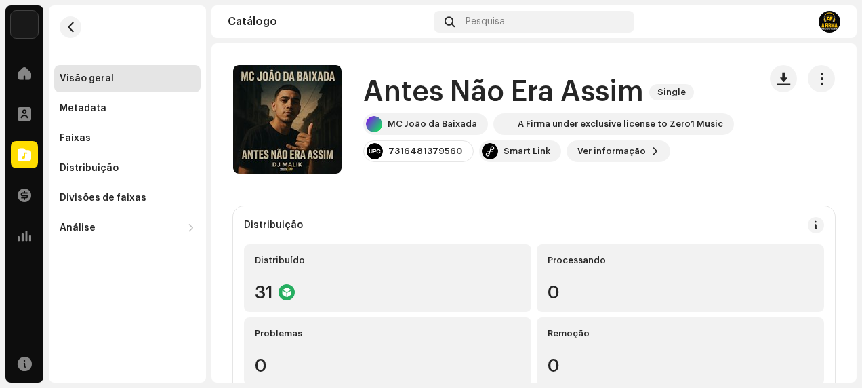
click at [28, 25] on img at bounding box center [24, 24] width 27 height 27
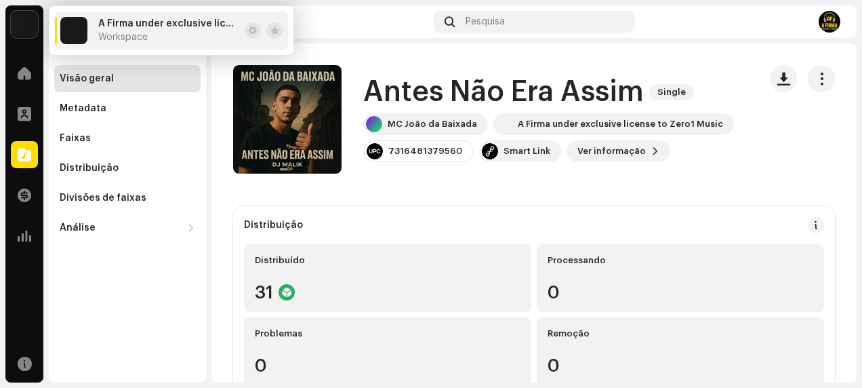
click at [830, 18] on img at bounding box center [829, 22] width 22 height 22
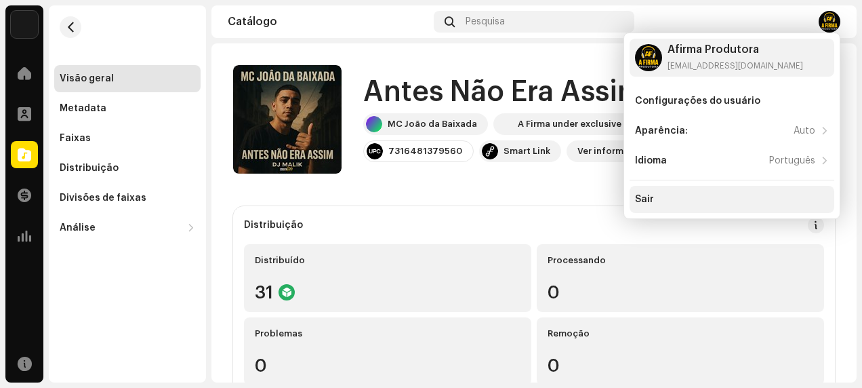
click at [648, 198] on div "Sair" at bounding box center [644, 199] width 19 height 11
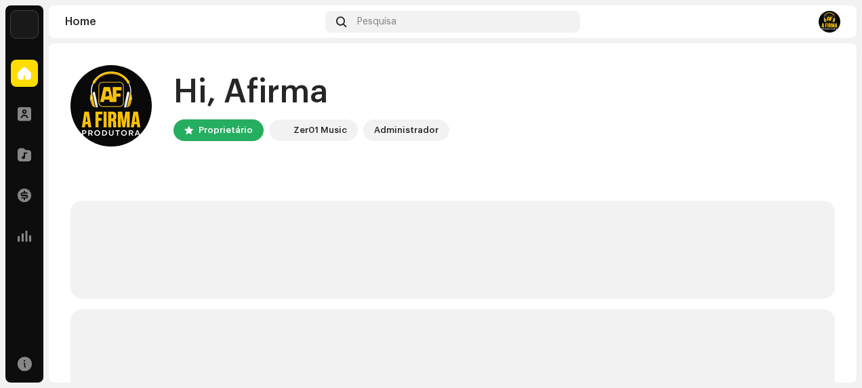
click at [824, 20] on img at bounding box center [829, 22] width 22 height 22
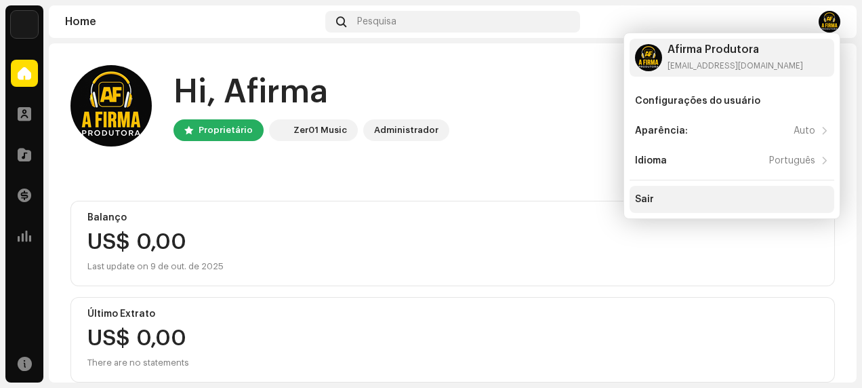
click at [648, 200] on div "Sair" at bounding box center [644, 199] width 19 height 11
